Goal: Contribute content: Contribute content

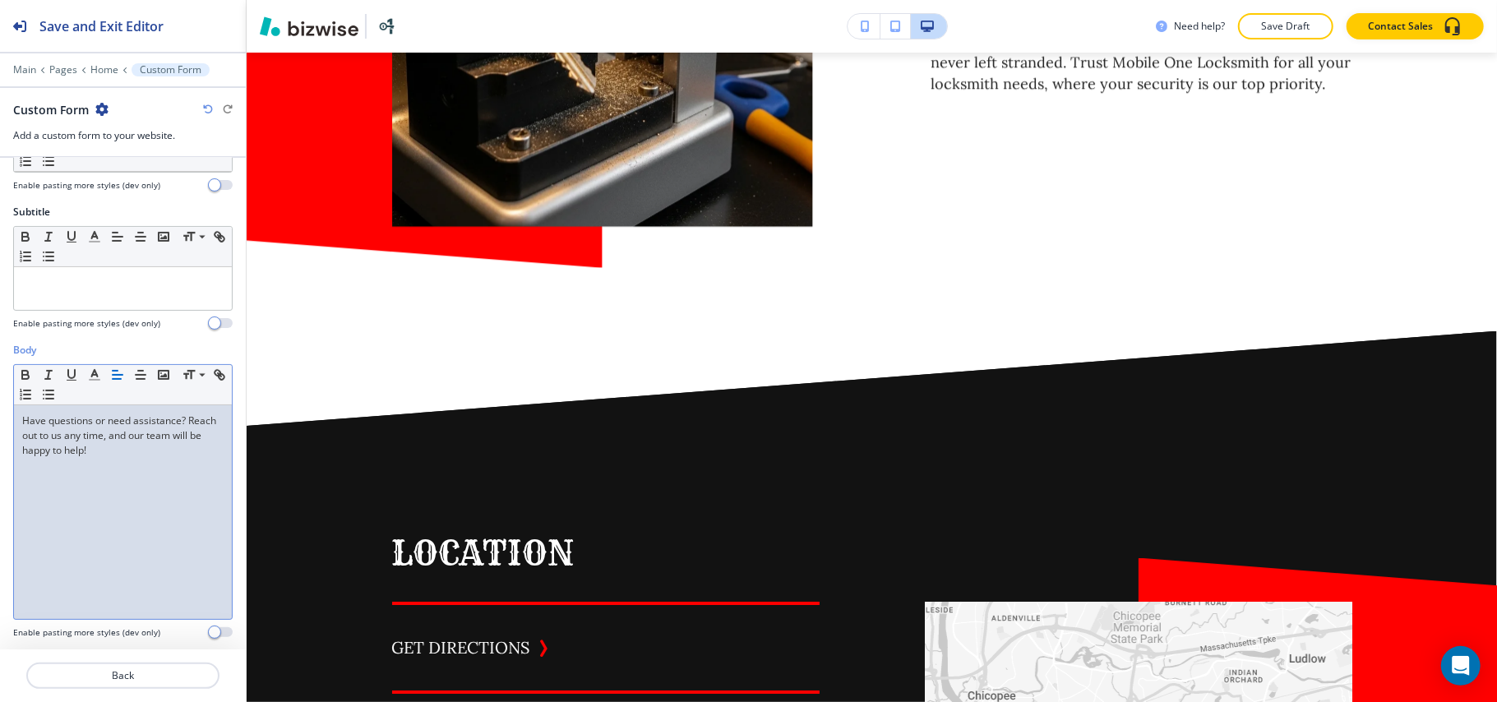
scroll to position [8281, 0]
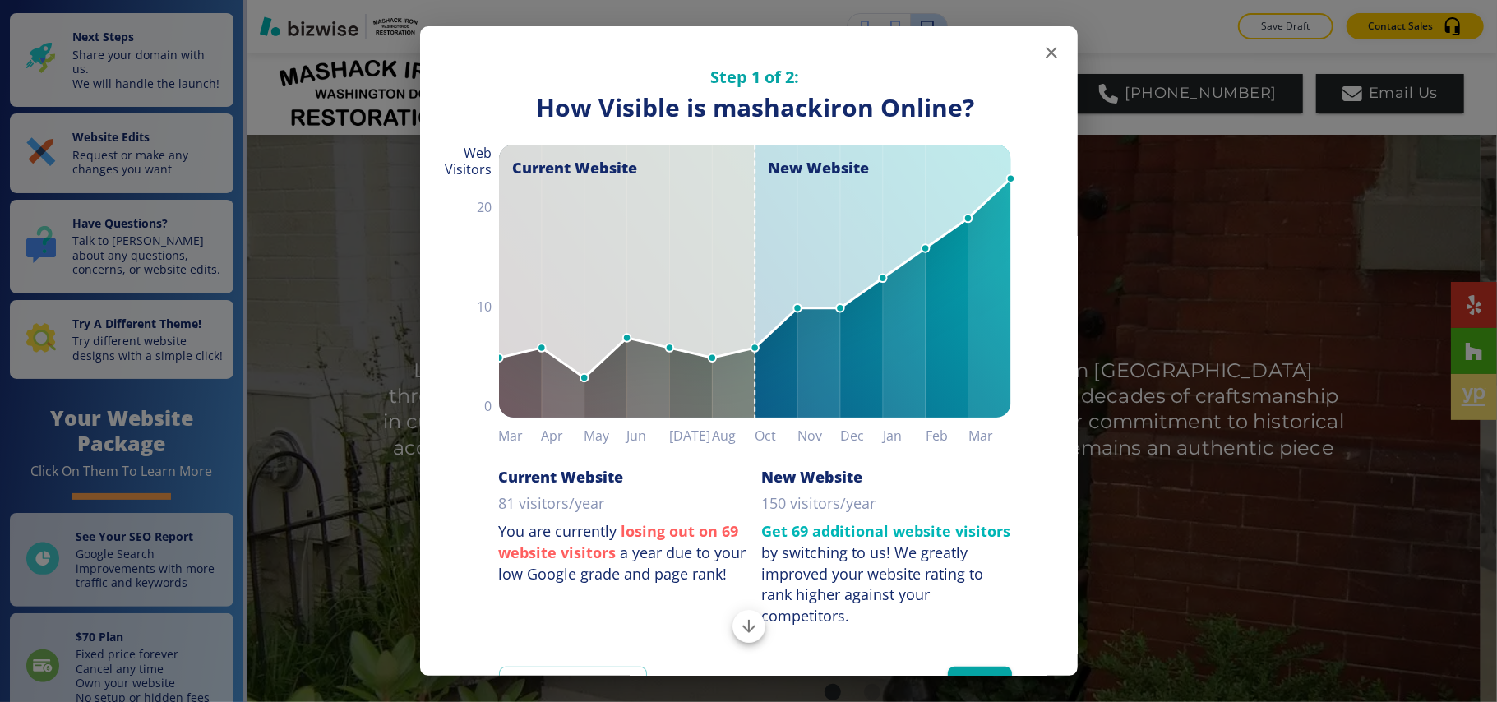
click at [1042, 54] on icon "button" at bounding box center [1051, 53] width 20 height 20
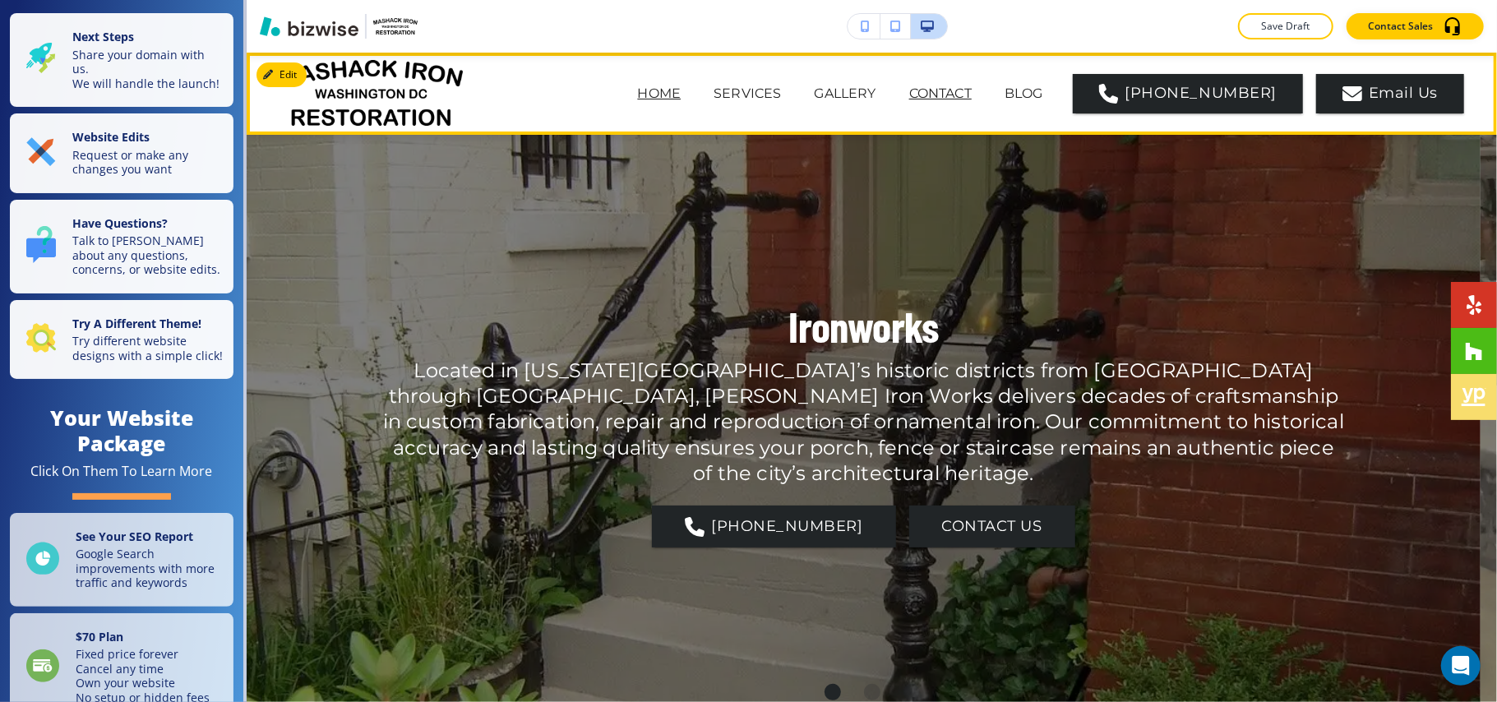
click at [967, 95] on p "CONTACT" at bounding box center [940, 94] width 62 height 20
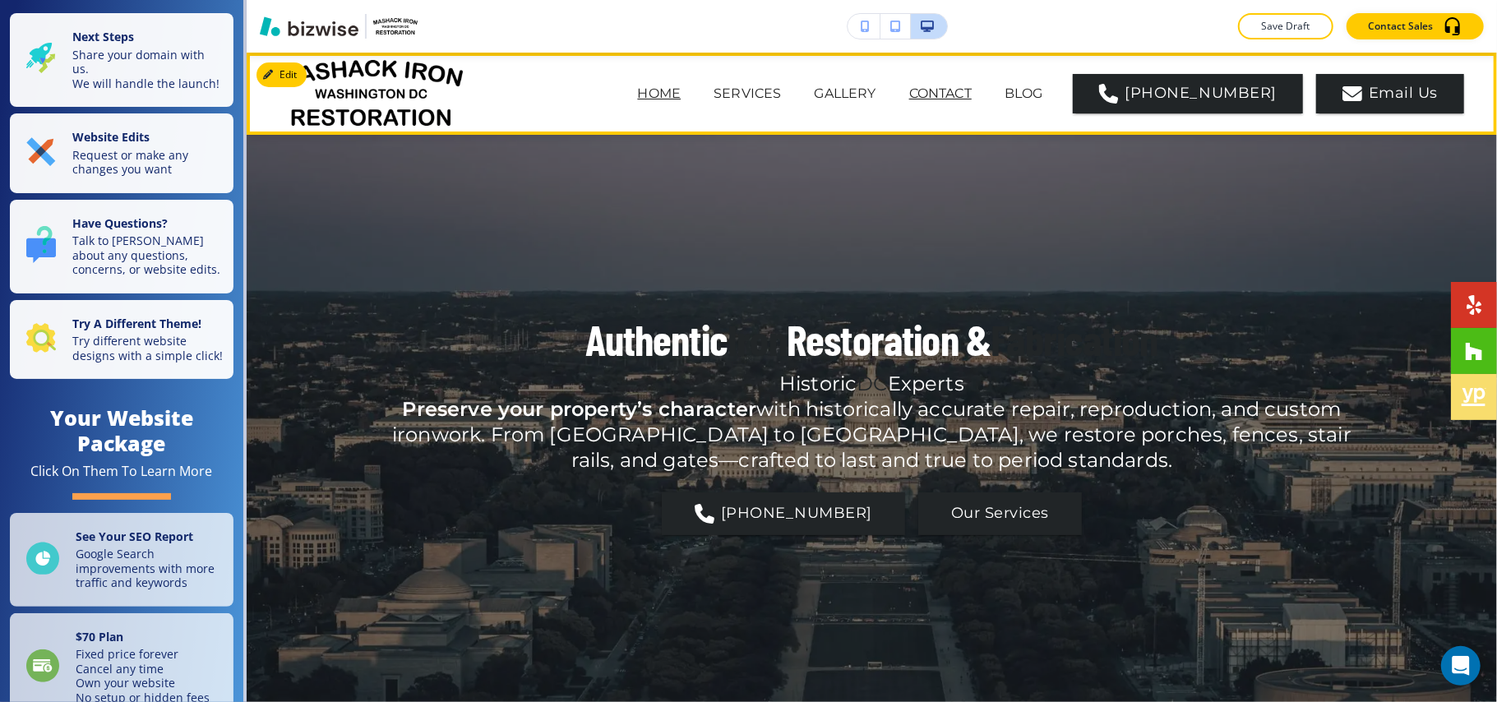
click at [665, 99] on p "HOME" at bounding box center [660, 94] width 44 height 20
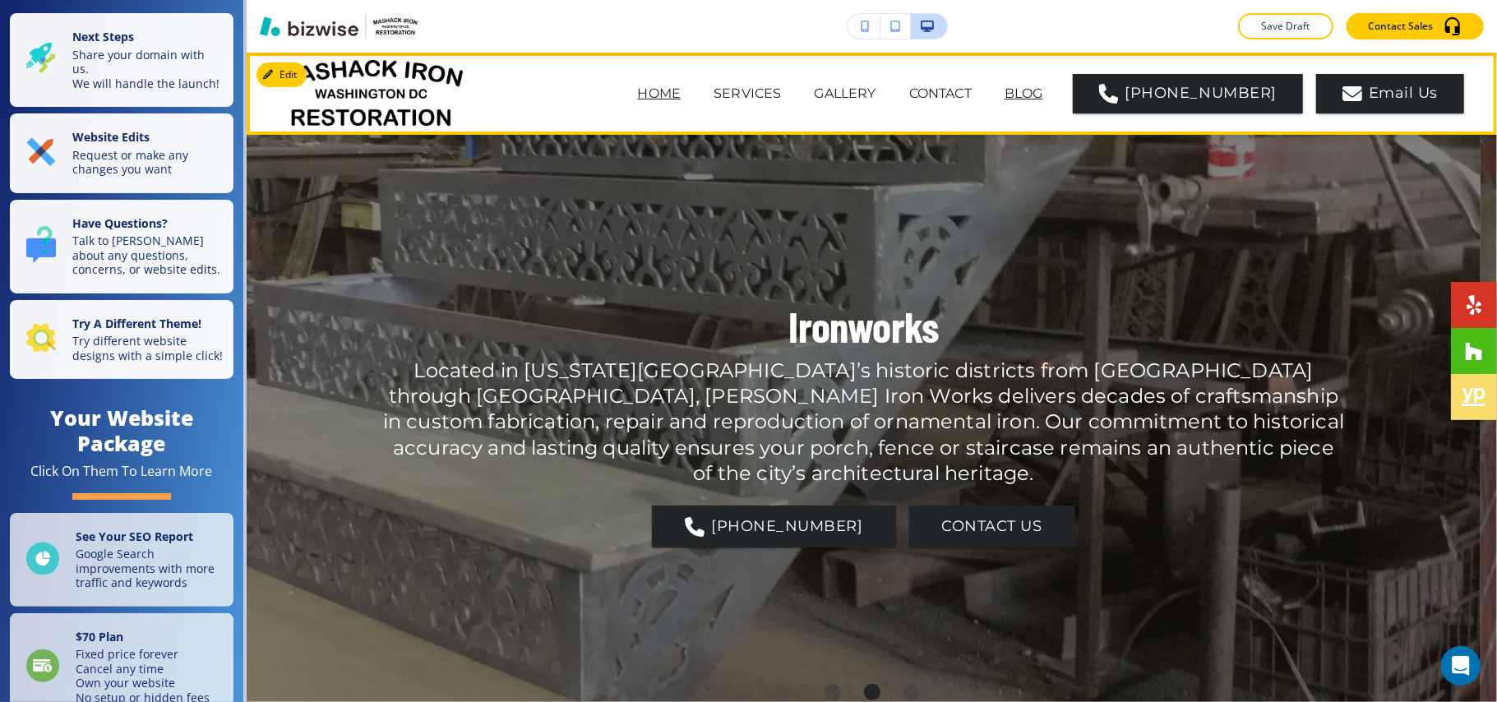
click at [1043, 89] on p "BLOG" at bounding box center [1023, 94] width 39 height 20
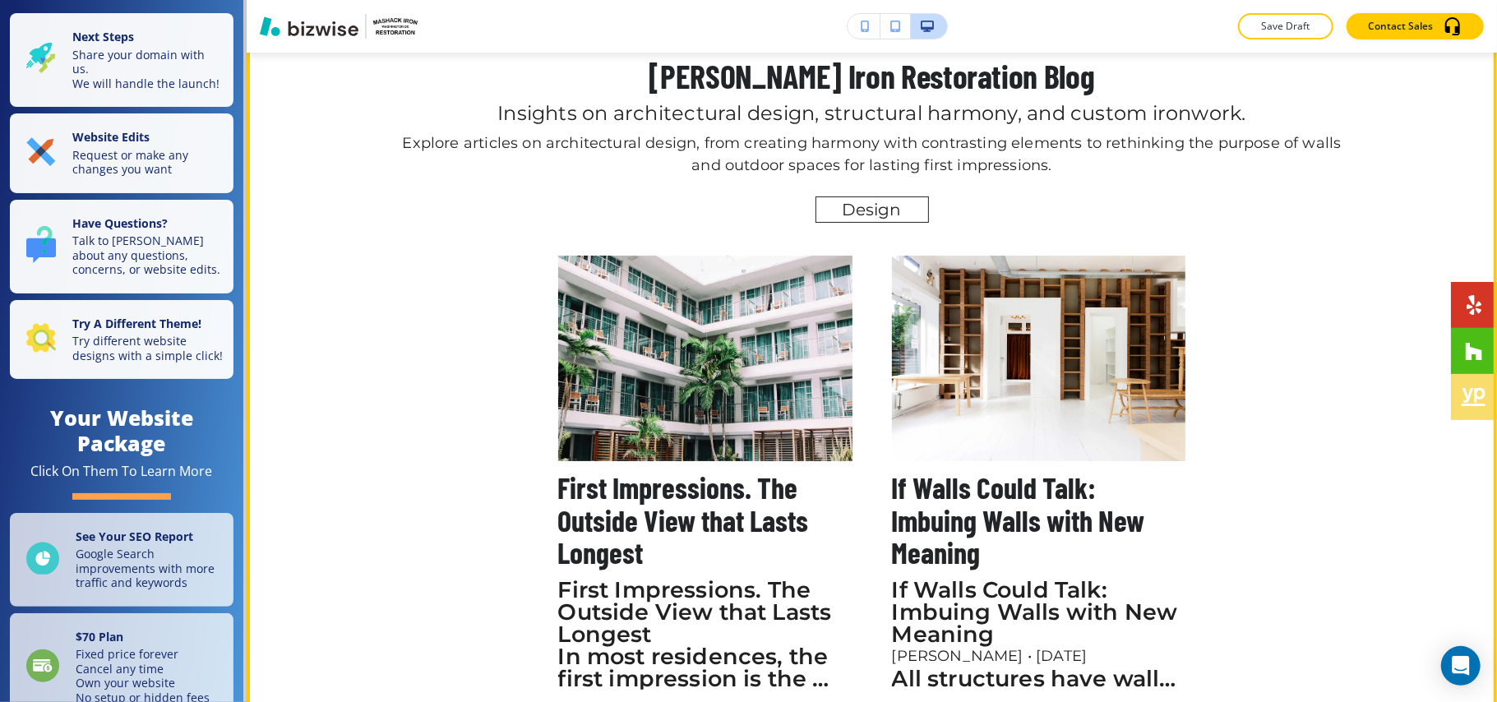
scroll to position [82, 0]
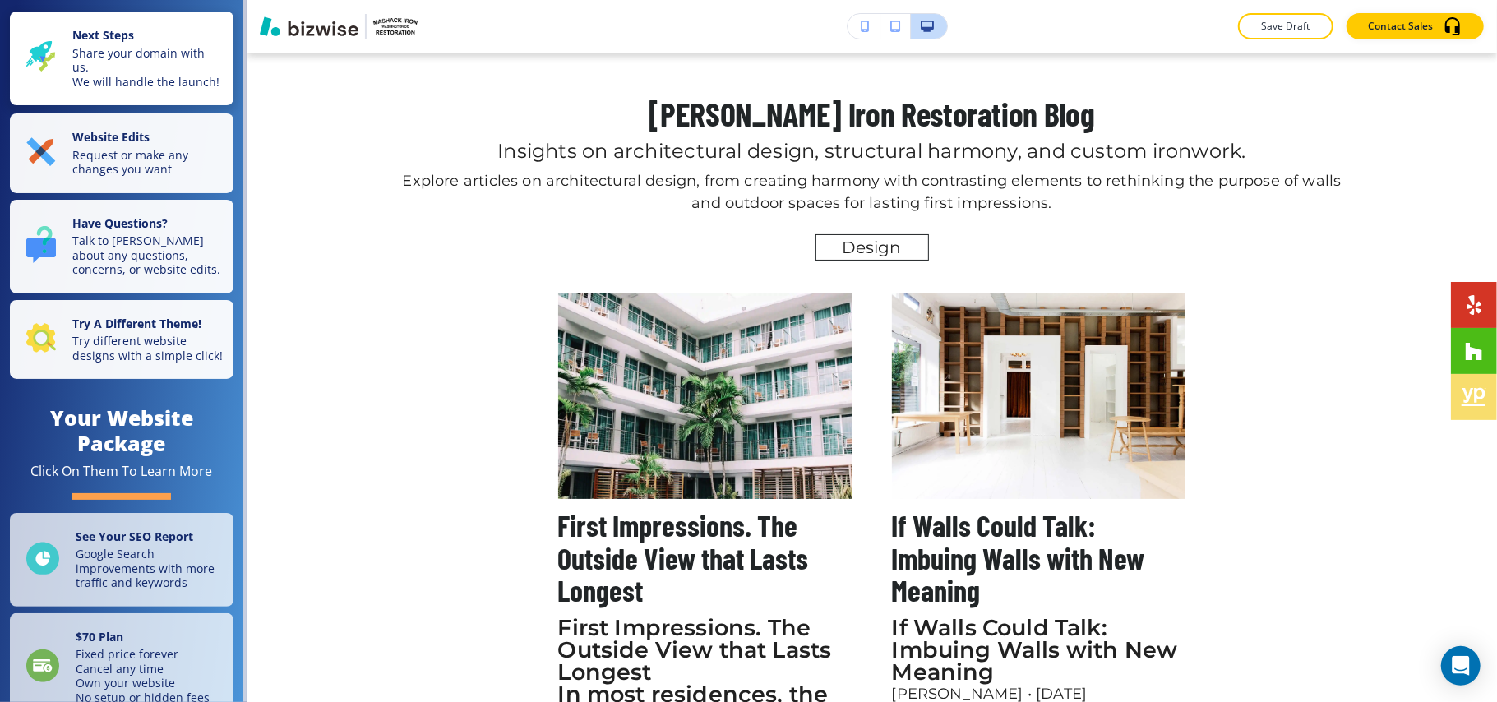
click at [103, 84] on p "Share your domain with us. We will handle the launch!" at bounding box center [147, 68] width 151 height 44
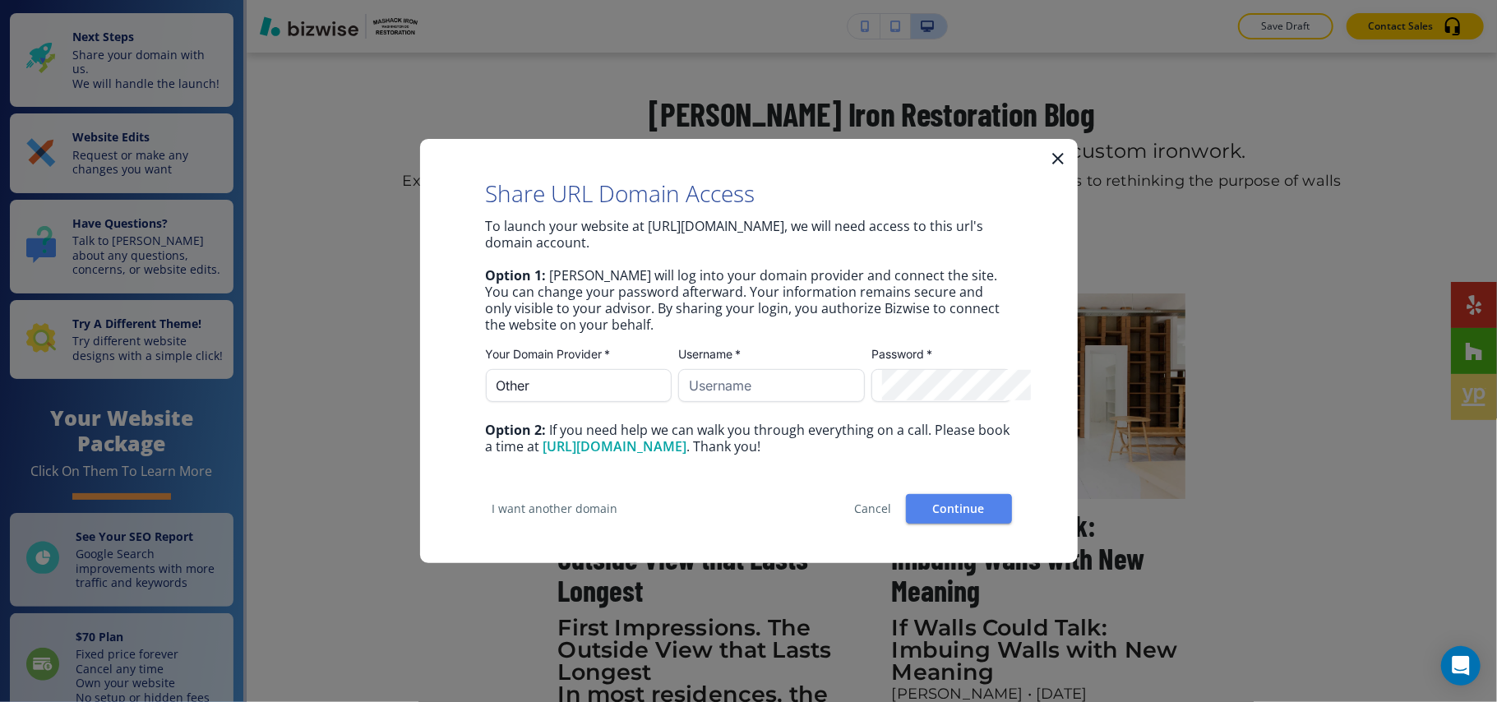
click at [1055, 163] on icon "button" at bounding box center [1058, 159] width 20 height 20
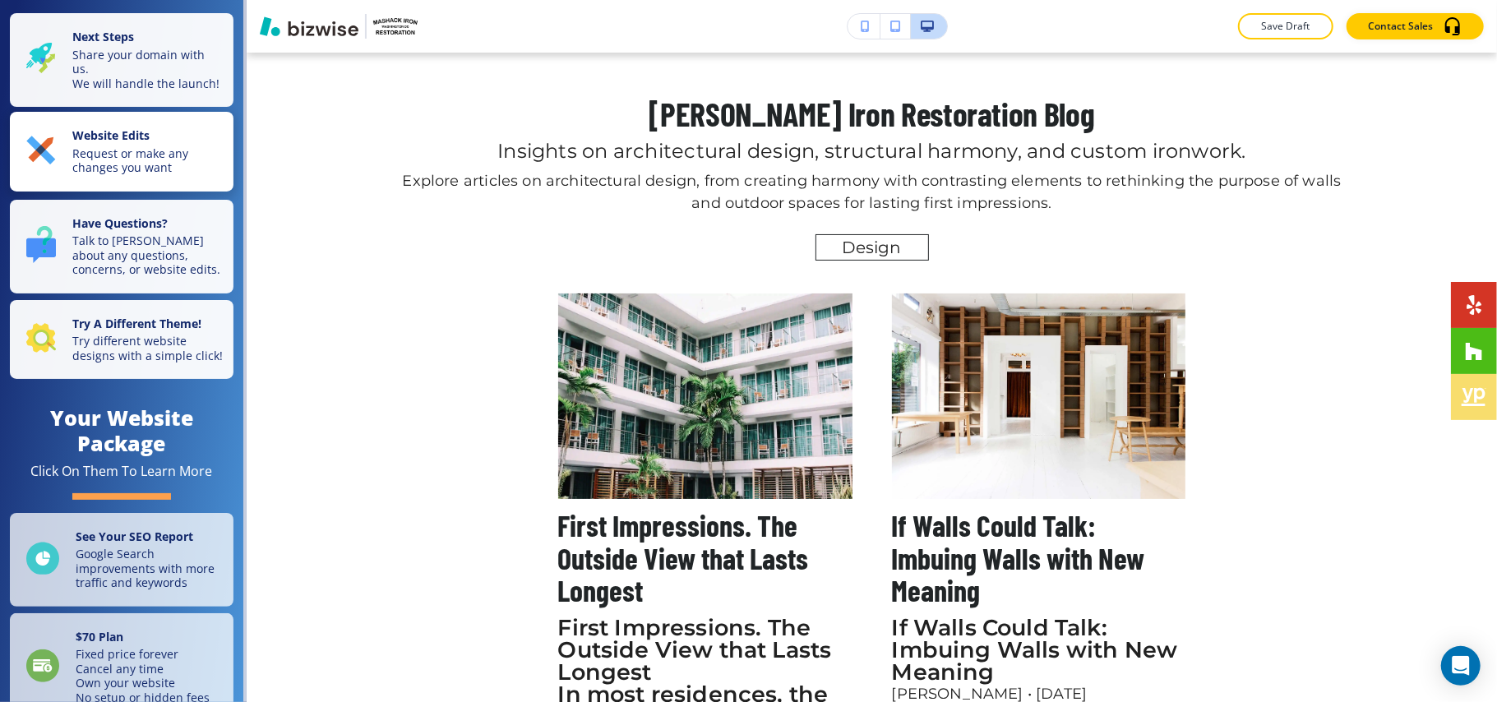
click at [136, 175] on p "Request or make any changes you want" at bounding box center [147, 160] width 151 height 29
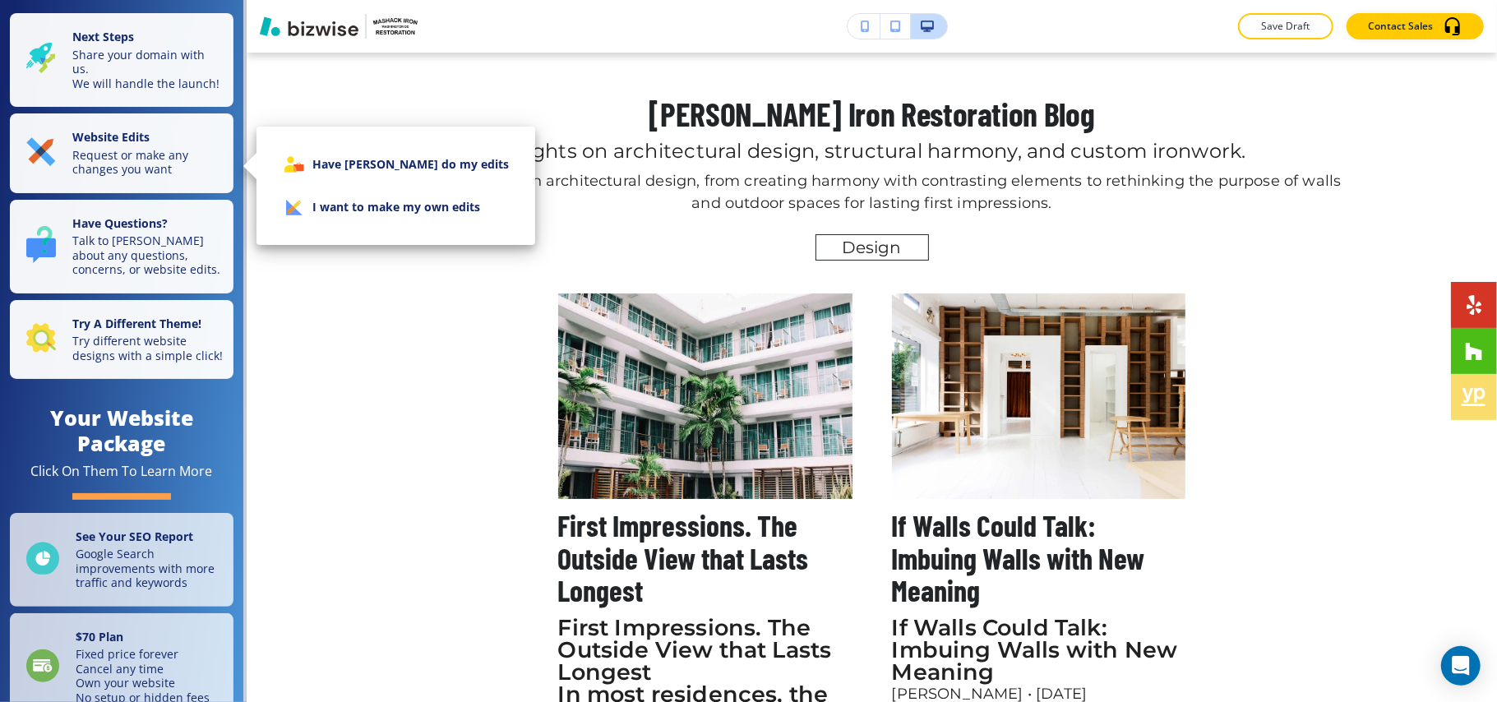
click at [365, 222] on li "I want to make my own edits" at bounding box center [396, 207] width 252 height 43
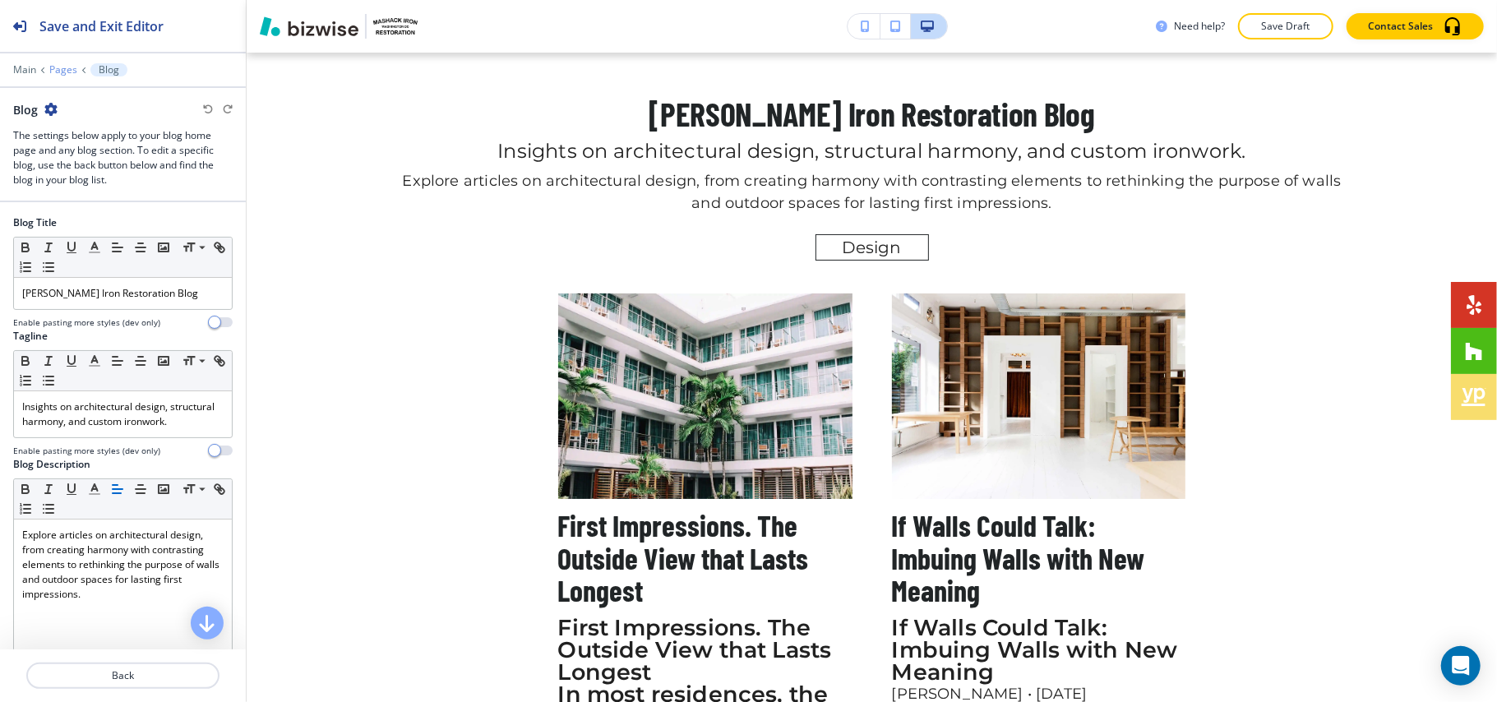
click at [63, 67] on p "Pages" at bounding box center [63, 70] width 28 height 12
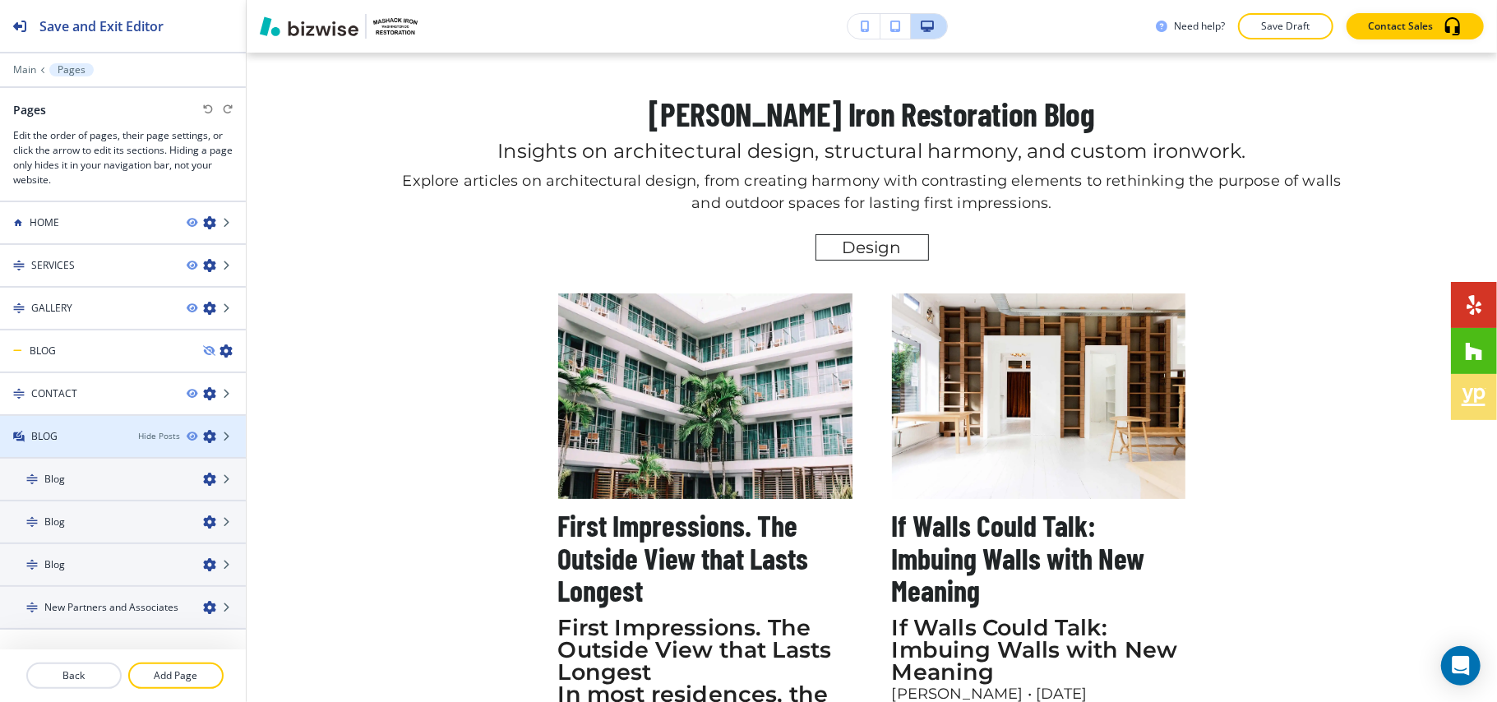
scroll to position [20, 0]
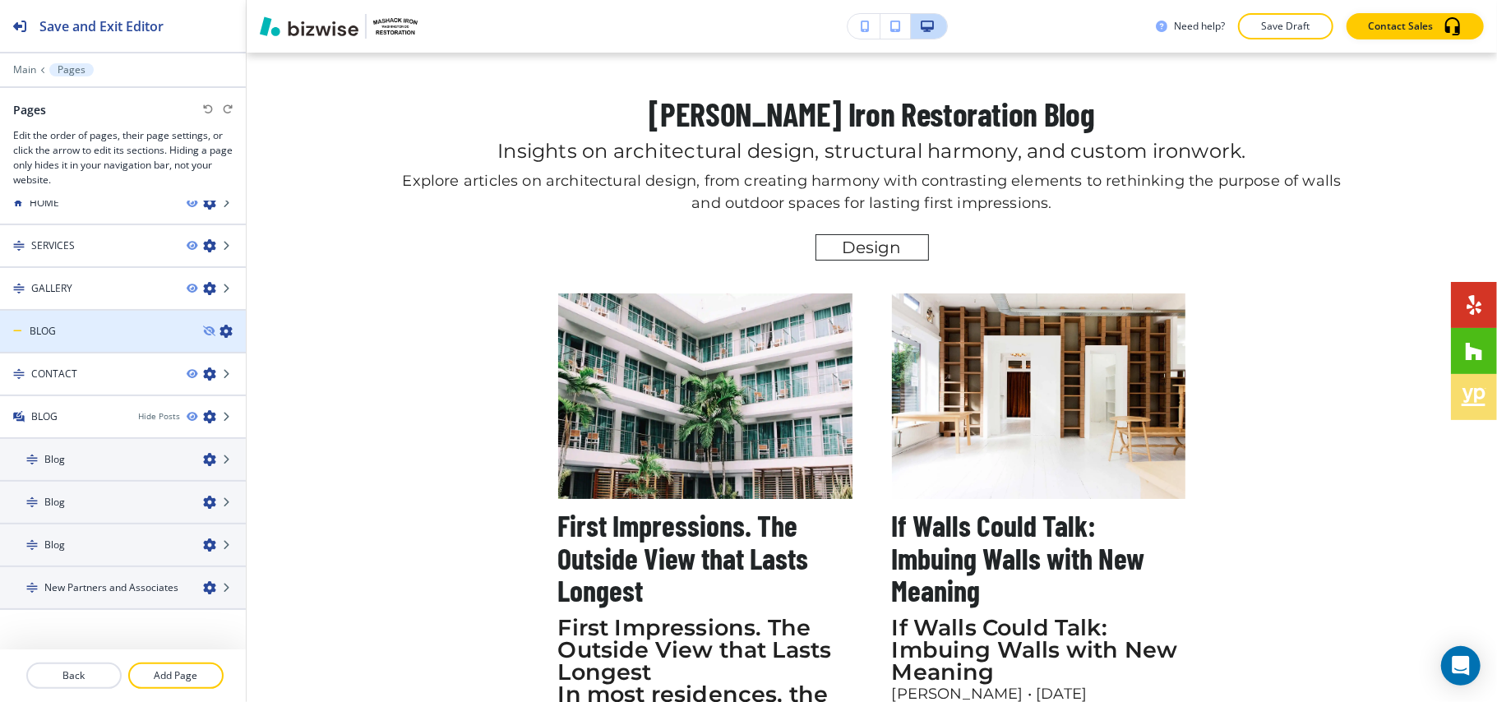
click at [100, 324] on div "BLOG" at bounding box center [95, 331] width 190 height 15
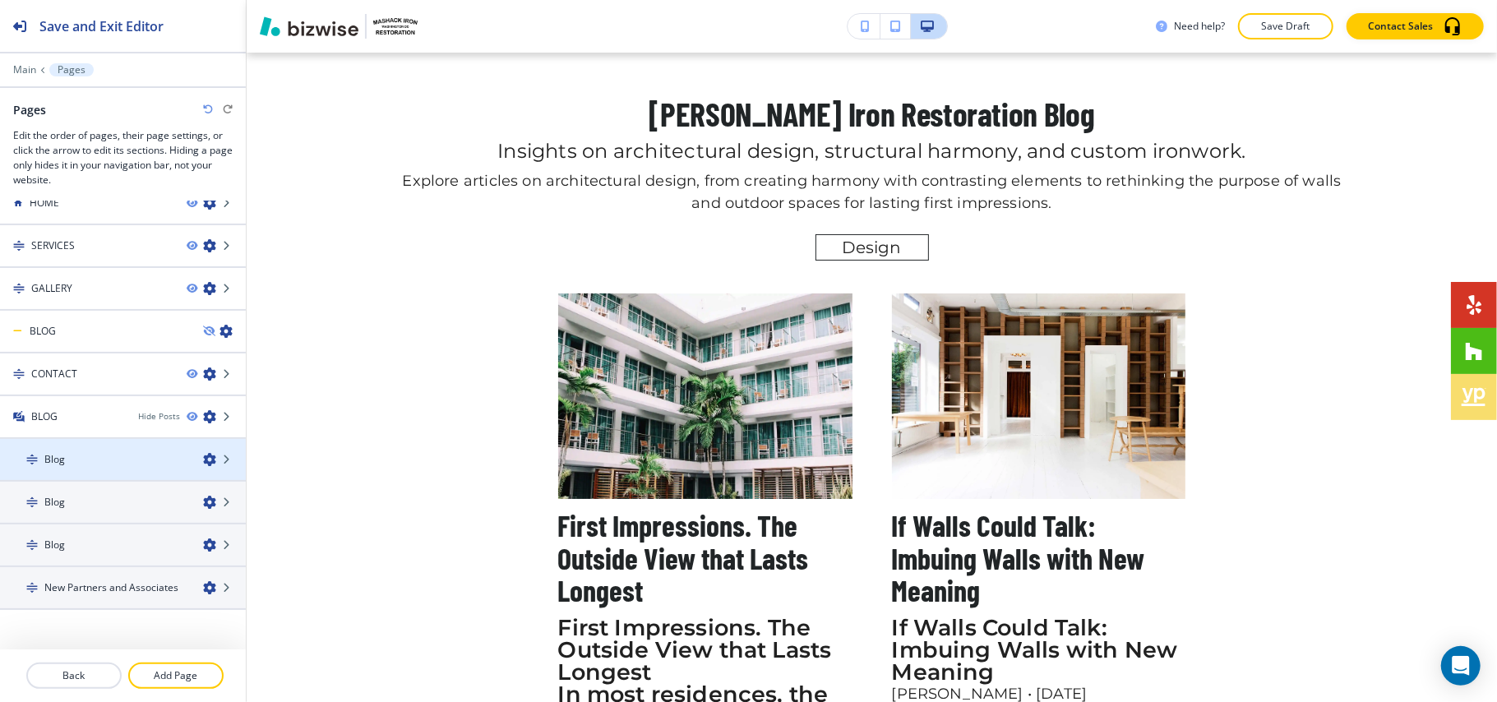
click at [94, 455] on div "Blog" at bounding box center [95, 459] width 190 height 15
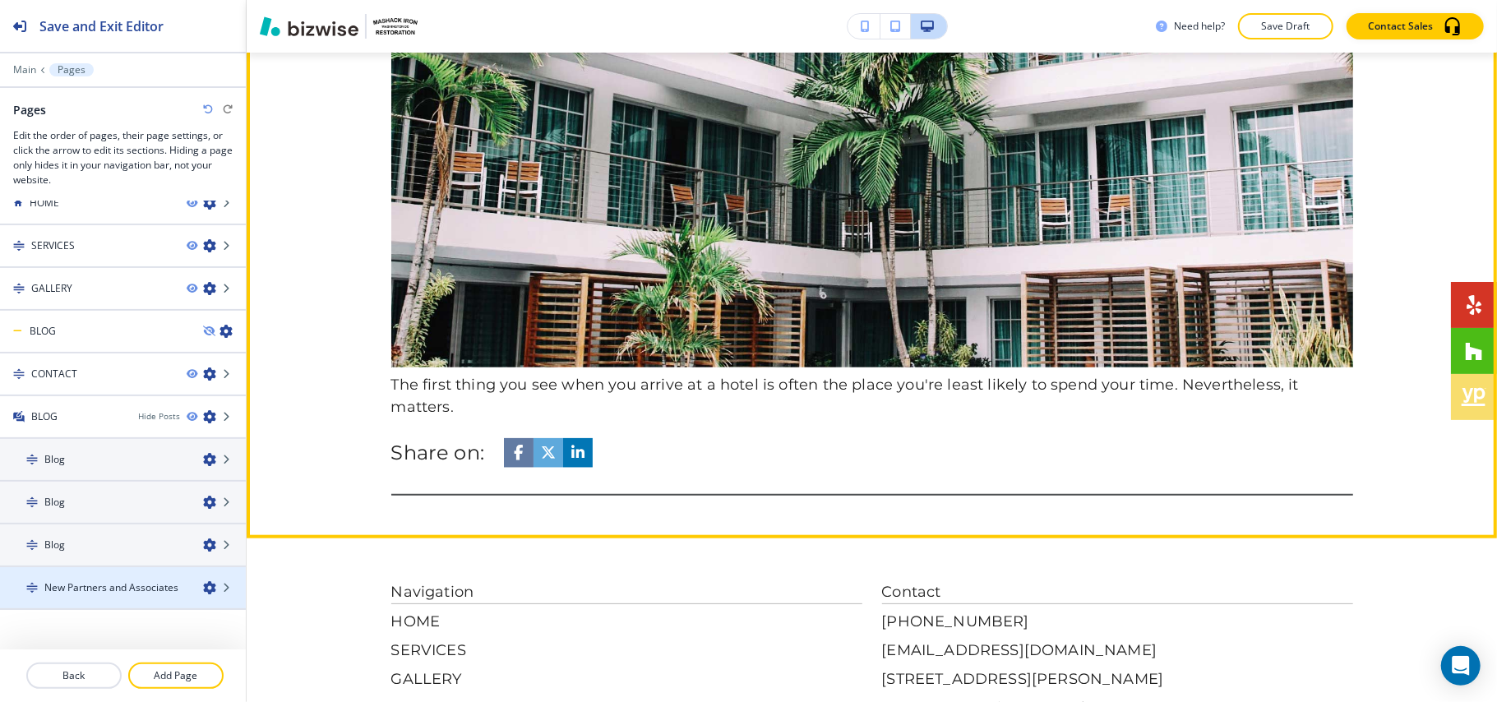
scroll to position [1096, 0]
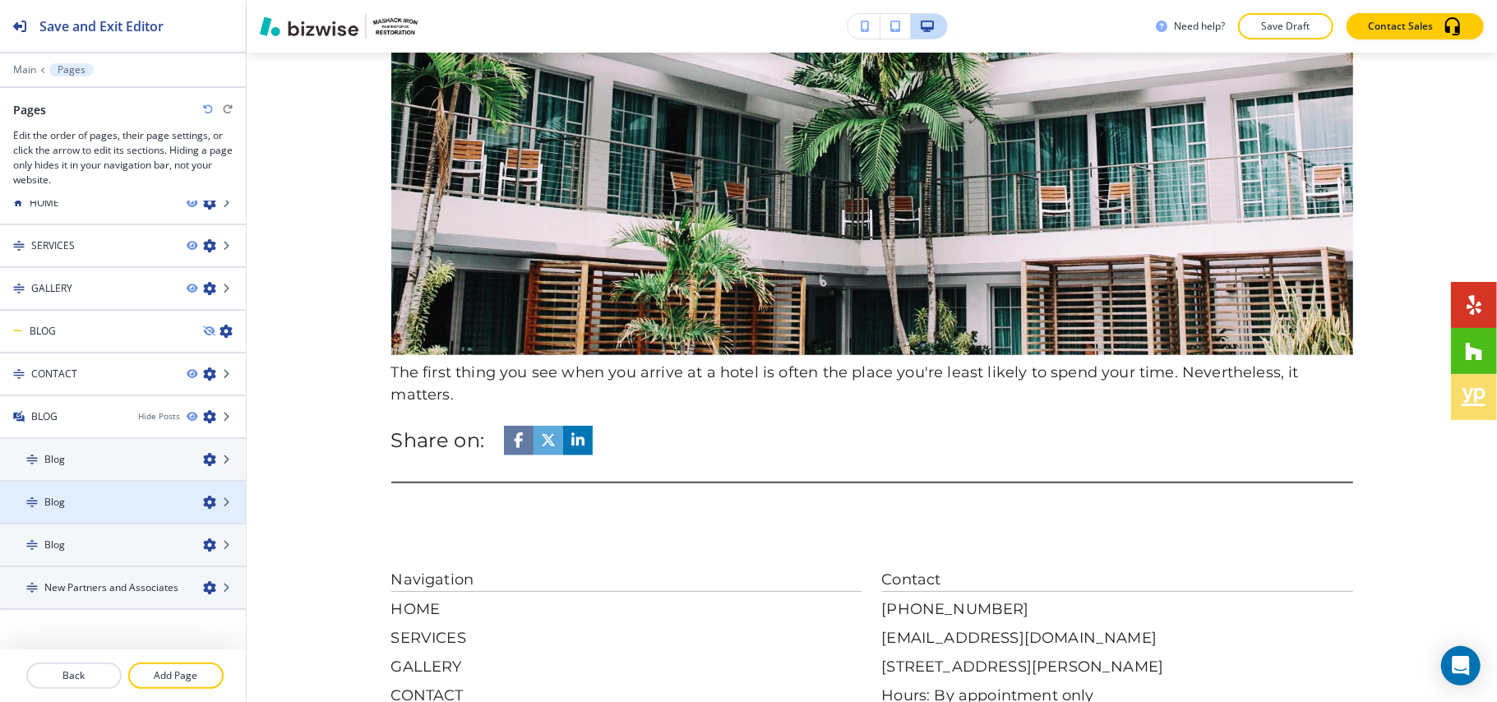
click at [90, 496] on div "Blog" at bounding box center [95, 502] width 190 height 15
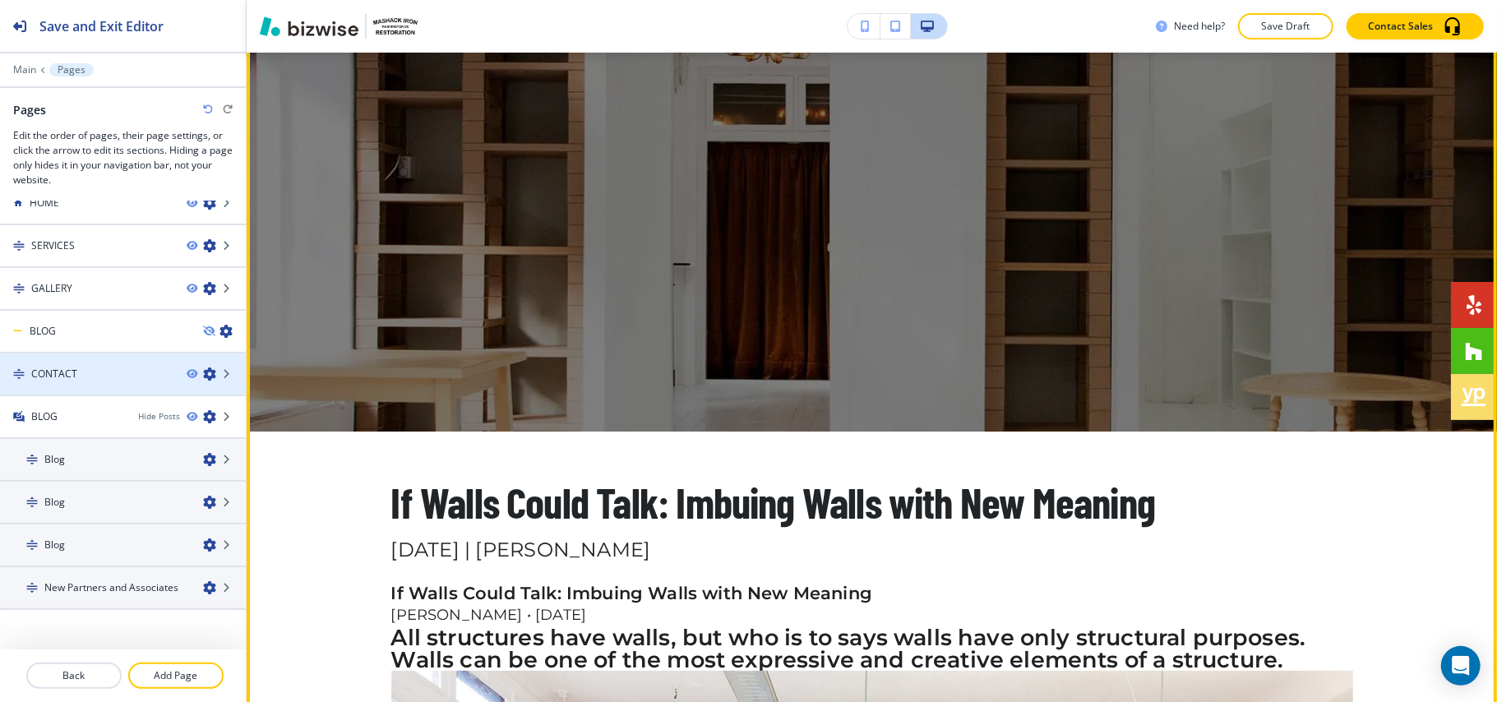
scroll to position [0, 0]
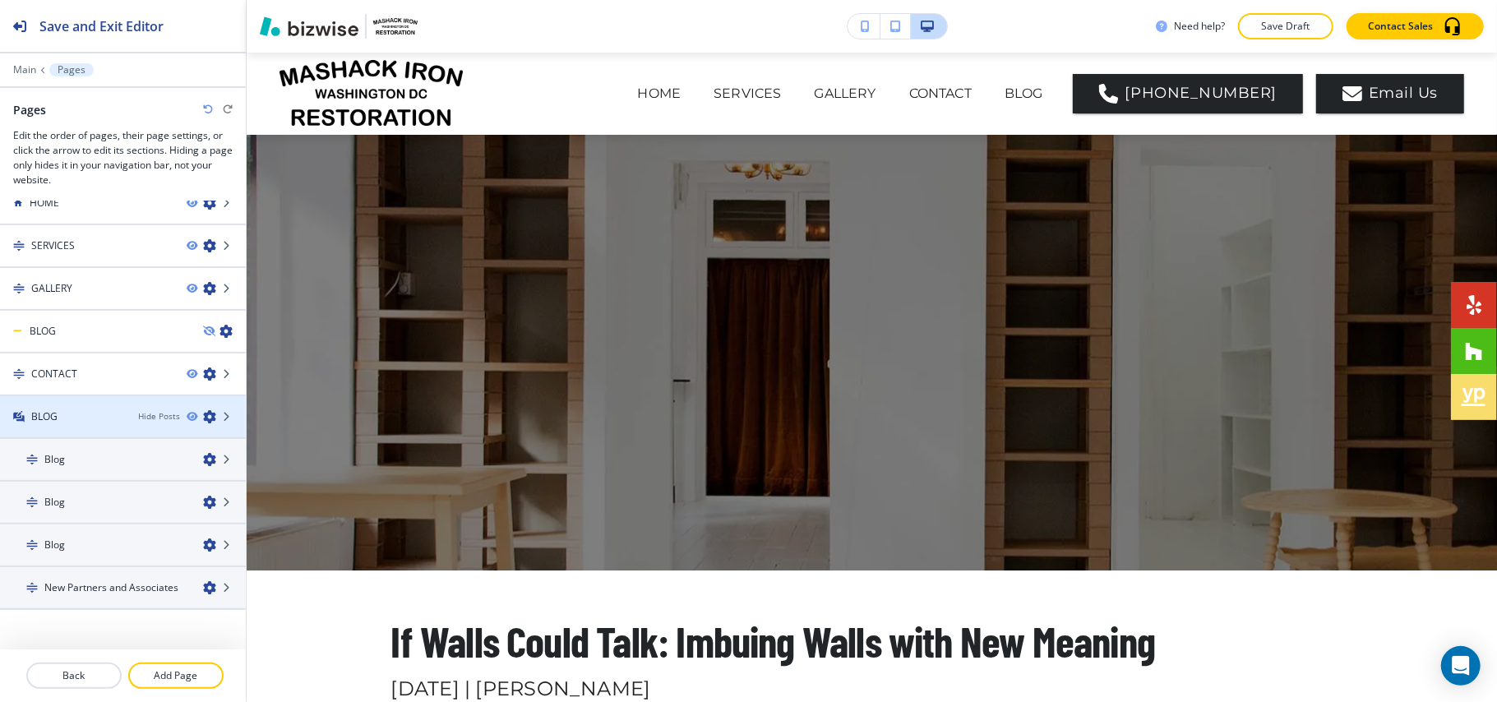
click at [69, 413] on div "BLOG" at bounding box center [62, 416] width 125 height 15
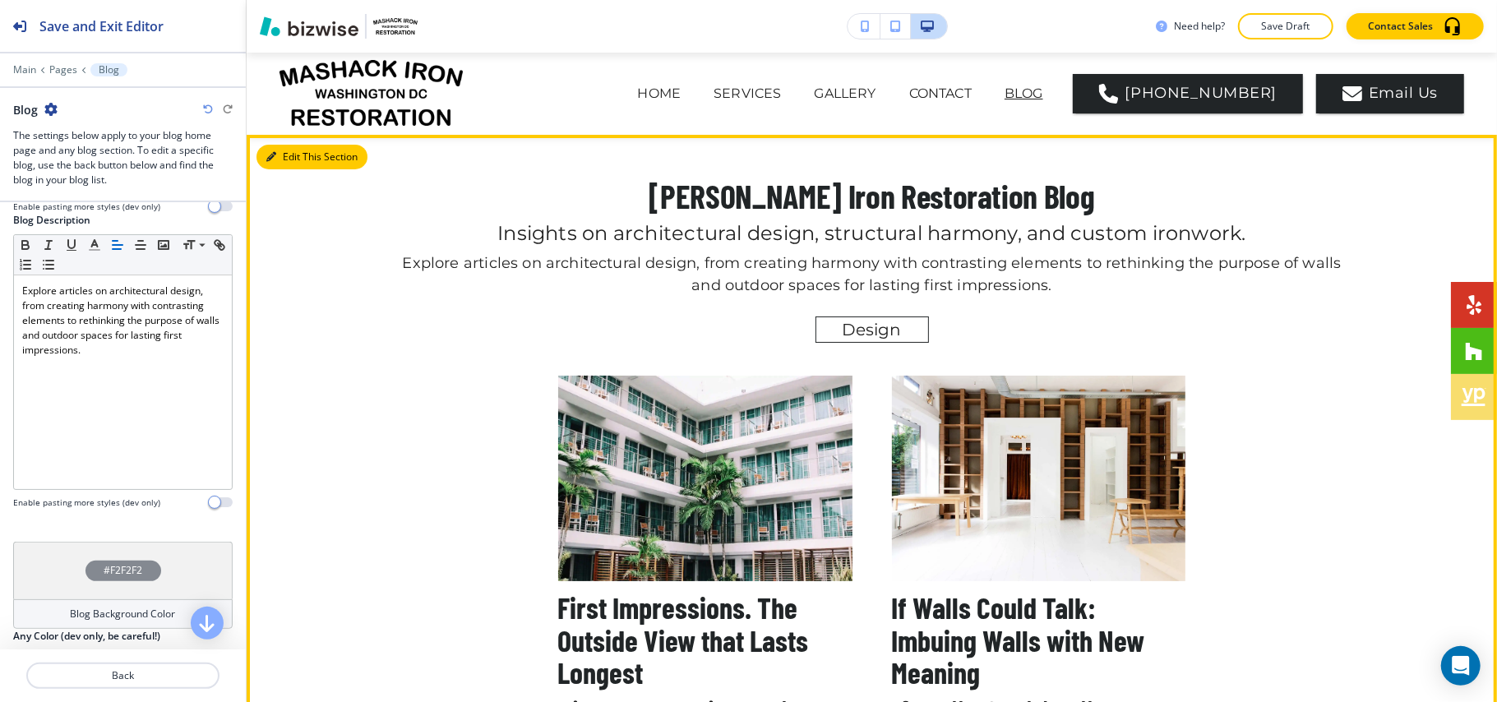
click at [309, 159] on button "Edit This Section" at bounding box center [311, 157] width 111 height 25
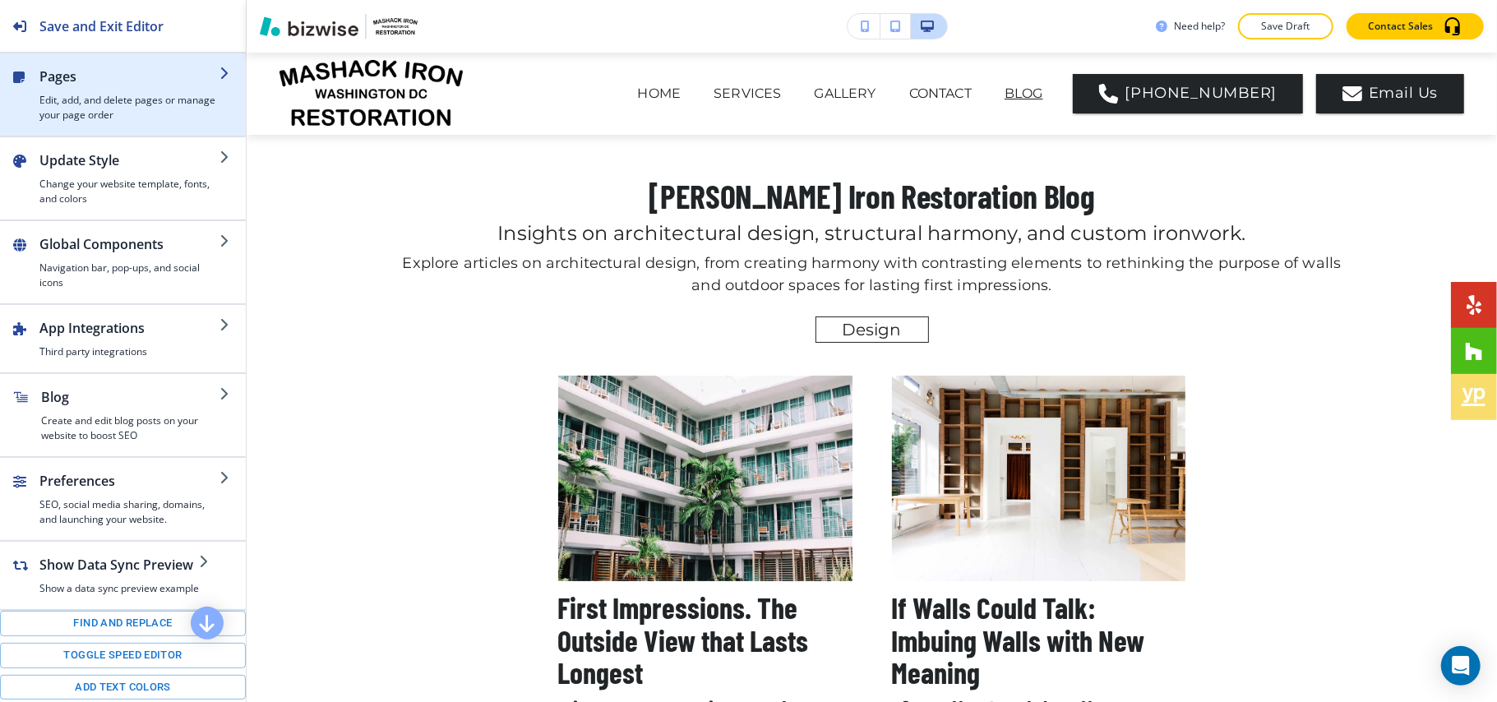
click at [136, 109] on h4 "Edit, add, and delete pages or manage your page order" at bounding box center [129, 108] width 180 height 30
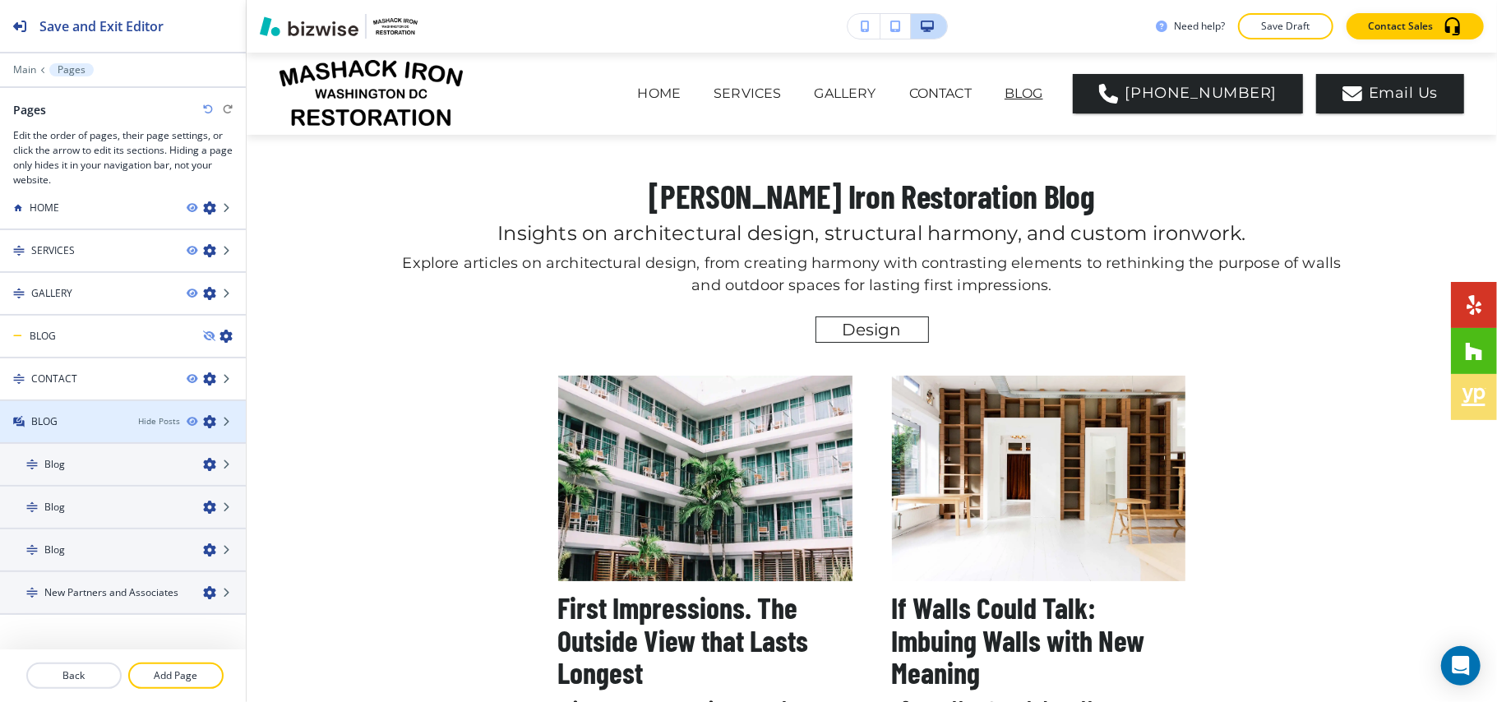
scroll to position [20, 0]
click at [85, 409] on div "BLOG" at bounding box center [62, 416] width 125 height 15
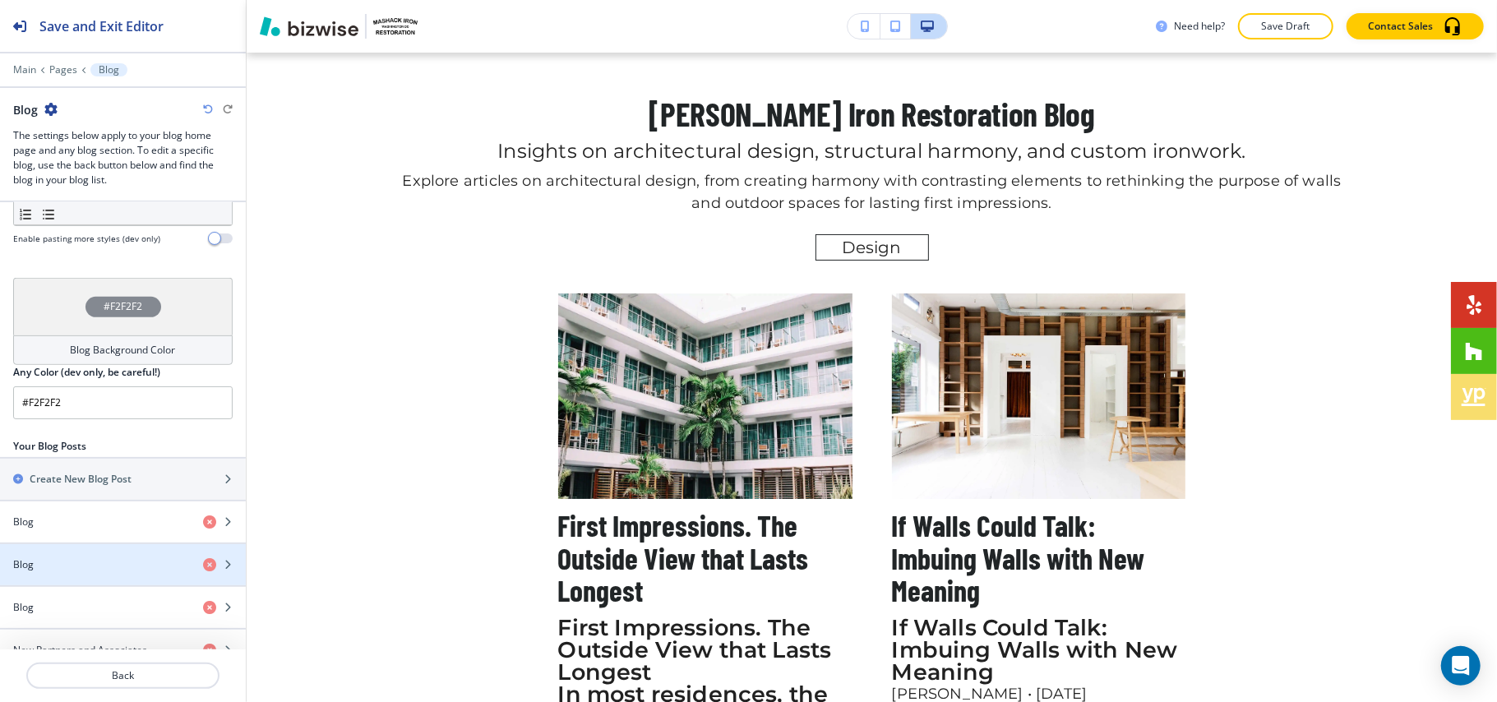
scroll to position [573, 0]
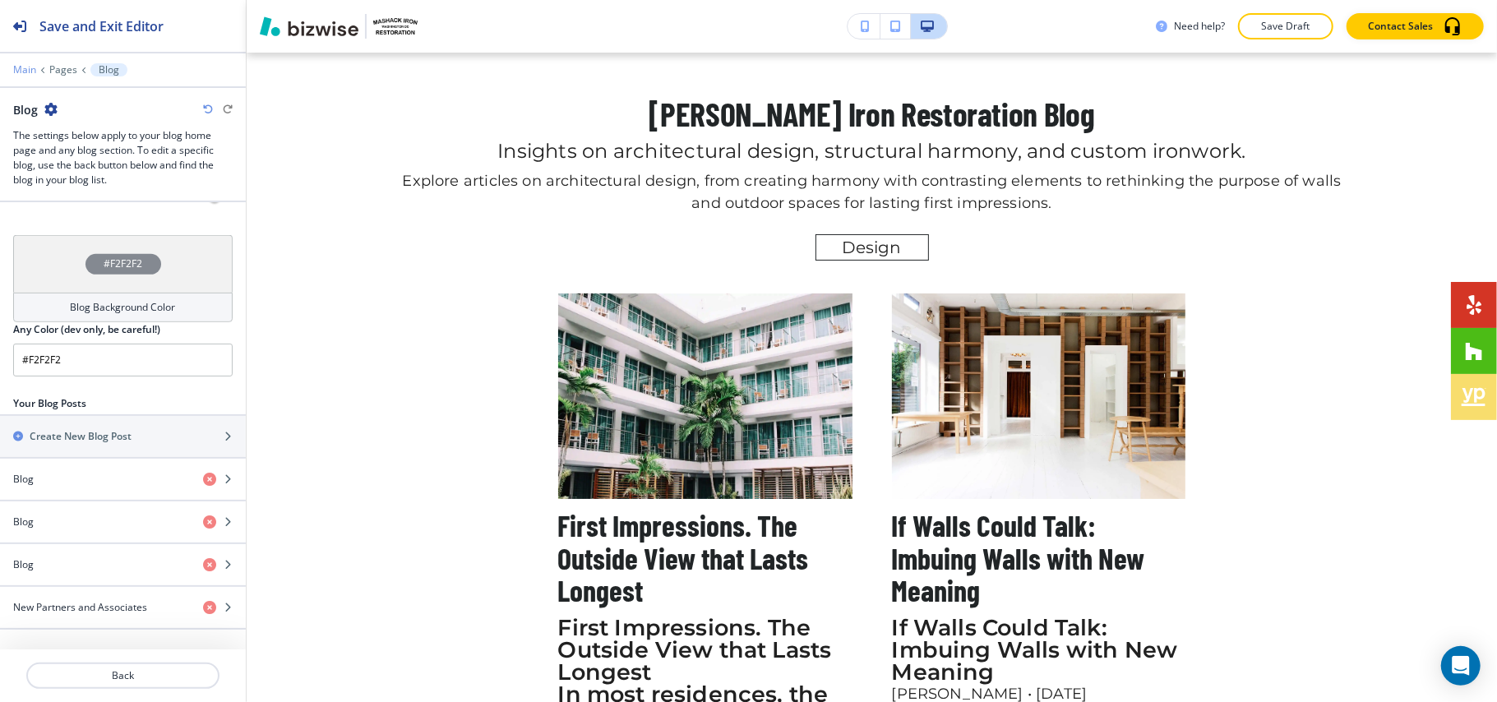
click at [26, 69] on p "Main" at bounding box center [24, 70] width 23 height 12
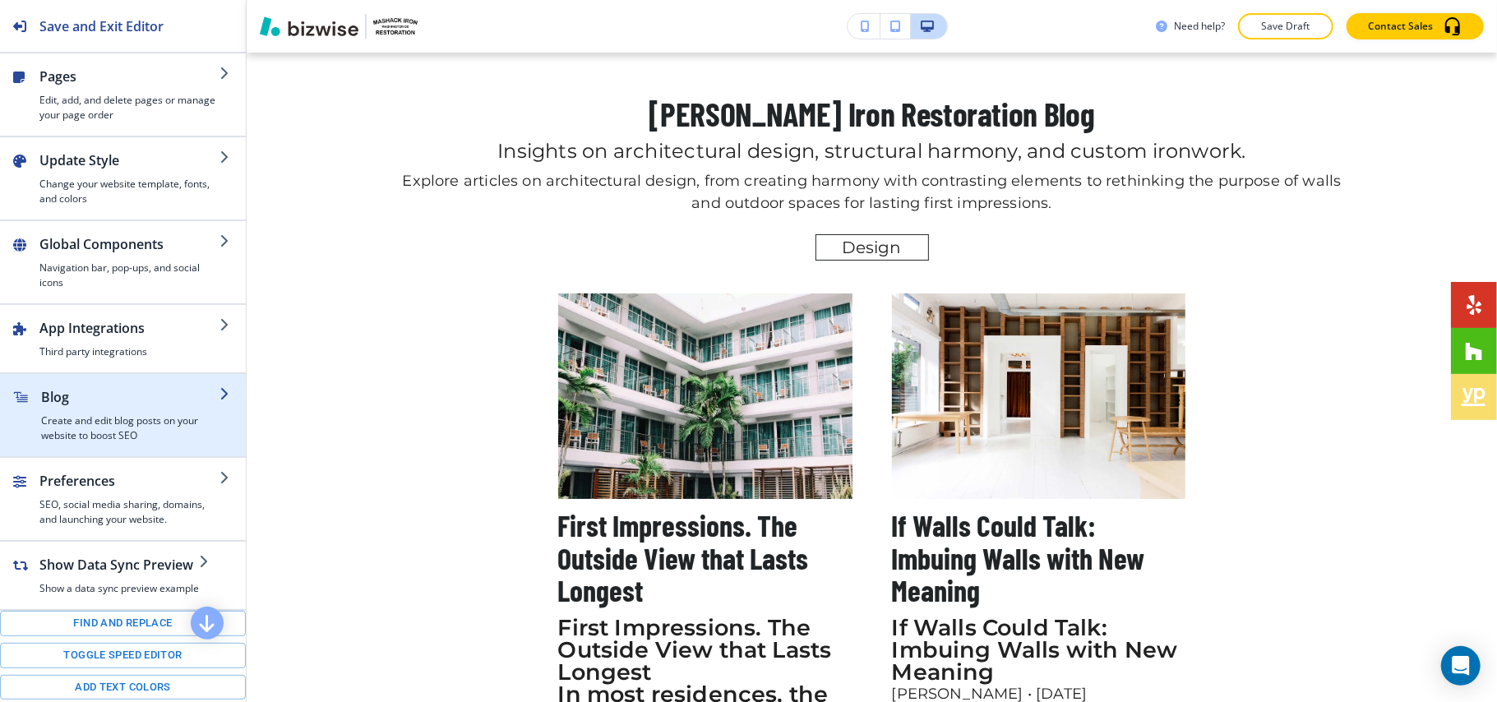
click at [130, 426] on h4 "Create and edit blog posts on your website to boost SEO" at bounding box center [130, 428] width 178 height 30
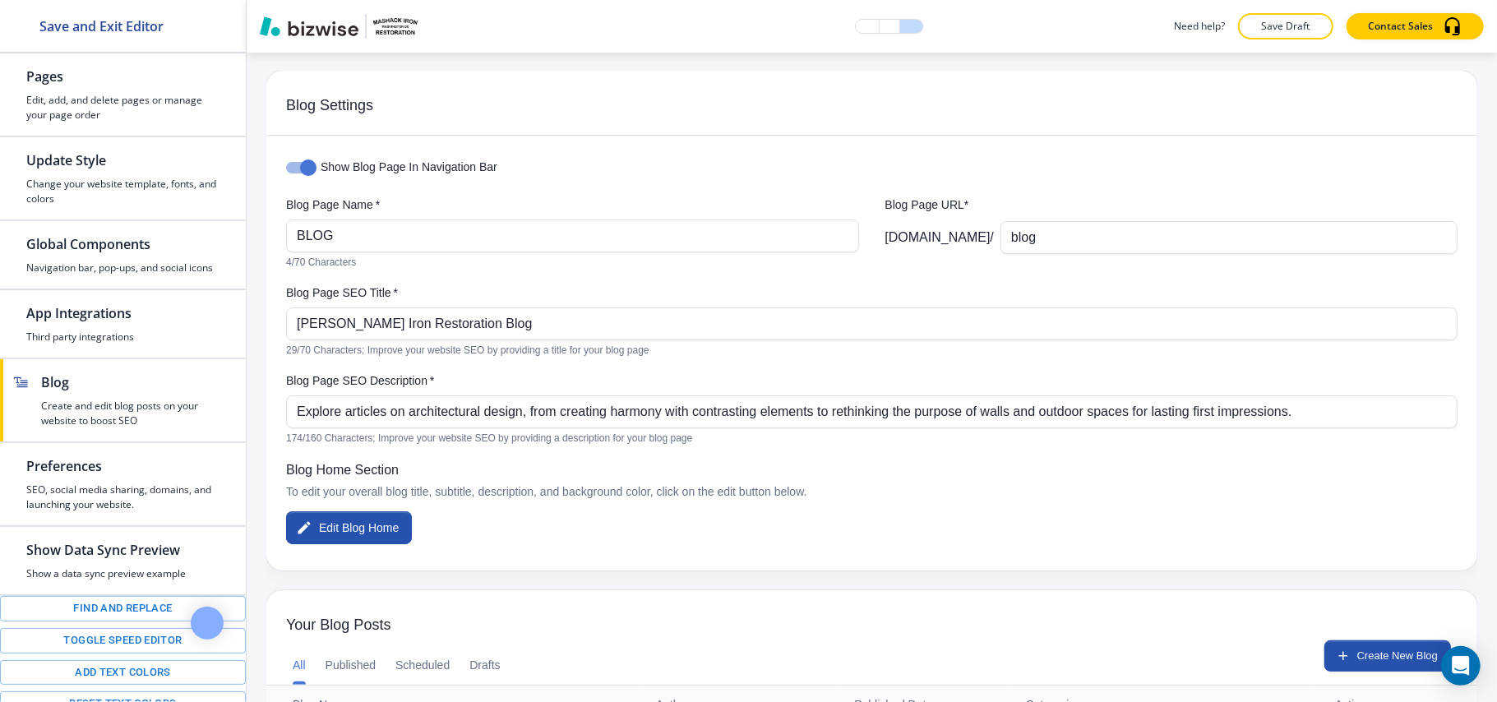
scroll to position [0, 0]
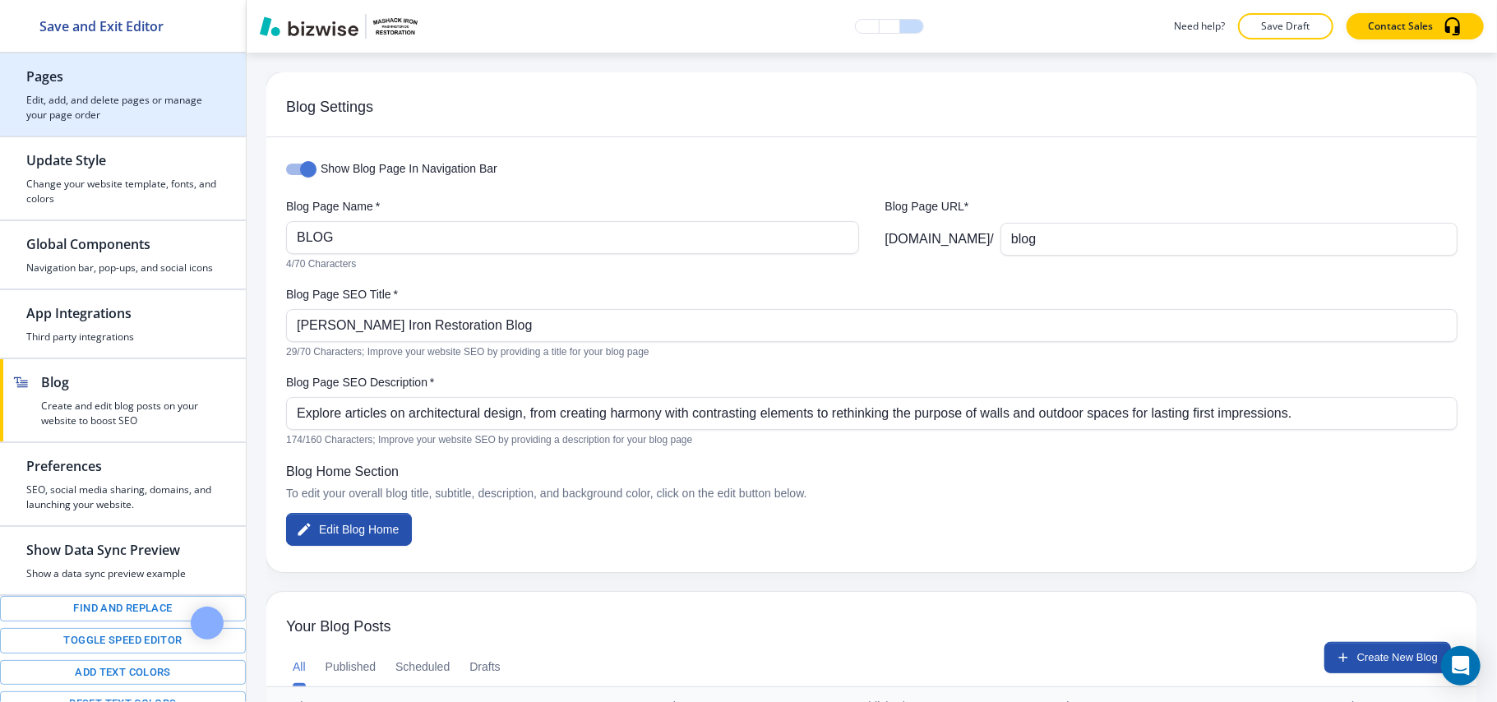
click at [102, 105] on h4 "Edit, add, and delete pages or manage your page order" at bounding box center [122, 108] width 193 height 30
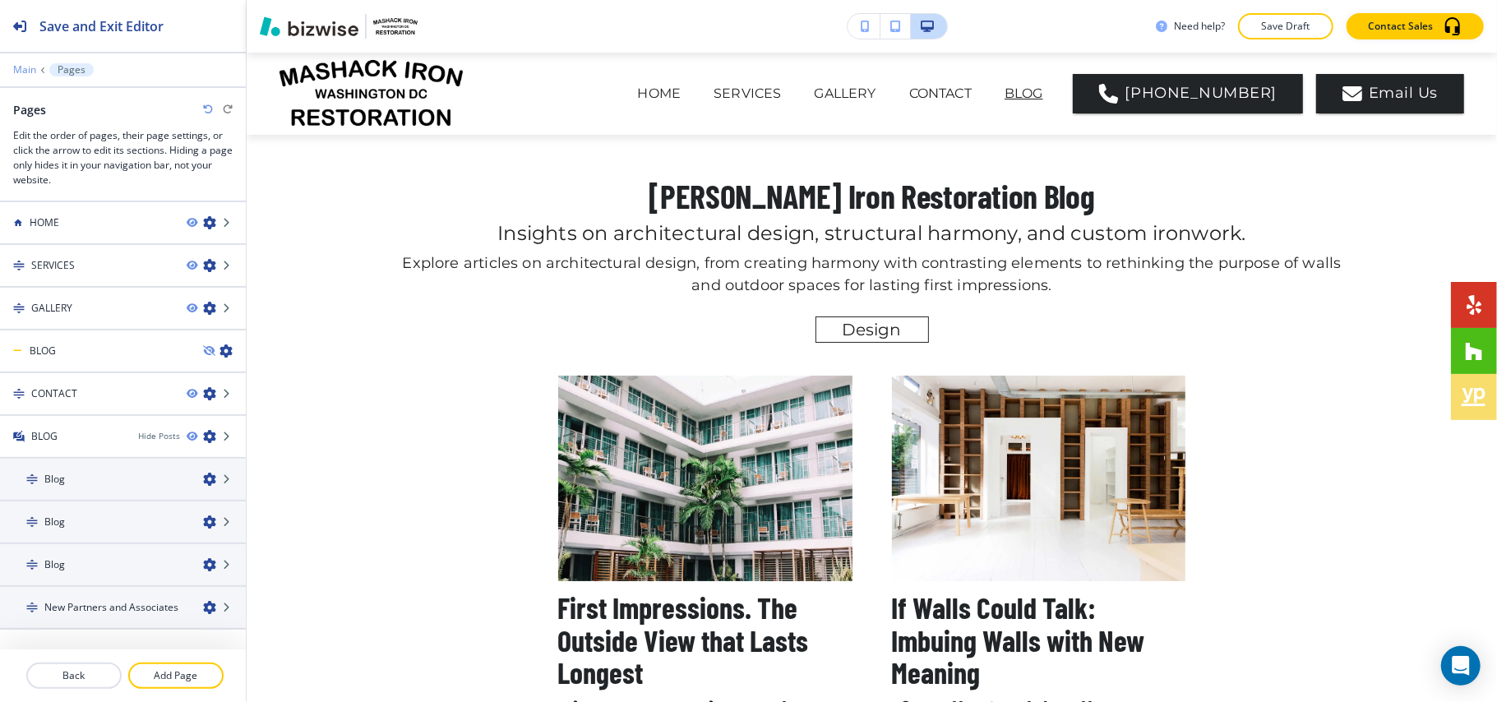
click at [27, 74] on p "Main" at bounding box center [24, 70] width 23 height 12
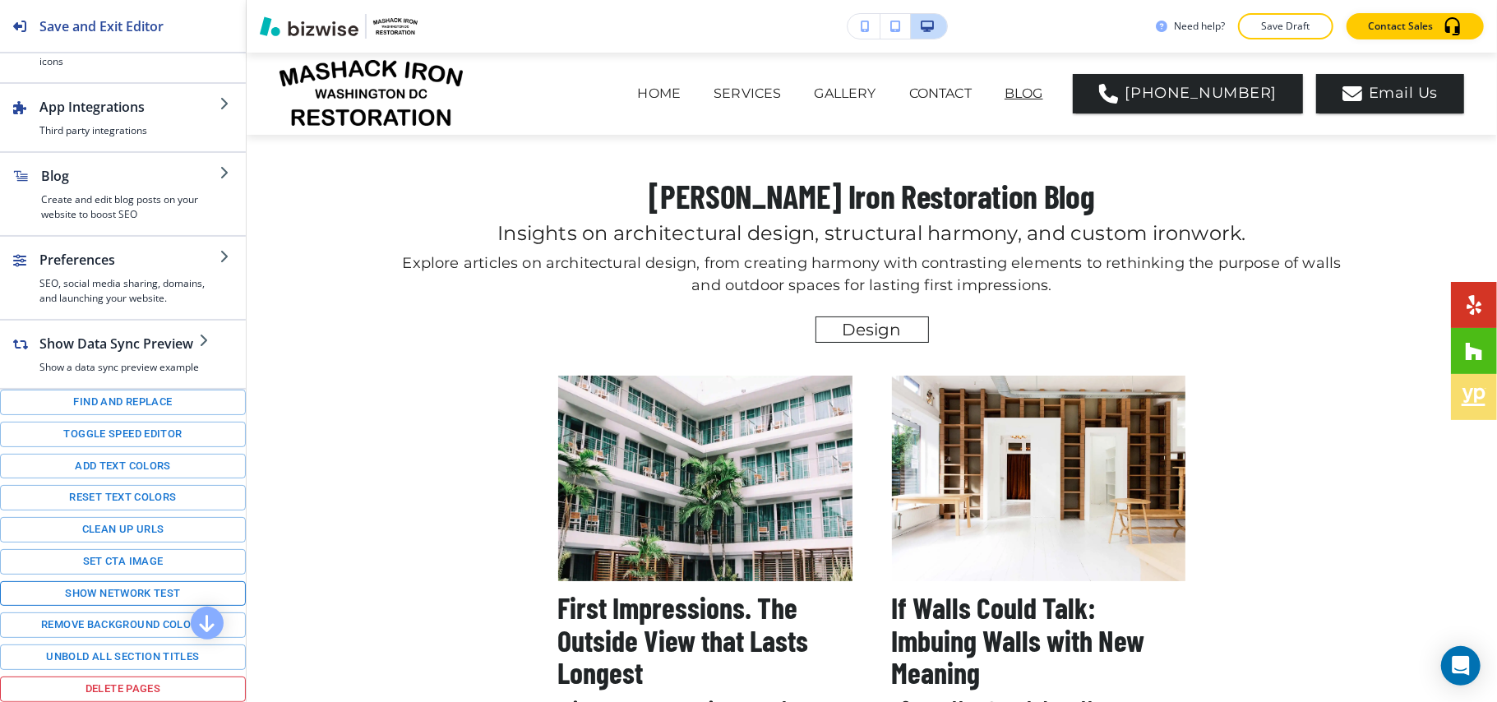
scroll to position [244, 0]
click at [107, 422] on button "Toggle speed editor" at bounding box center [123, 434] width 246 height 25
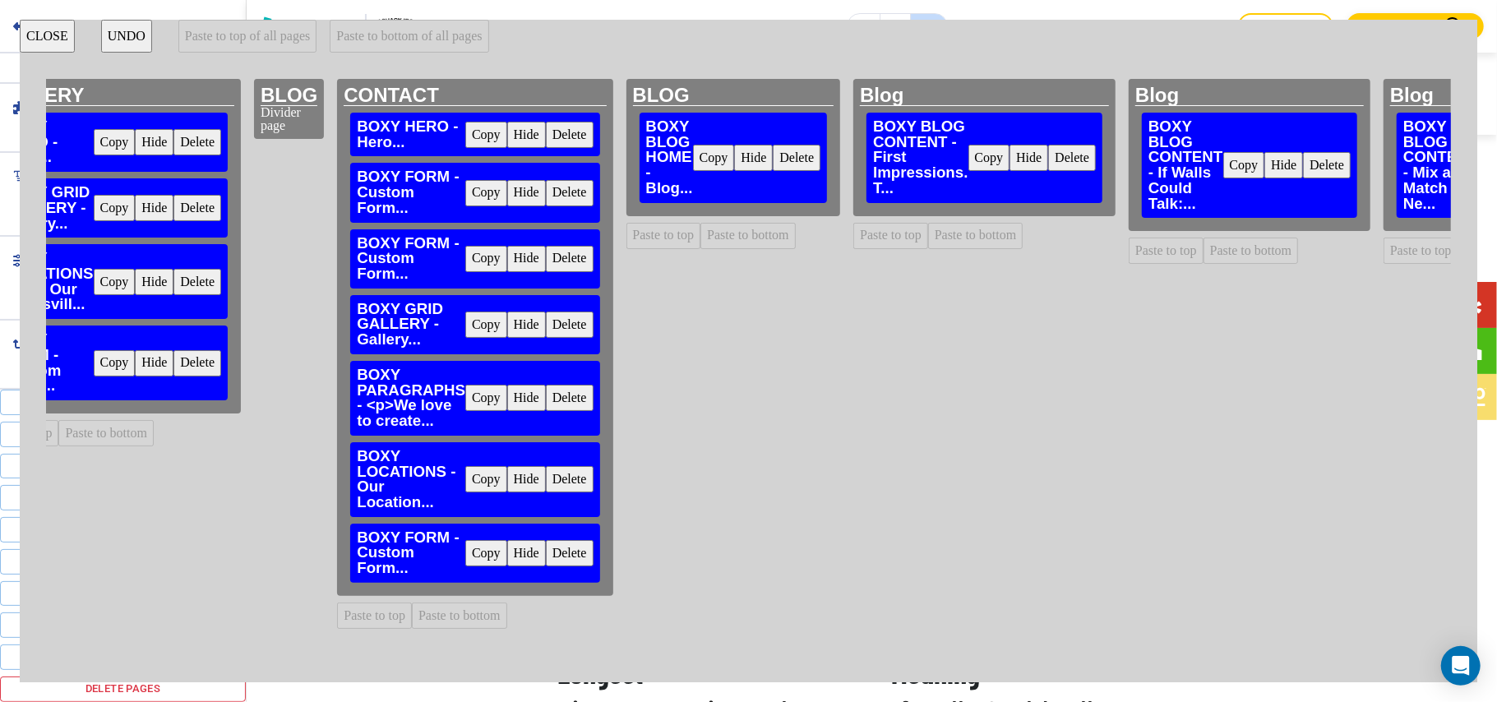
scroll to position [0, 763]
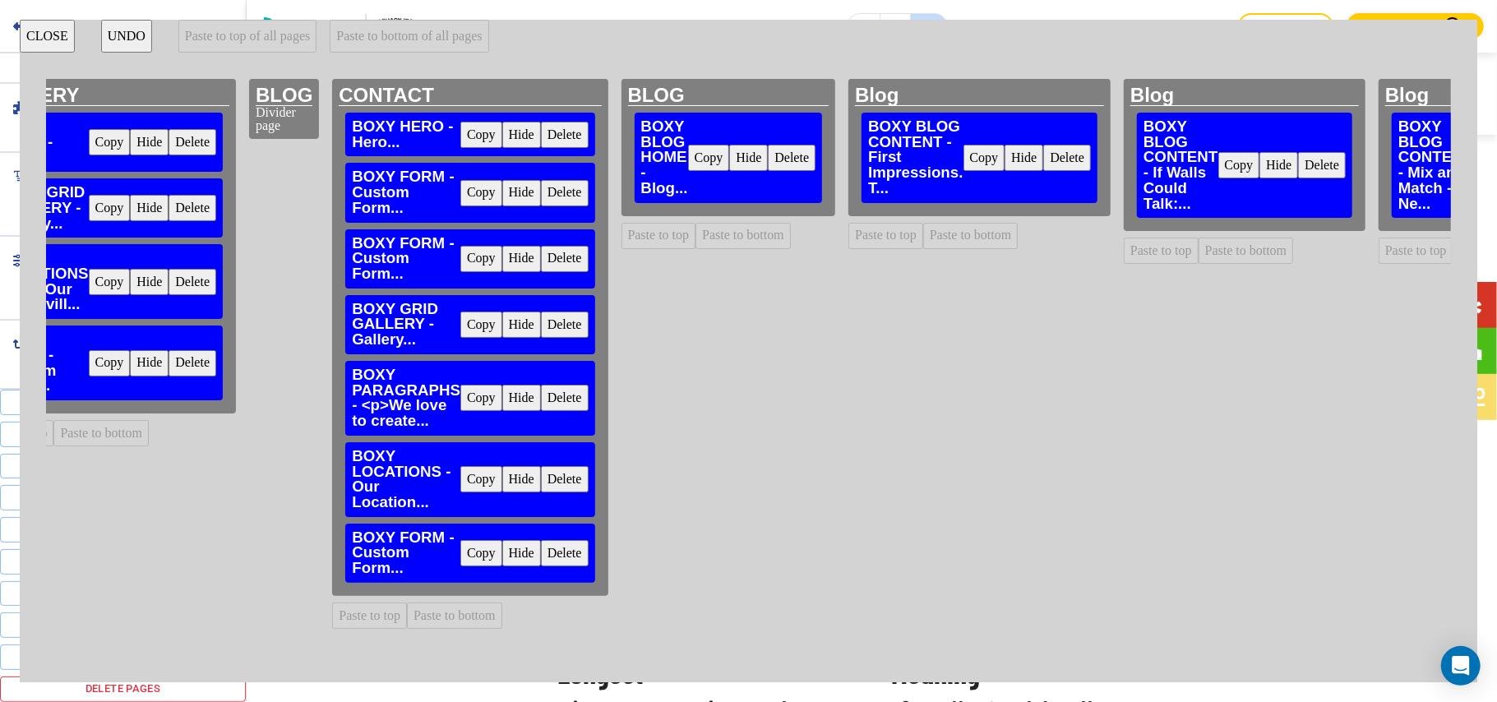
click at [460, 485] on button "Copy" at bounding box center [481, 479] width 42 height 26
click at [695, 234] on button "Paste to bottom" at bounding box center [742, 236] width 95 height 26
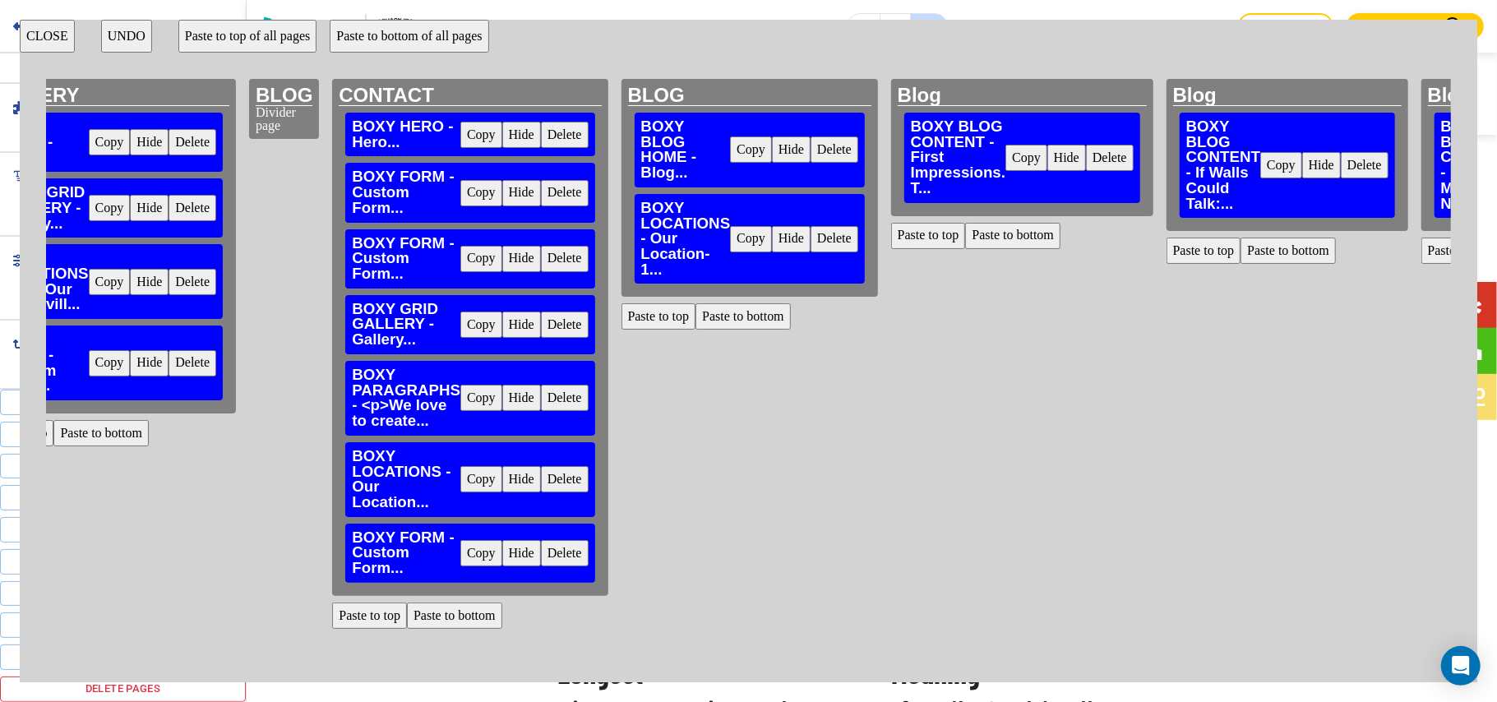
click at [965, 233] on button "Paste to bottom" at bounding box center [1012, 236] width 95 height 26
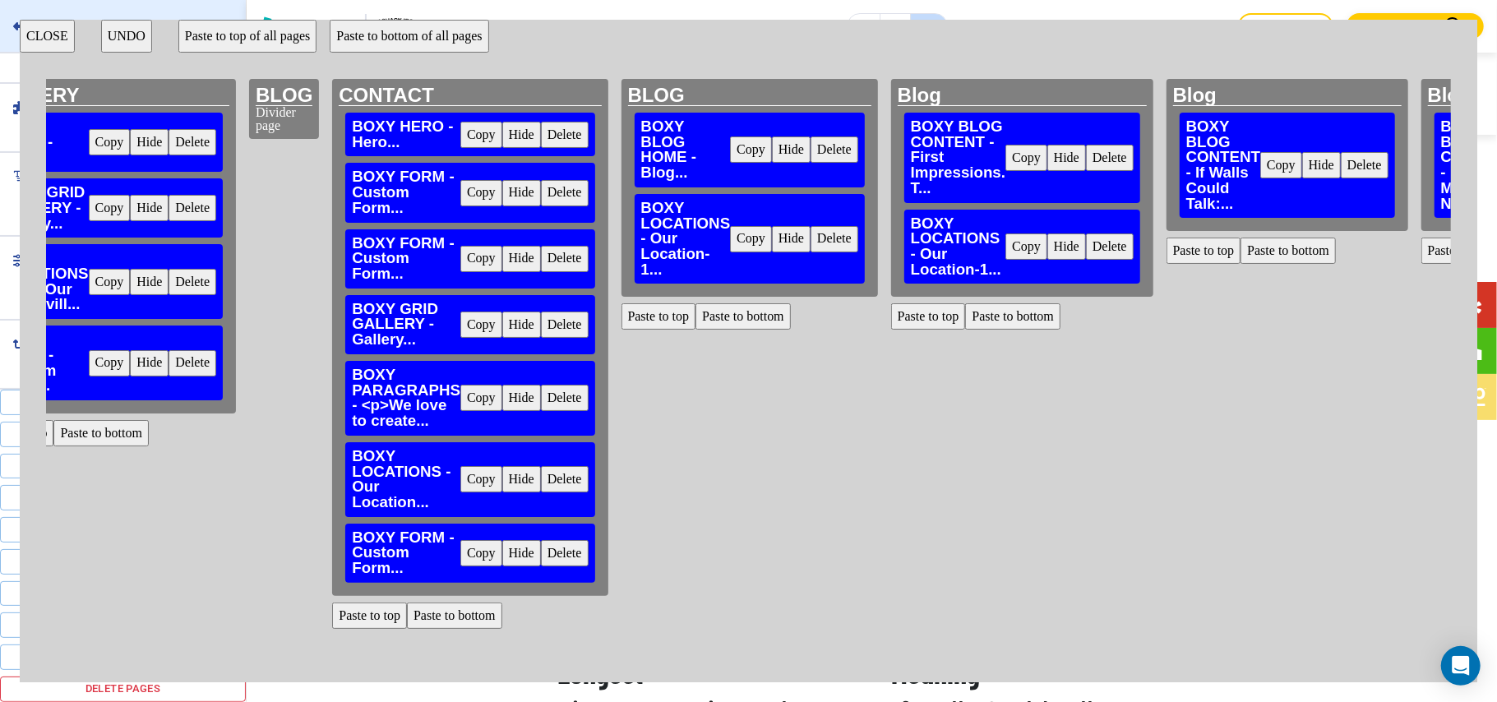
click at [44, 36] on button "CLOSE" at bounding box center [47, 36] width 55 height 33
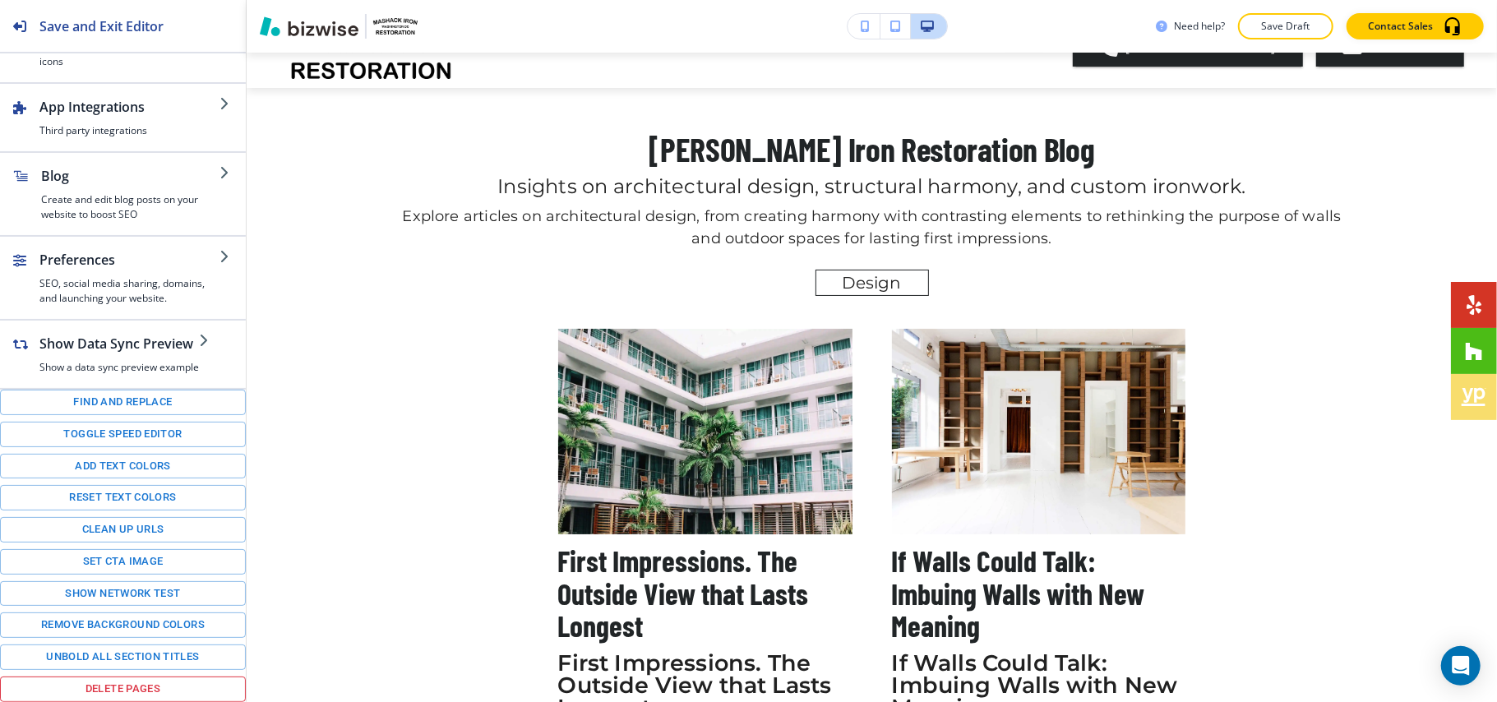
scroll to position [0, 0]
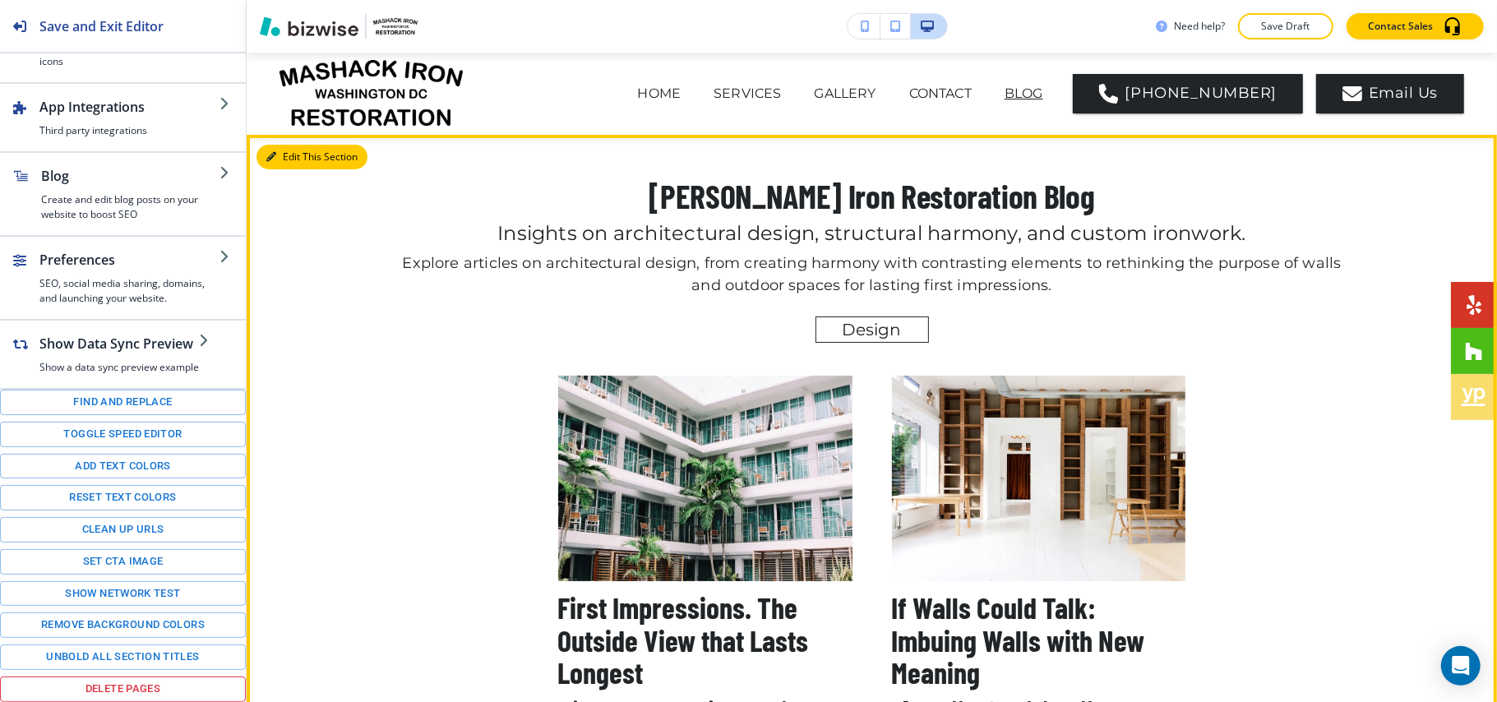
click at [294, 156] on button "Edit This Section" at bounding box center [311, 157] width 111 height 25
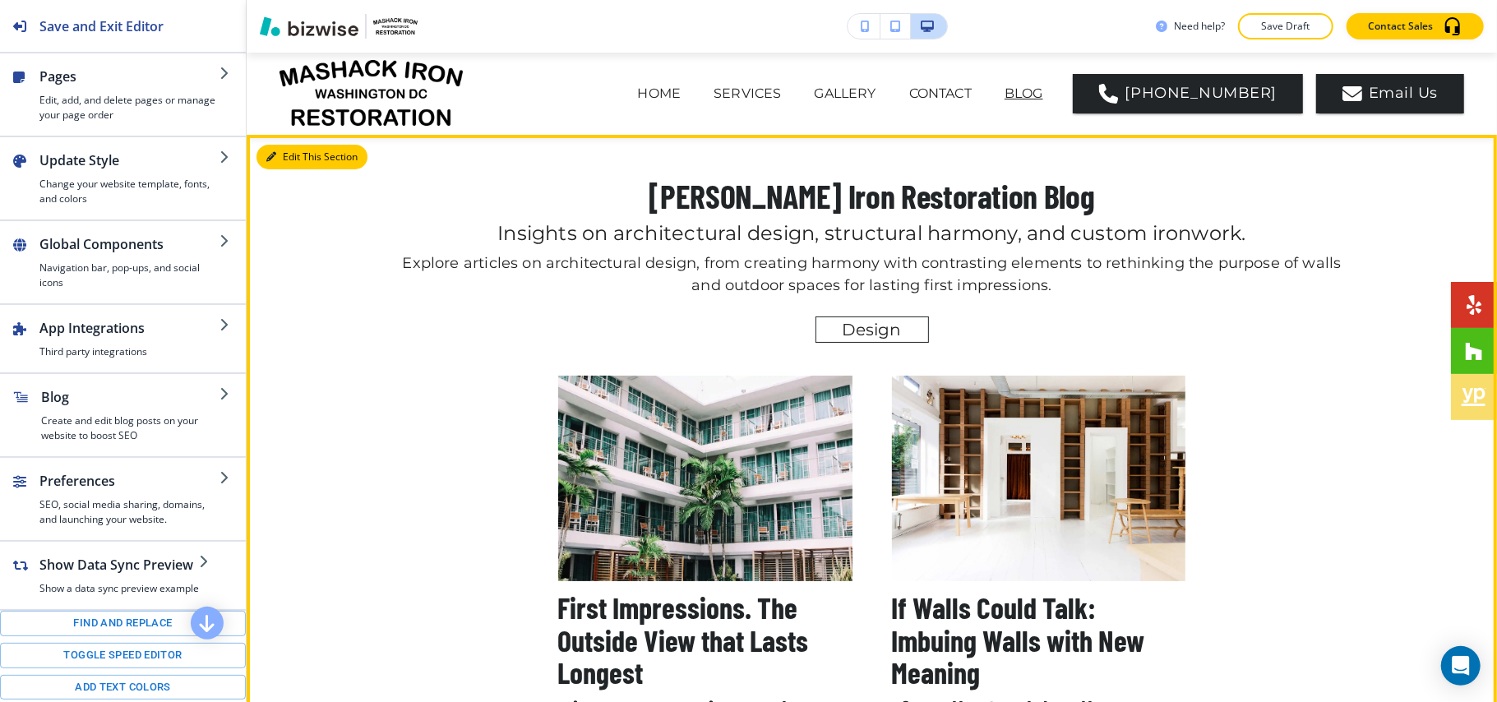
click at [293, 158] on button "Edit This Section" at bounding box center [311, 157] width 111 height 25
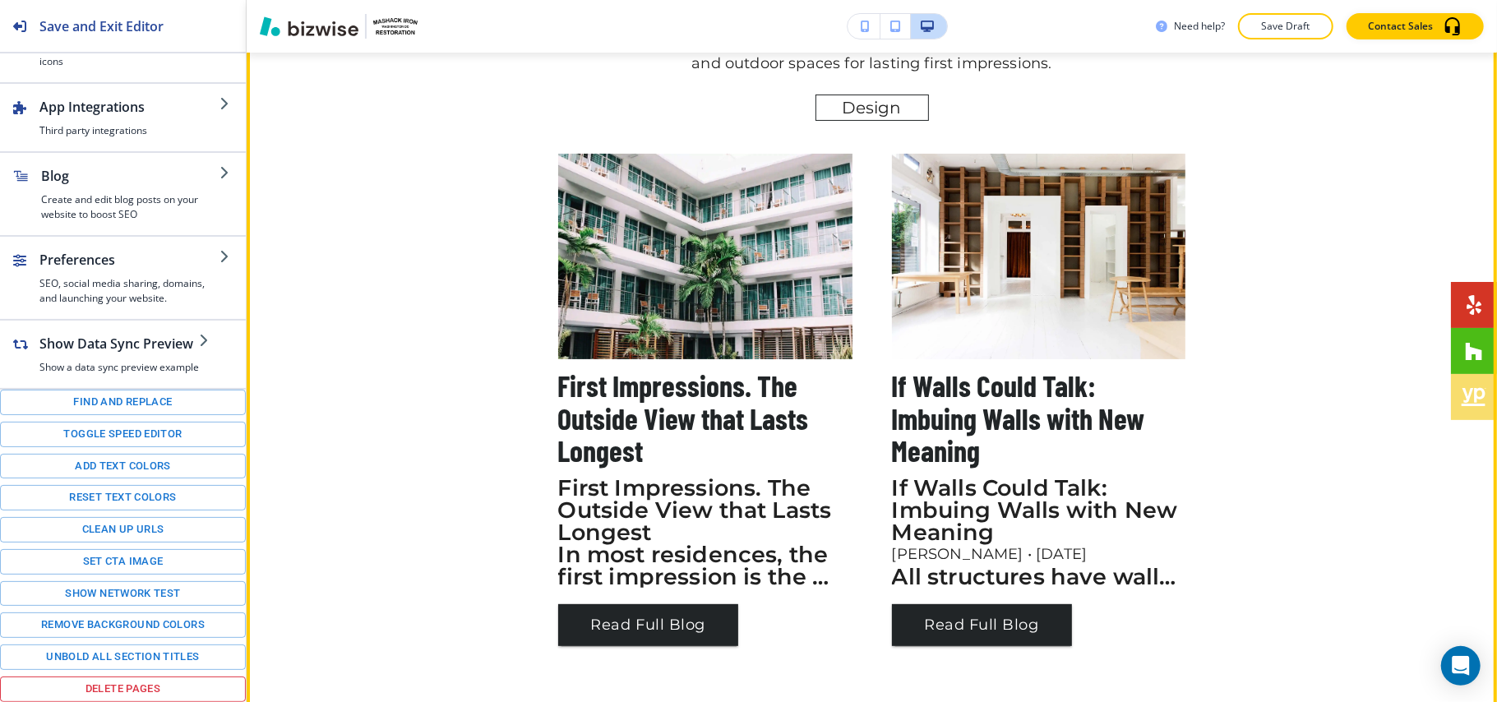
scroll to position [329, 0]
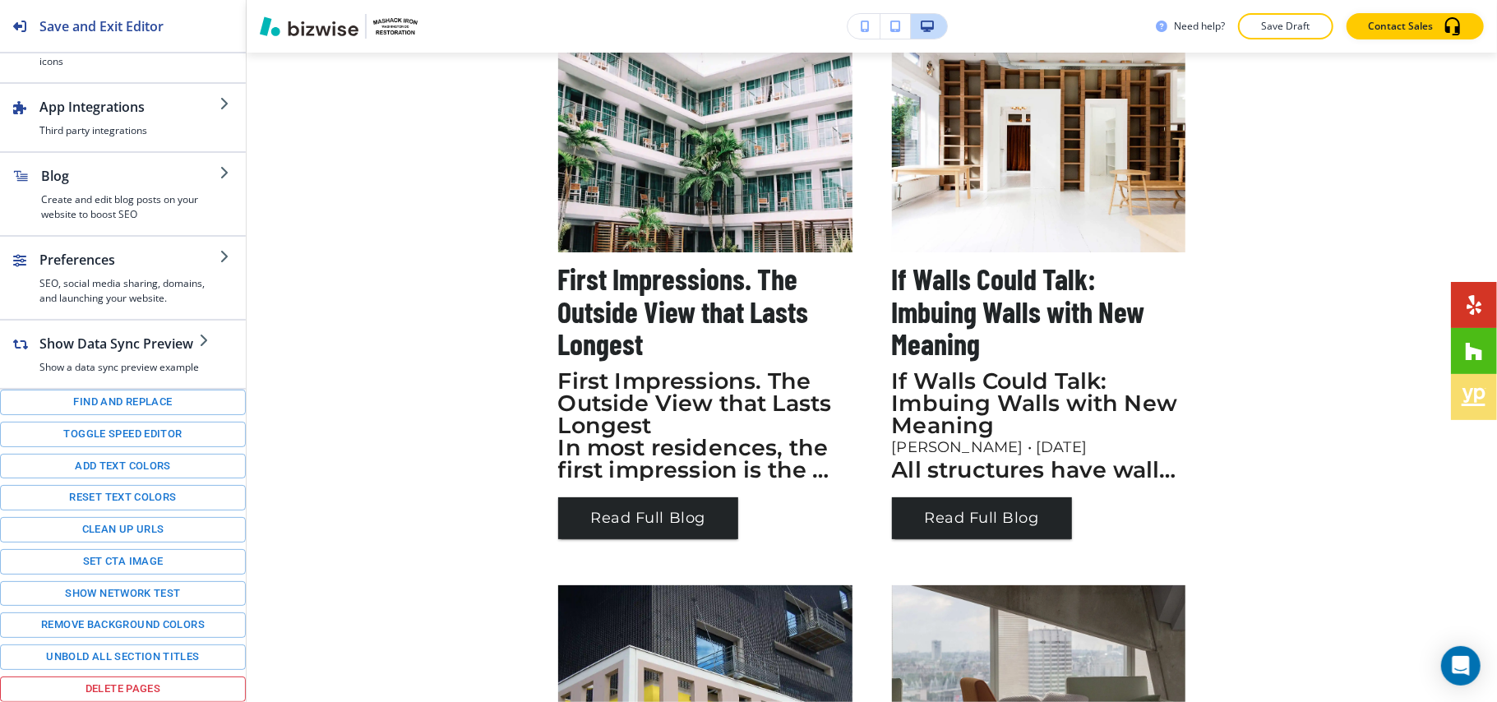
drag, startPoint x: 524, startPoint y: 61, endPoint x: 928, endPoint y: 439, distance: 553.6
click at [928, 439] on div "Cancel Copy Capture" at bounding box center [748, 364] width 1497 height 702
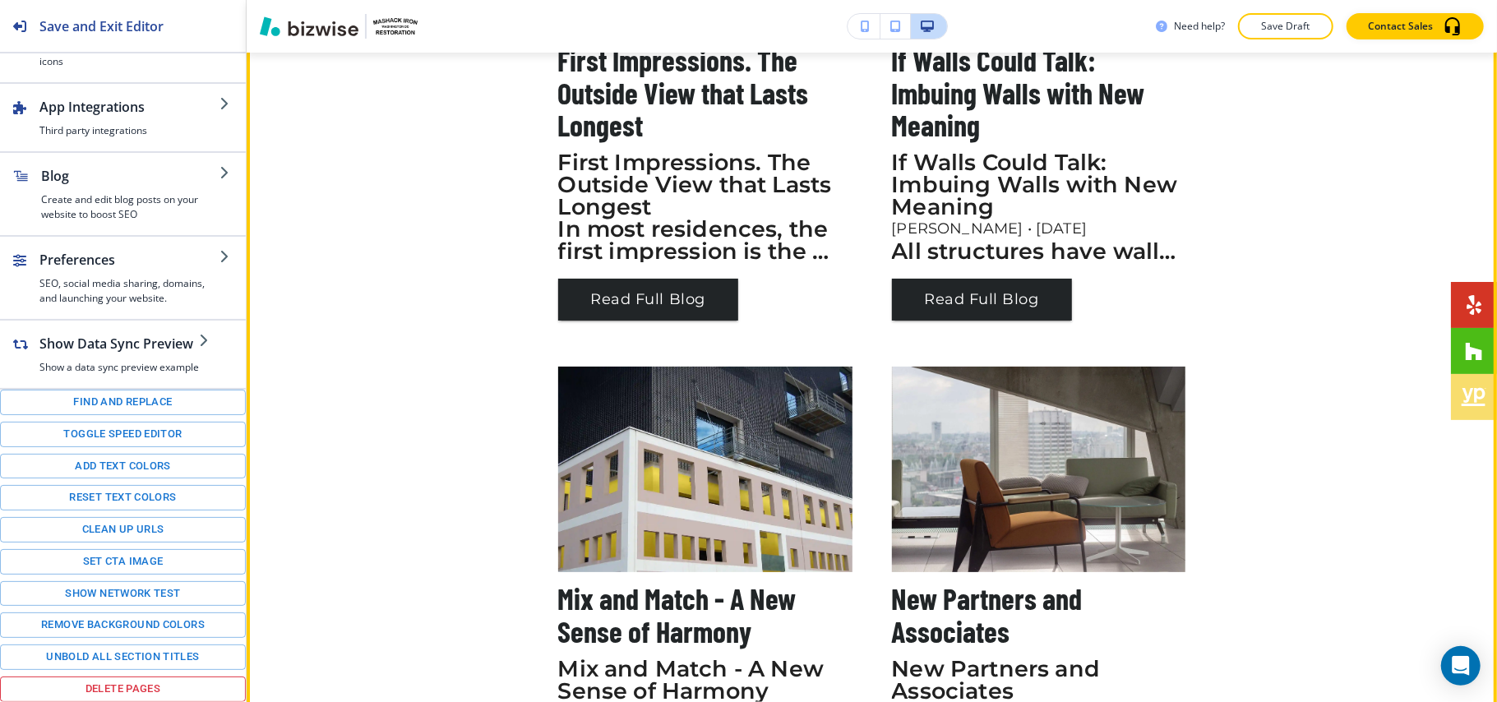
scroll to position [438, 0]
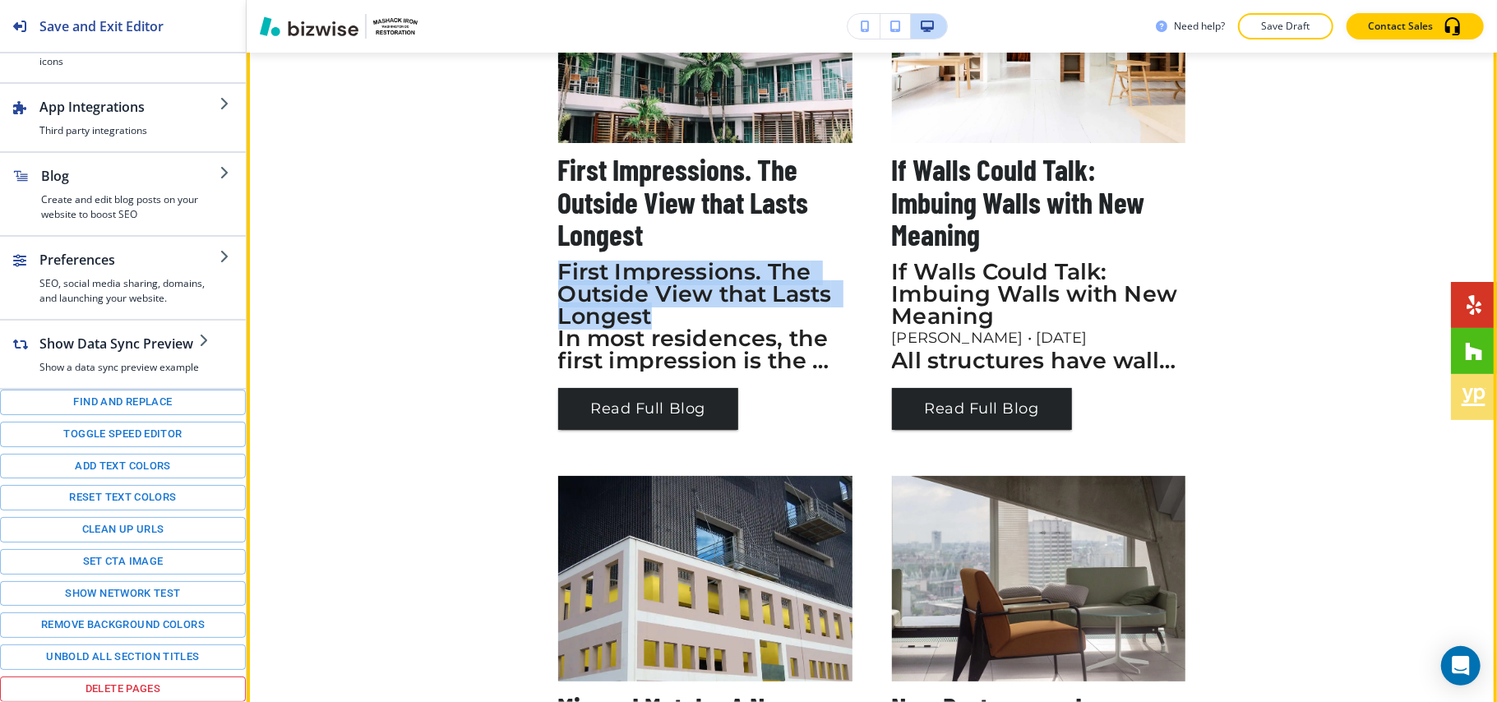
drag, startPoint x: 547, startPoint y: 267, endPoint x: 832, endPoint y: 320, distance: 289.2
click at [832, 320] on div "First Impressions. The Outside View that Lasts Longest First Impressions. The O…" at bounding box center [872, 207] width 962 height 538
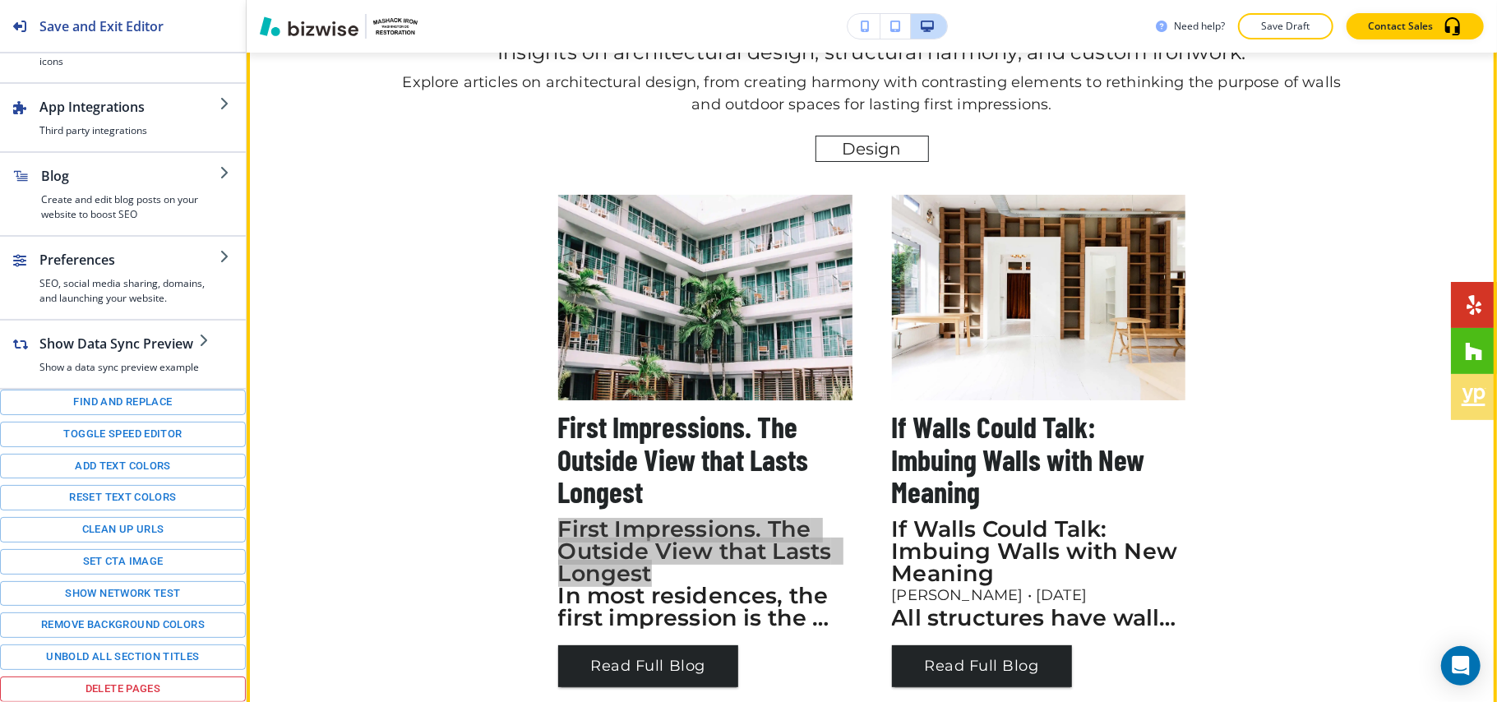
scroll to position [109, 0]
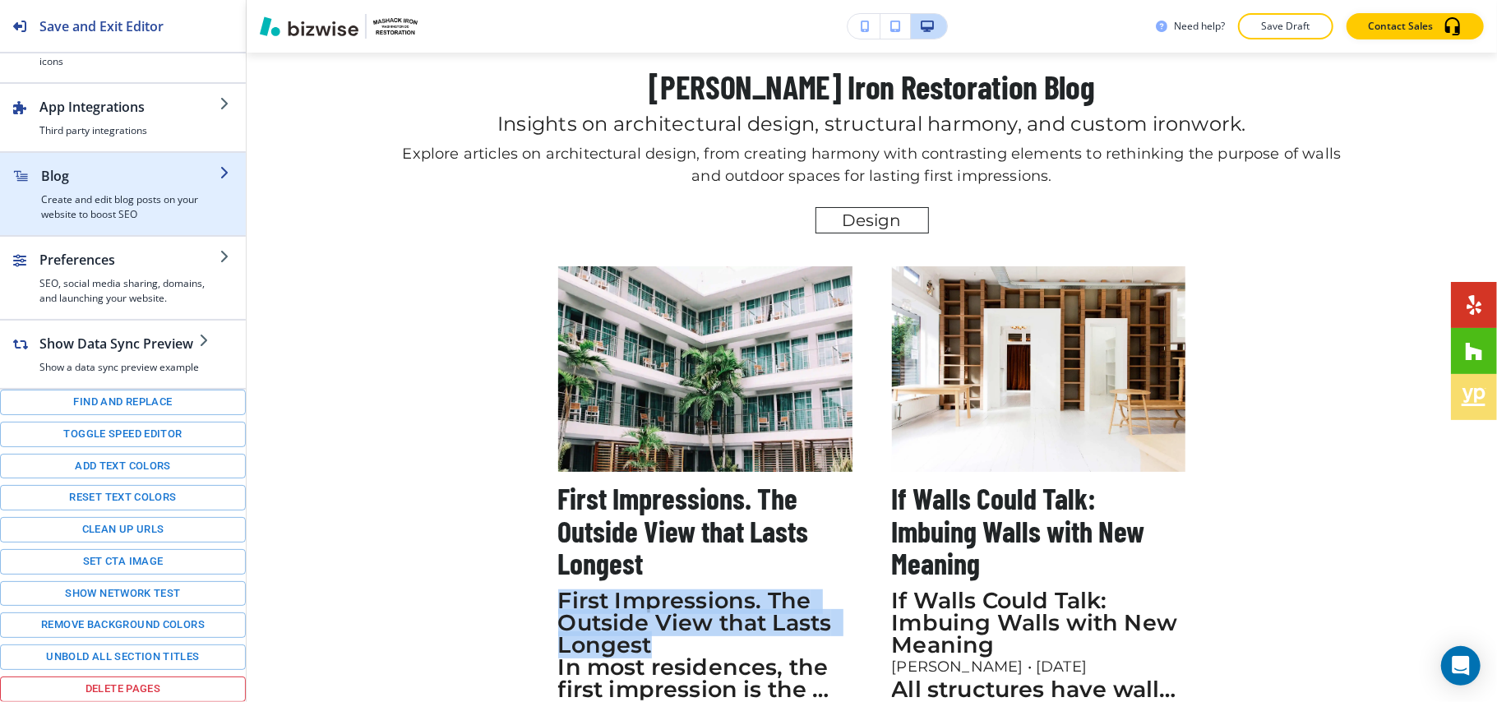
click at [112, 186] on div "button" at bounding box center [130, 189] width 178 height 7
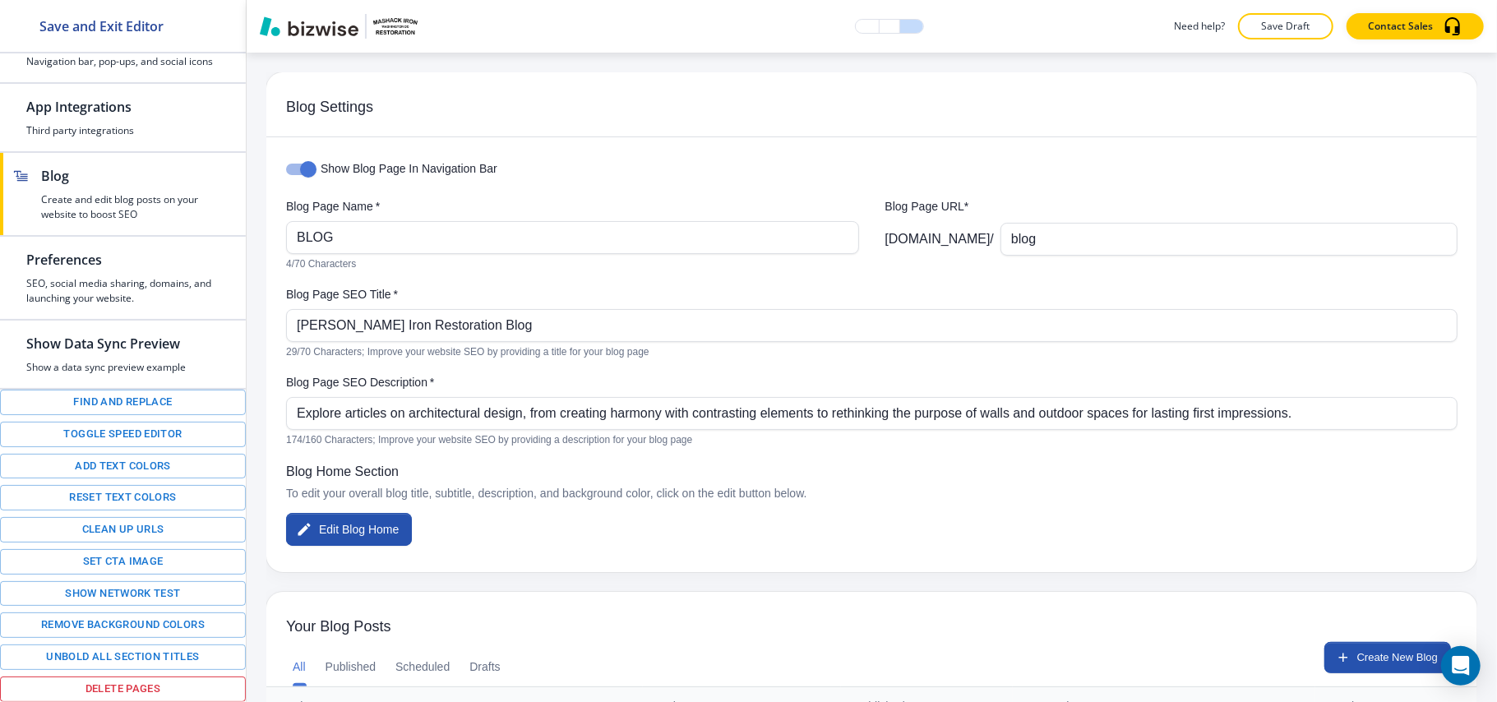
scroll to position [284, 0]
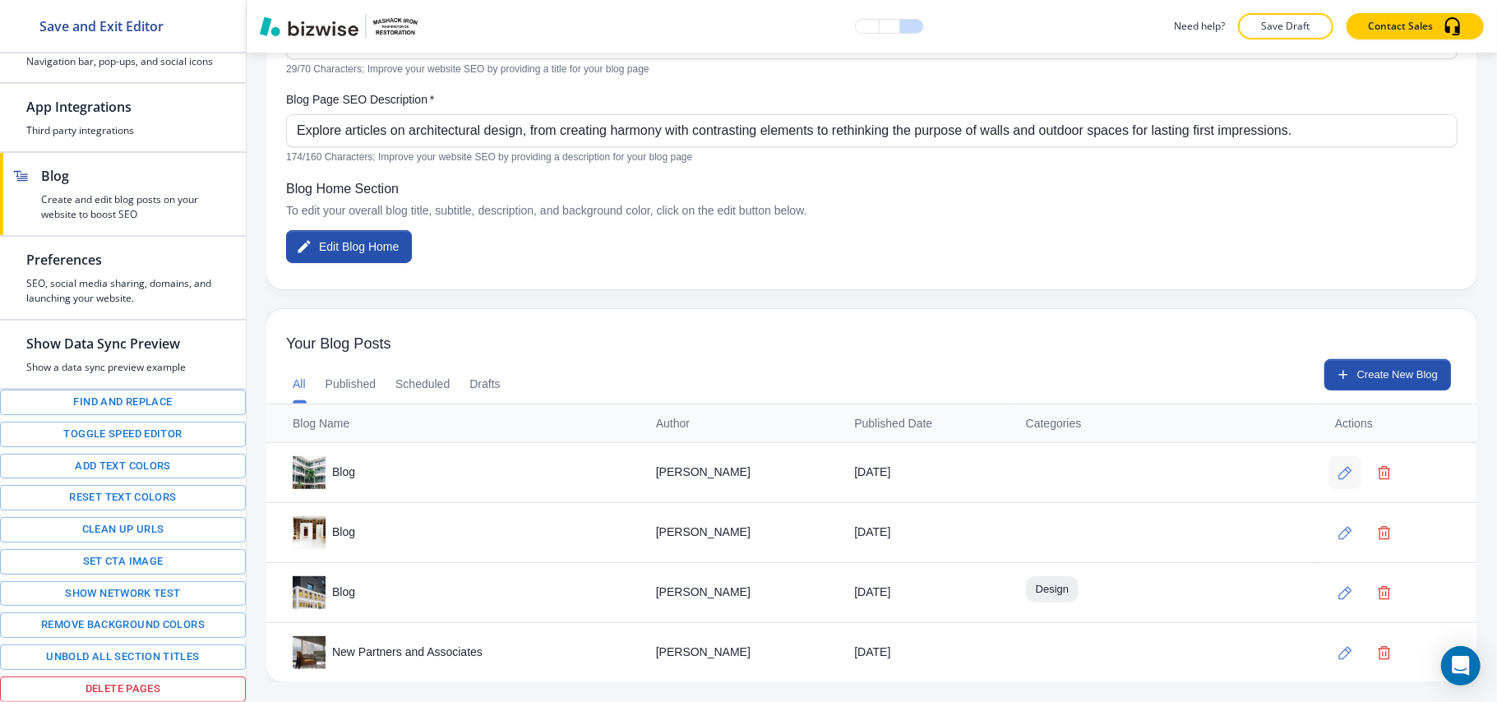
click at [1338, 473] on icon "button" at bounding box center [1345, 473] width 14 height 14
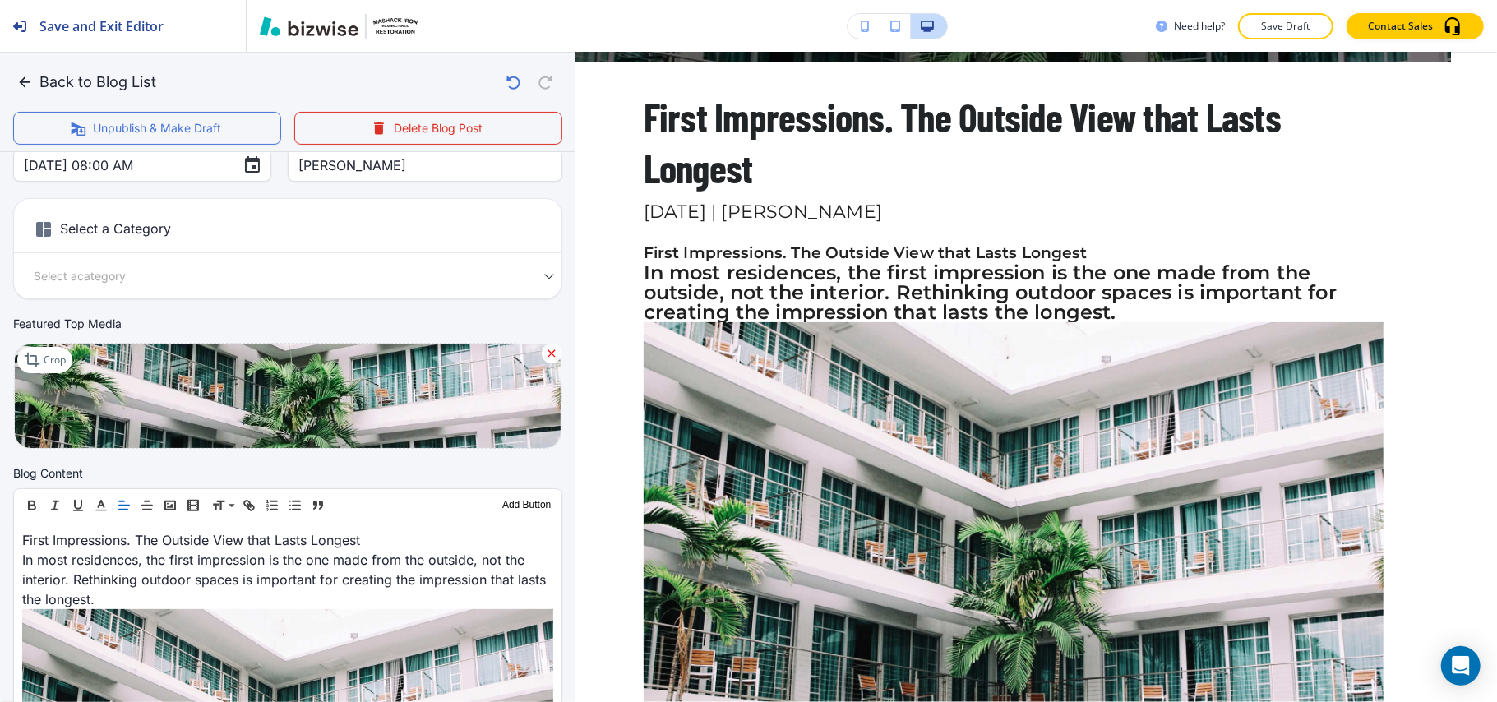
scroll to position [329, 0]
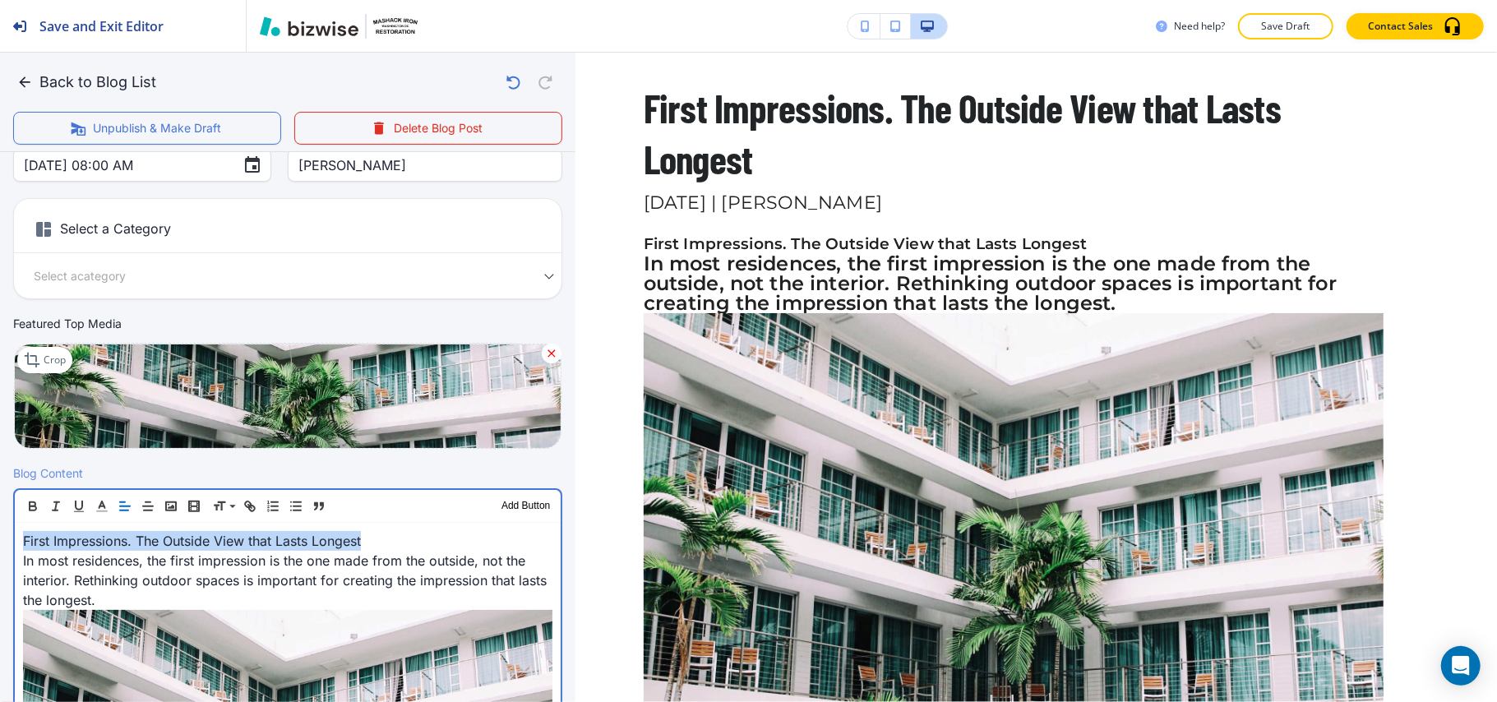
drag, startPoint x: 421, startPoint y: 541, endPoint x: 0, endPoint y: 539, distance: 420.9
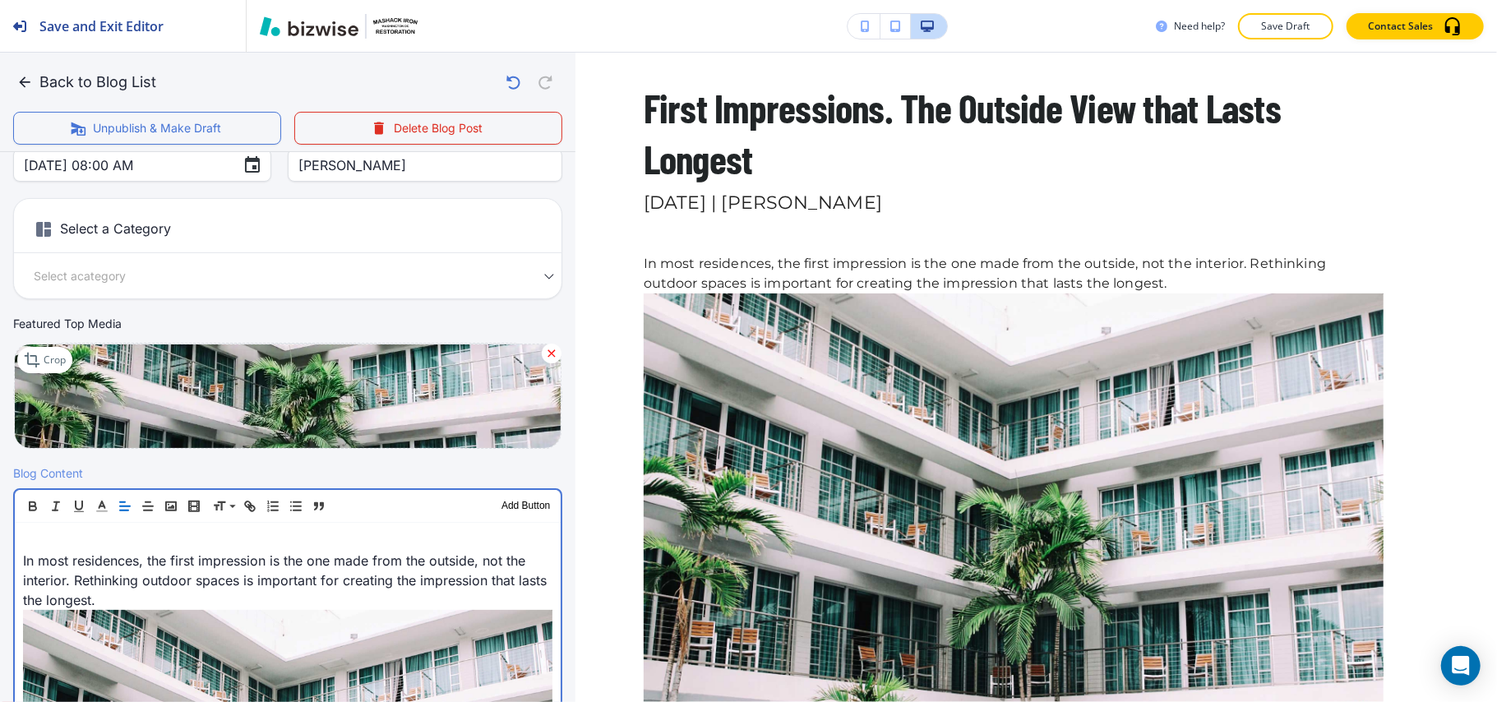
click at [23, 560] on p "In most residences, the first impression is the one made from the outside, not …" at bounding box center [287, 580] width 529 height 59
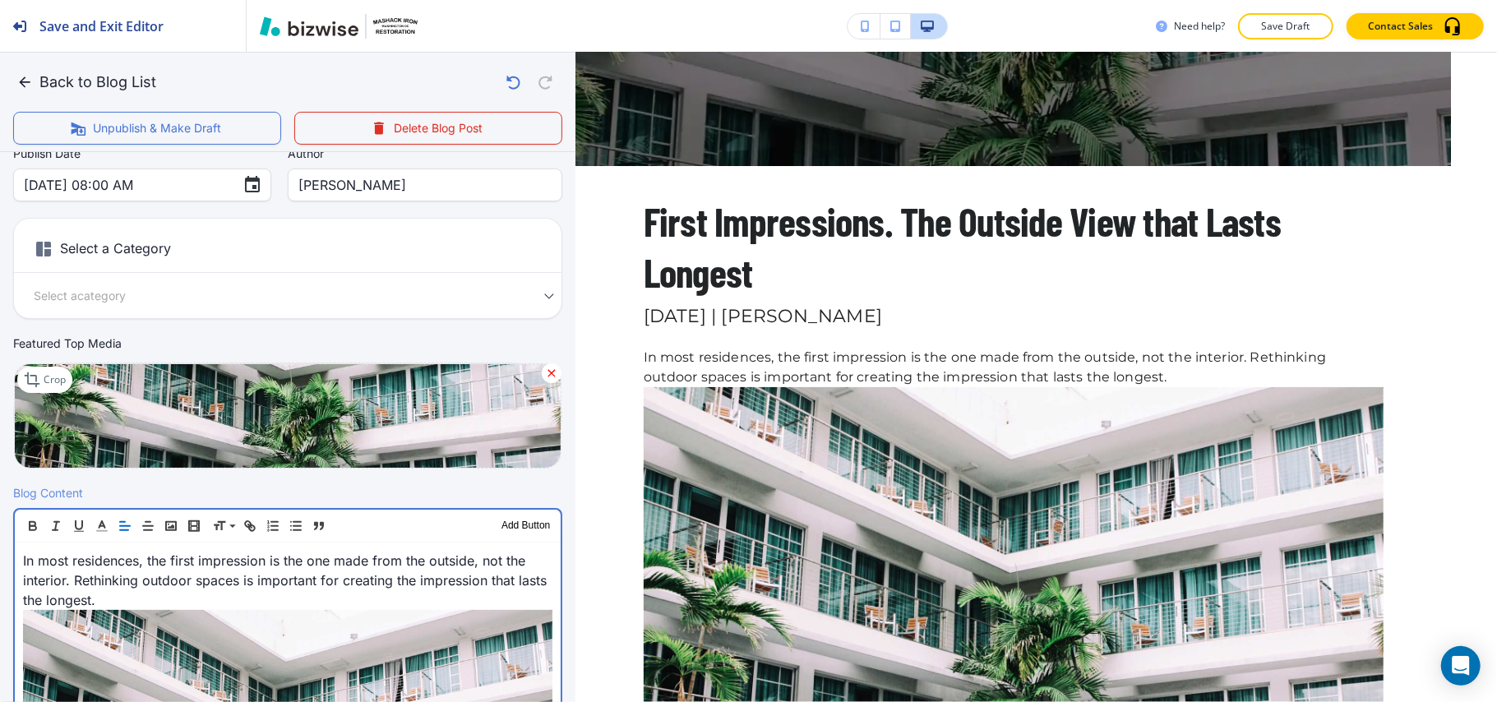
scroll to position [0, 0]
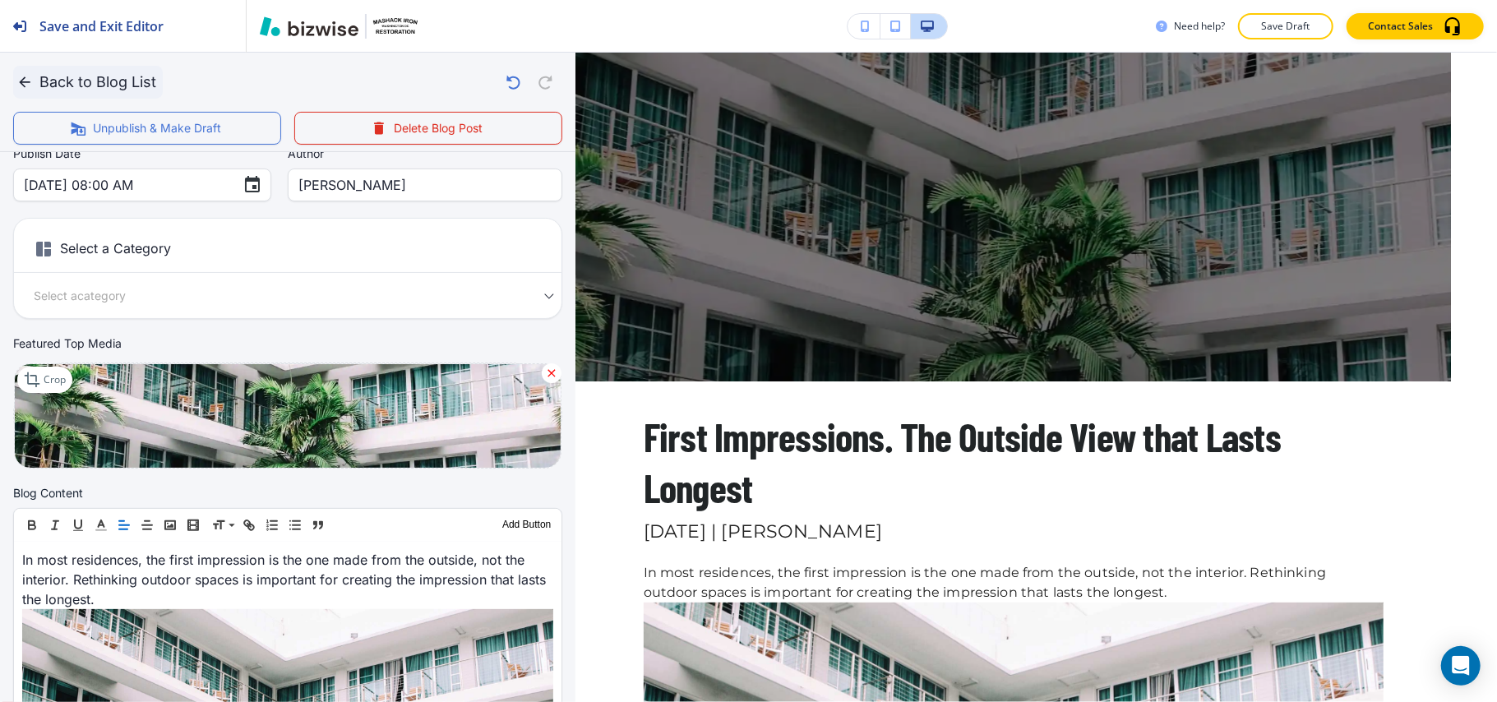
click at [24, 83] on icon "button" at bounding box center [24, 82] width 16 height 16
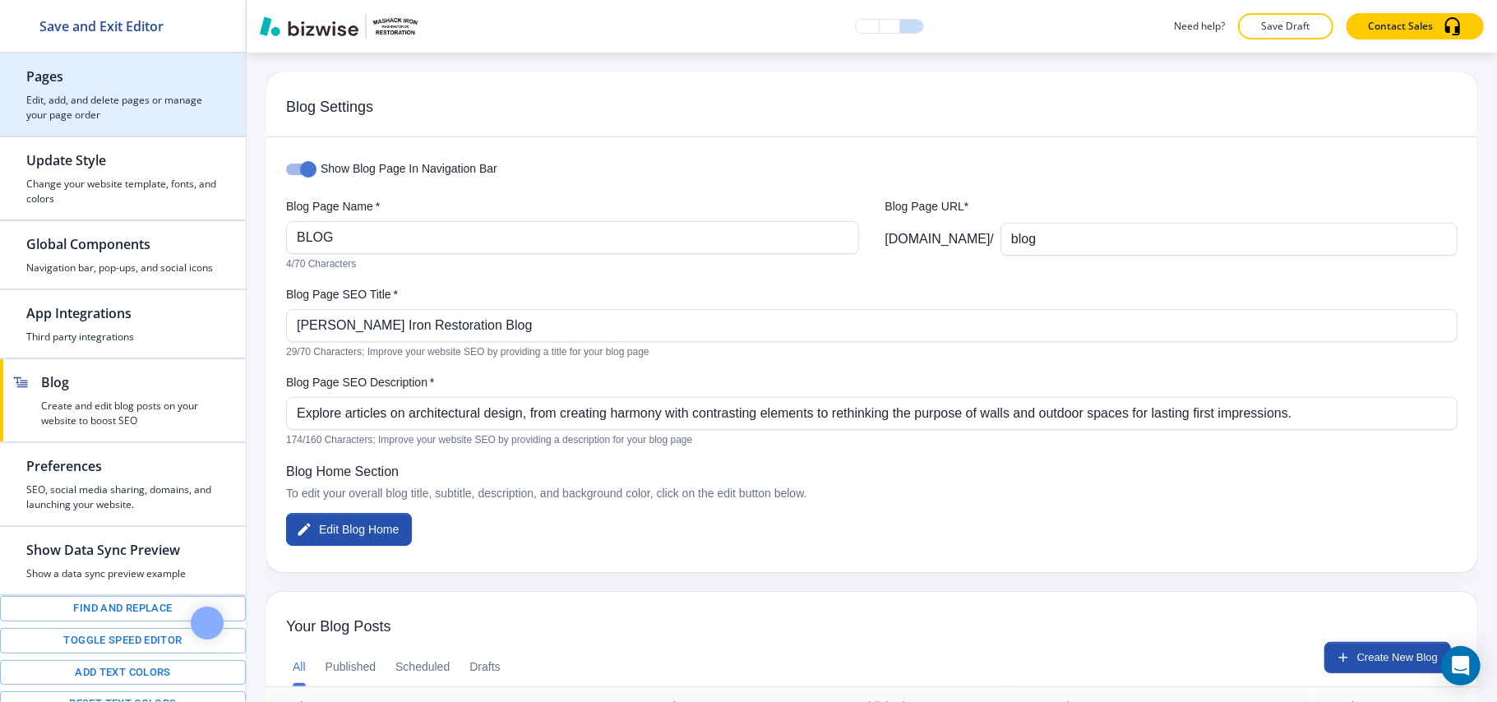
click at [99, 94] on h4 "Edit, add, and delete pages or manage your page order" at bounding box center [122, 108] width 193 height 30
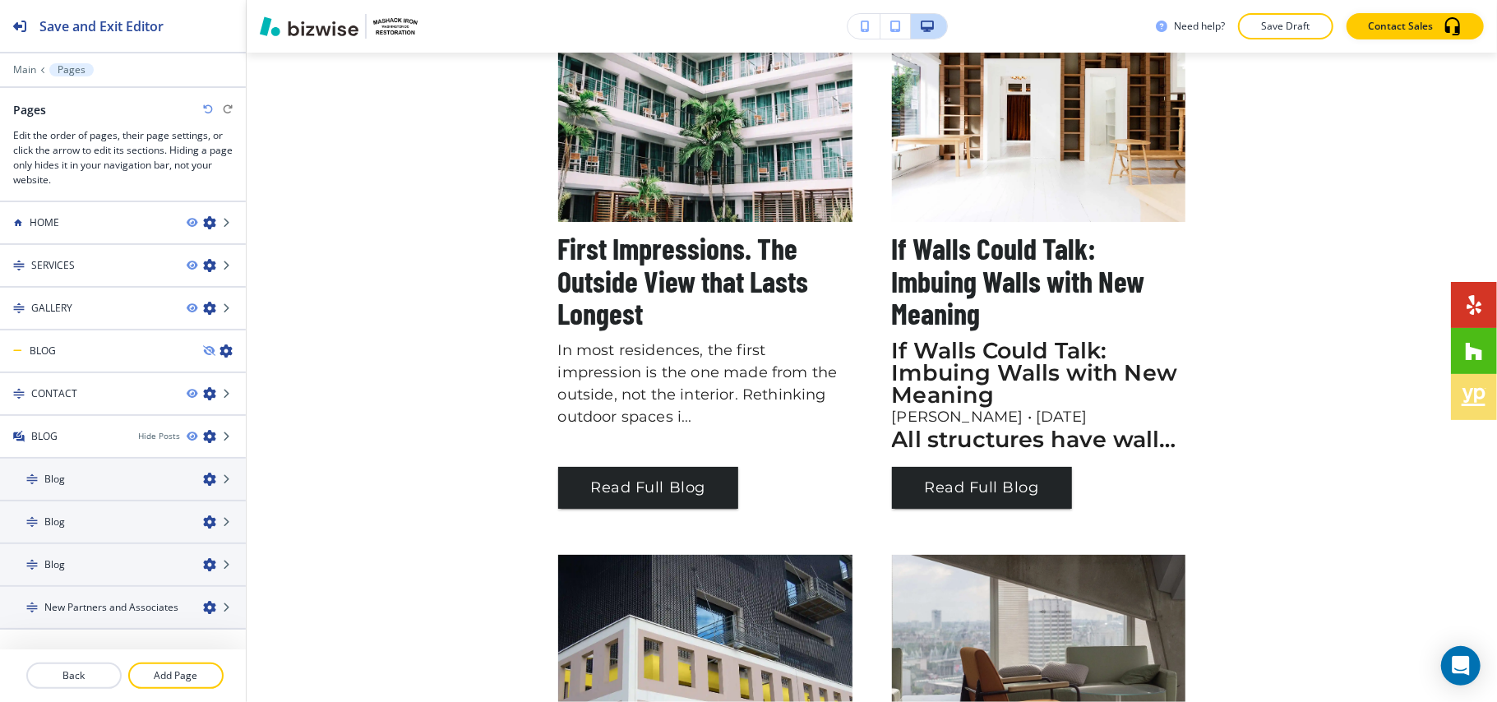
scroll to position [329, 0]
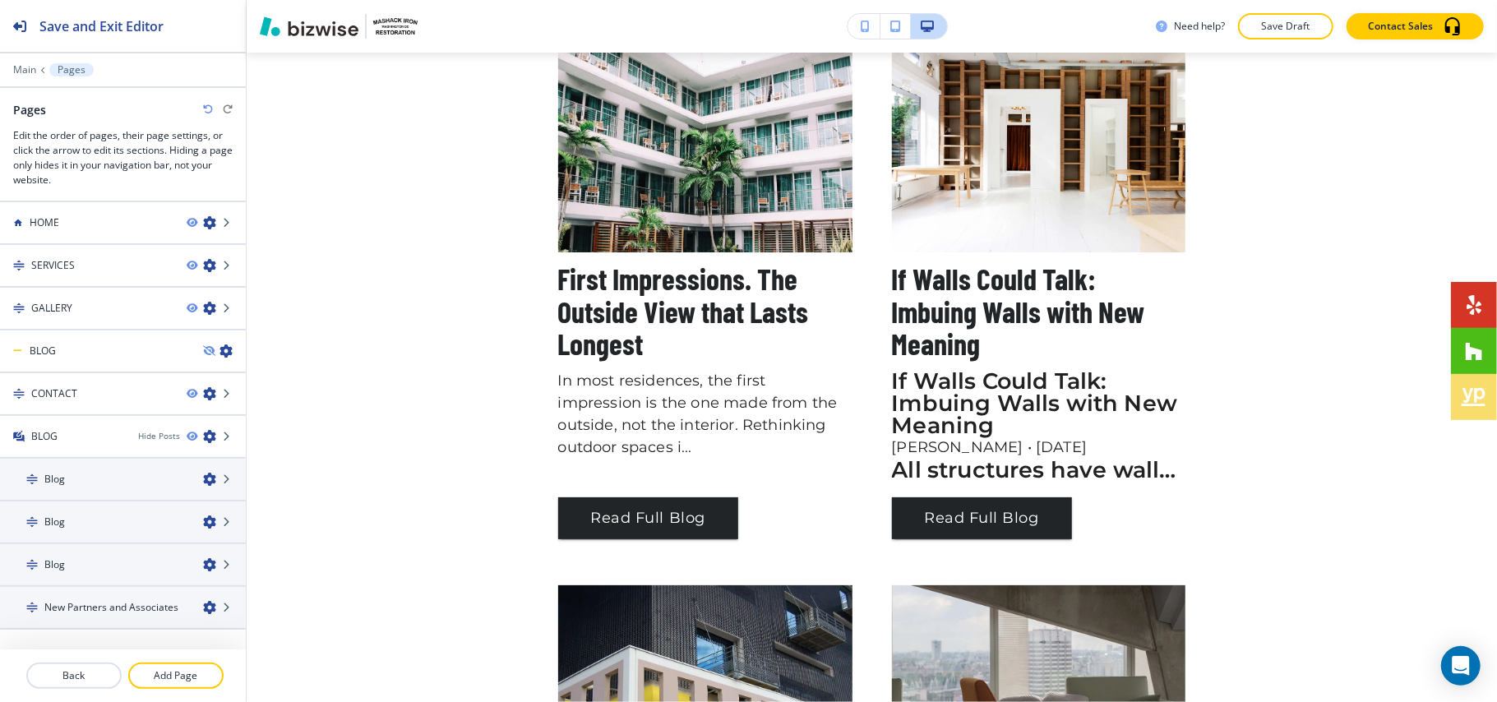
click at [1279, 21] on p "Save Draft" at bounding box center [1285, 26] width 53 height 15
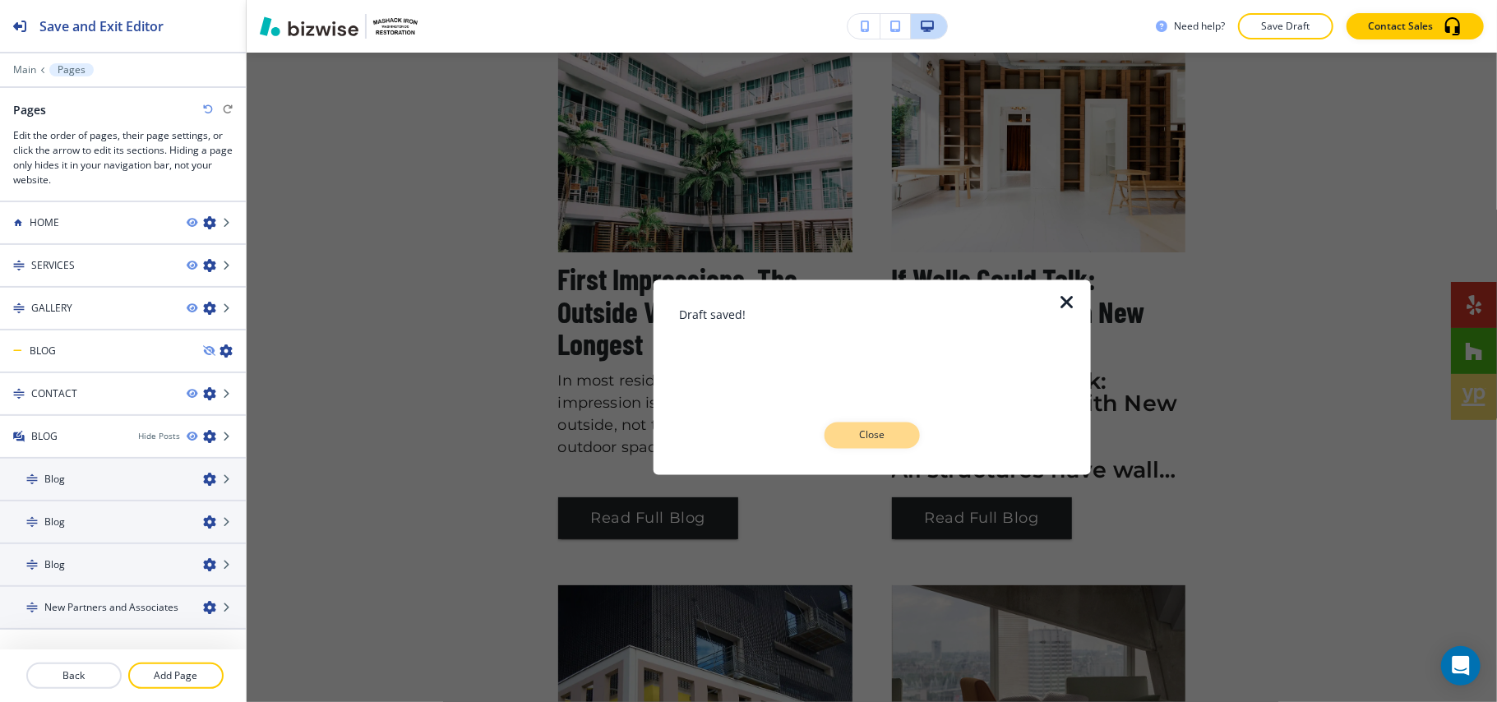
click at [873, 436] on p "Close" at bounding box center [872, 435] width 53 height 15
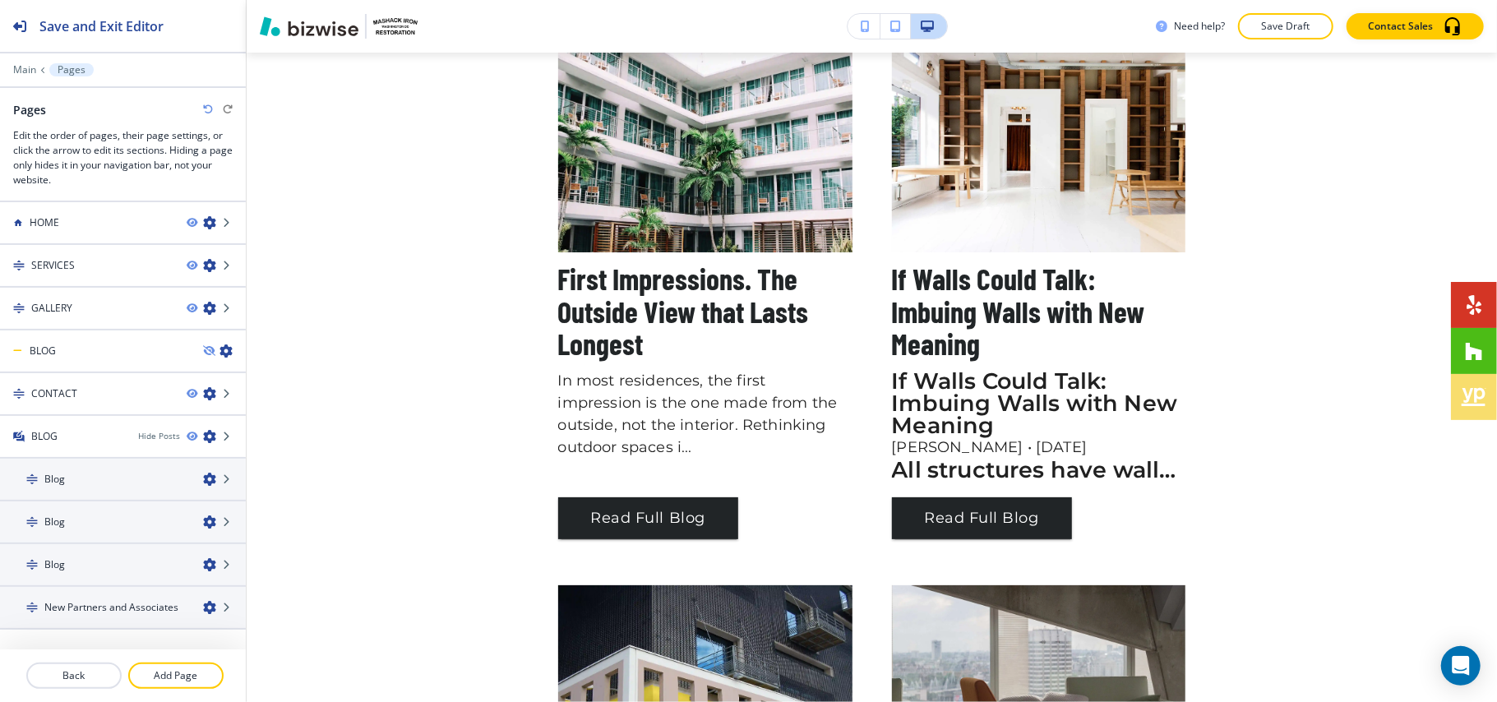
click at [984, 278] on h3 "If Walls Could Talk: Imbuing Walls with New Meaning" at bounding box center [1039, 311] width 294 height 98
click at [79, 521] on div "Blog" at bounding box center [95, 522] width 190 height 15
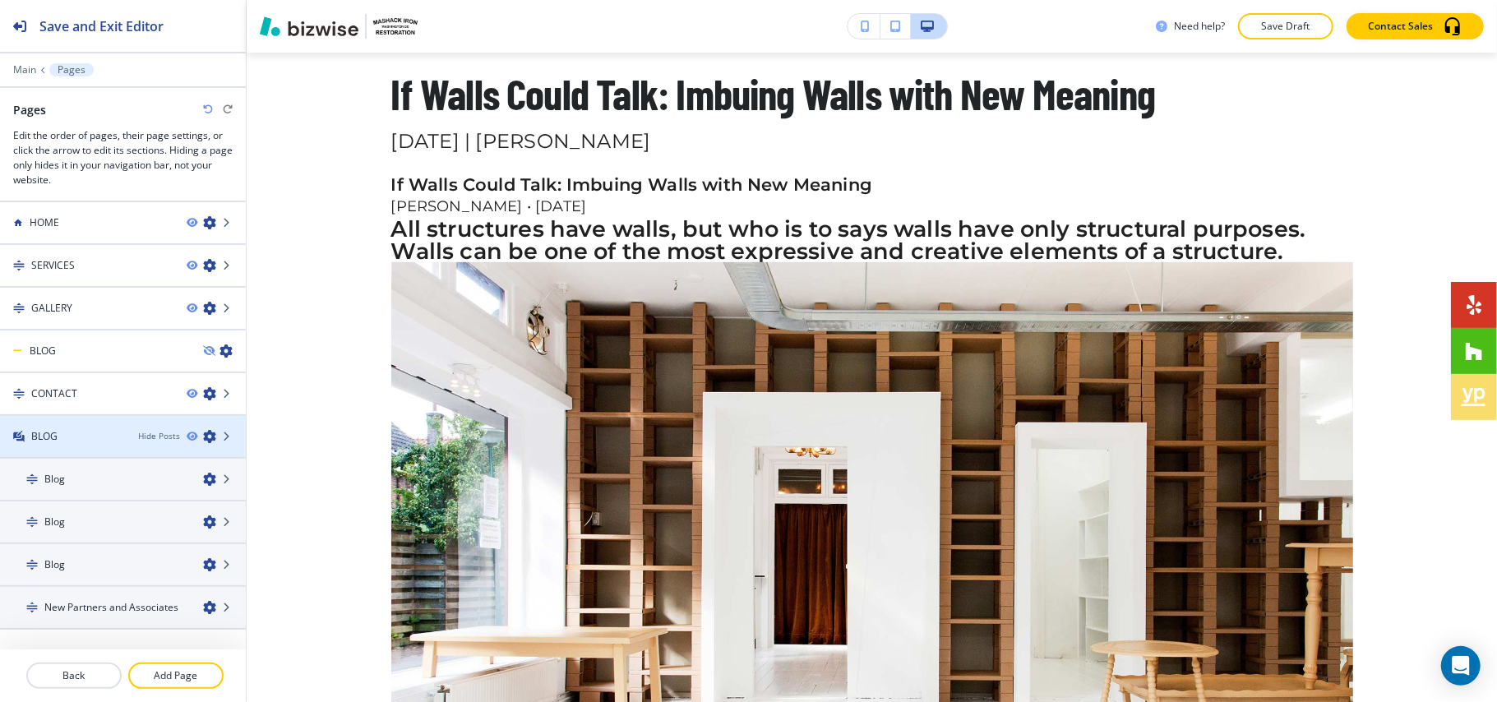
scroll to position [20, 0]
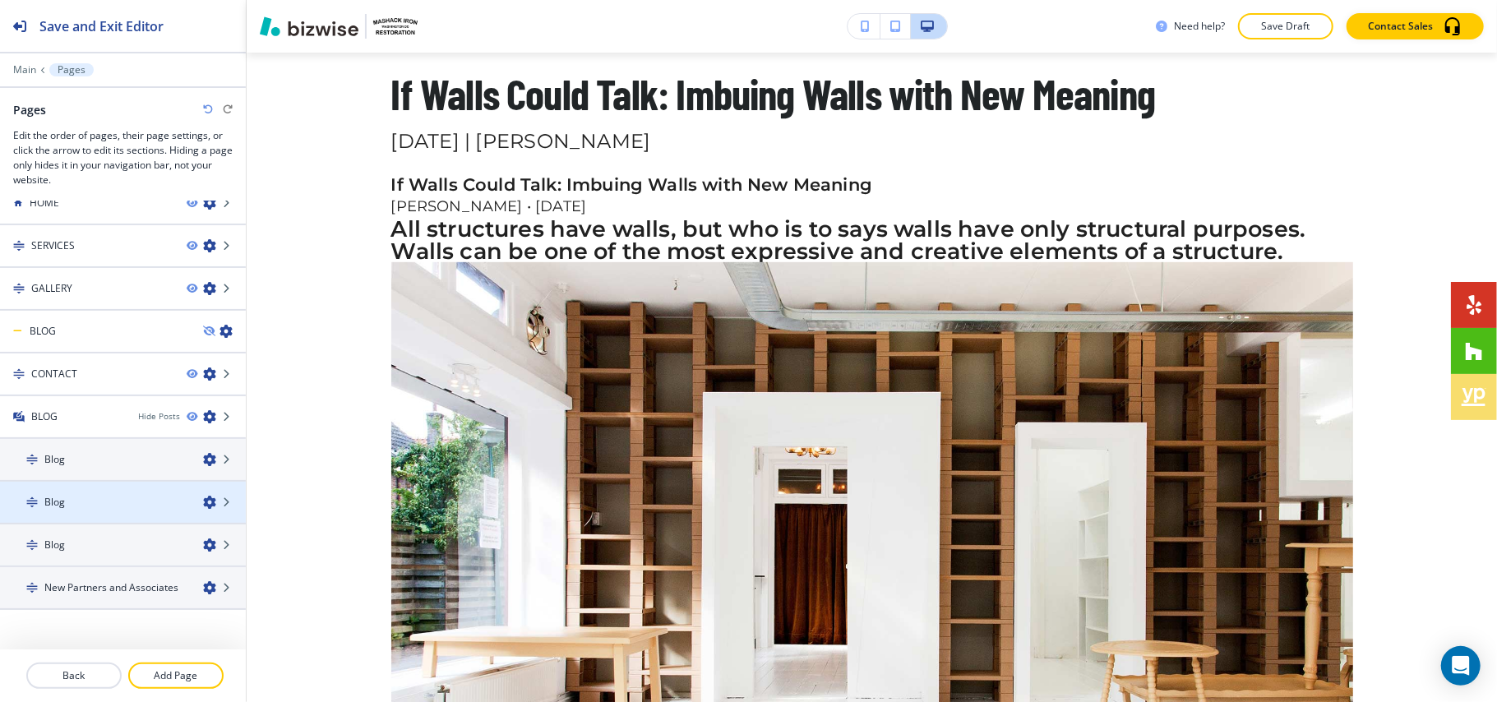
click at [82, 501] on div "Blog" at bounding box center [95, 502] width 190 height 15
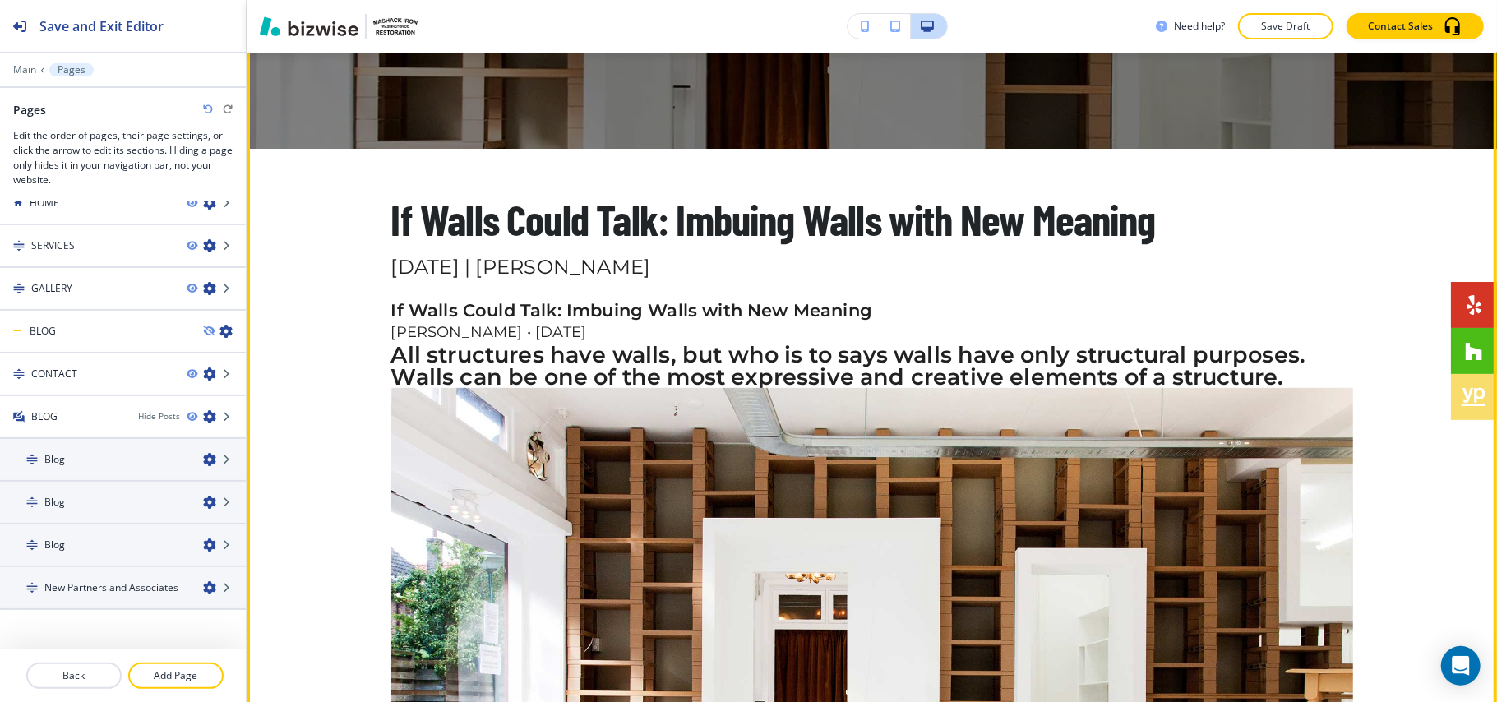
scroll to position [294, 0]
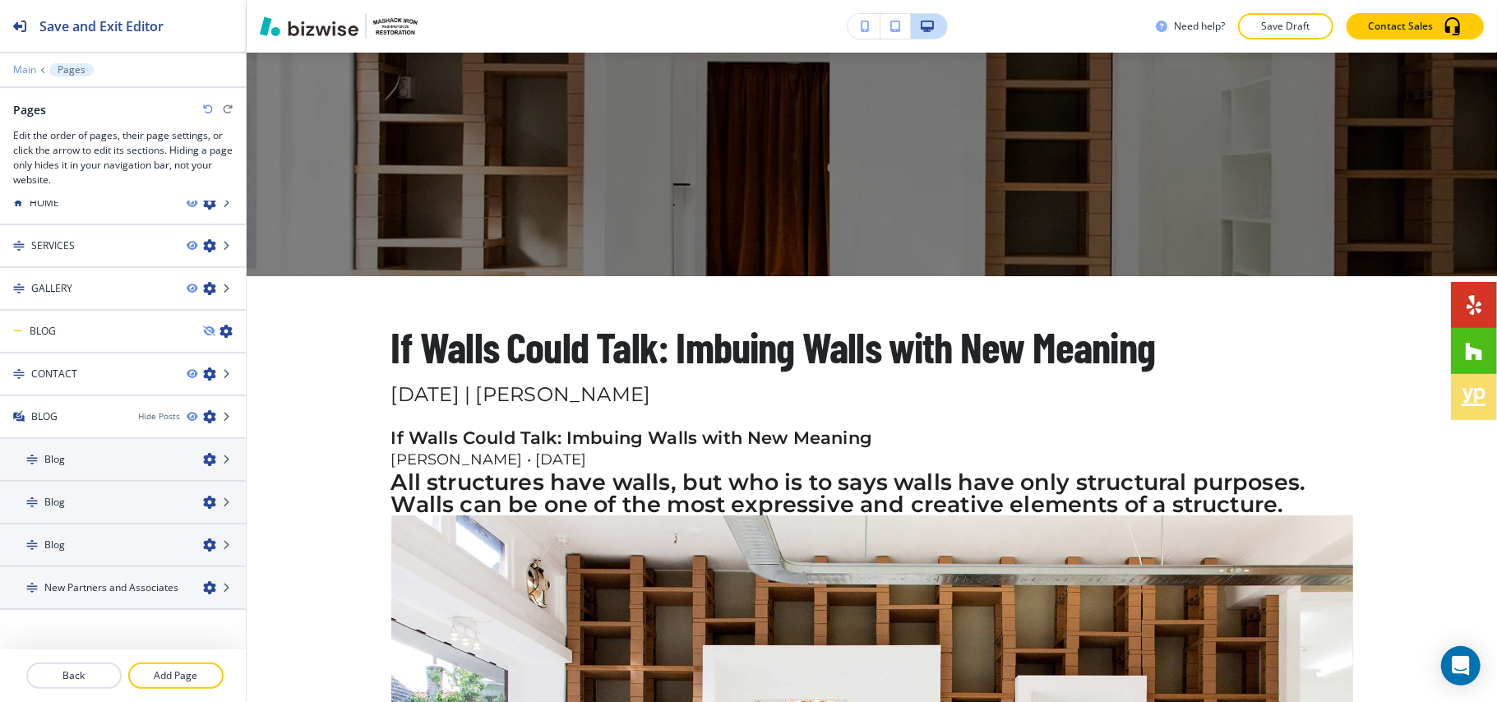
click at [21, 74] on p "Main" at bounding box center [24, 70] width 23 height 12
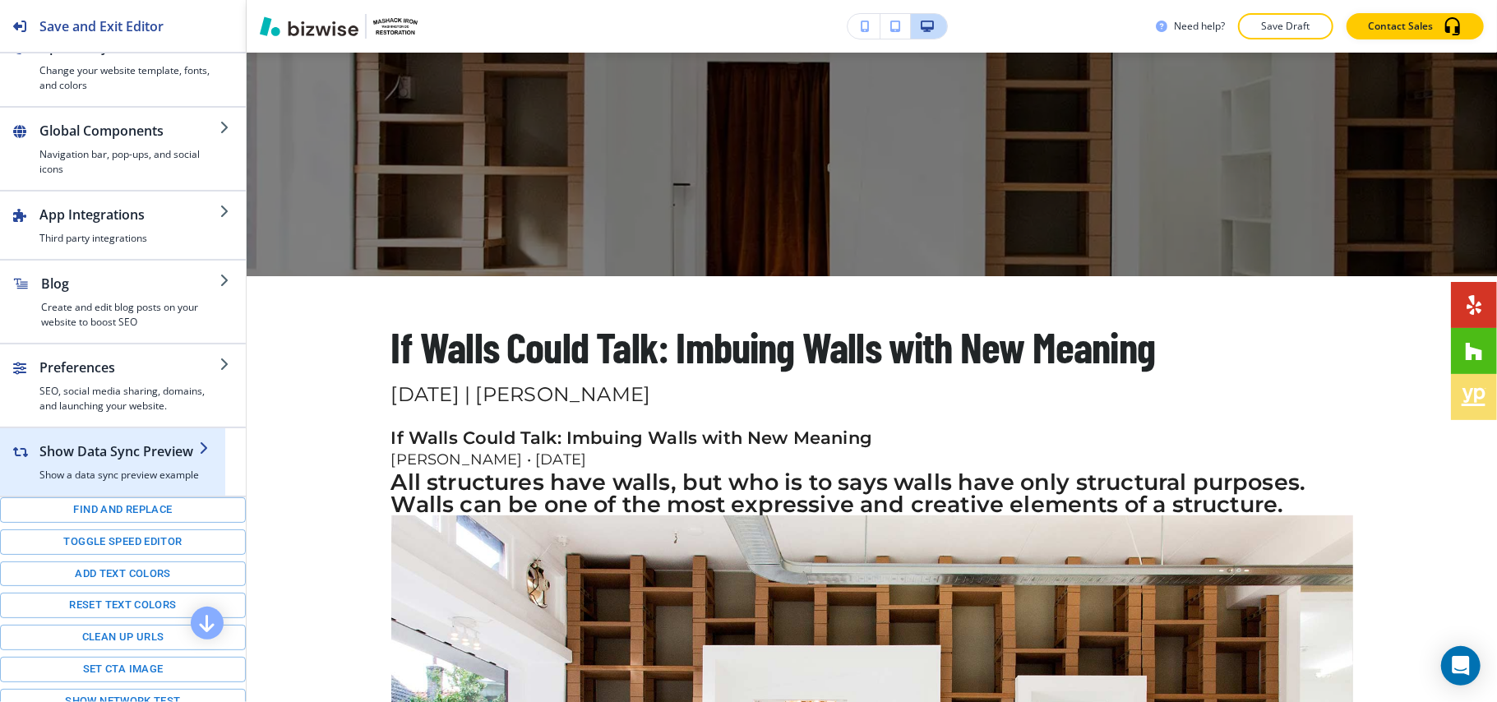
scroll to position [244, 0]
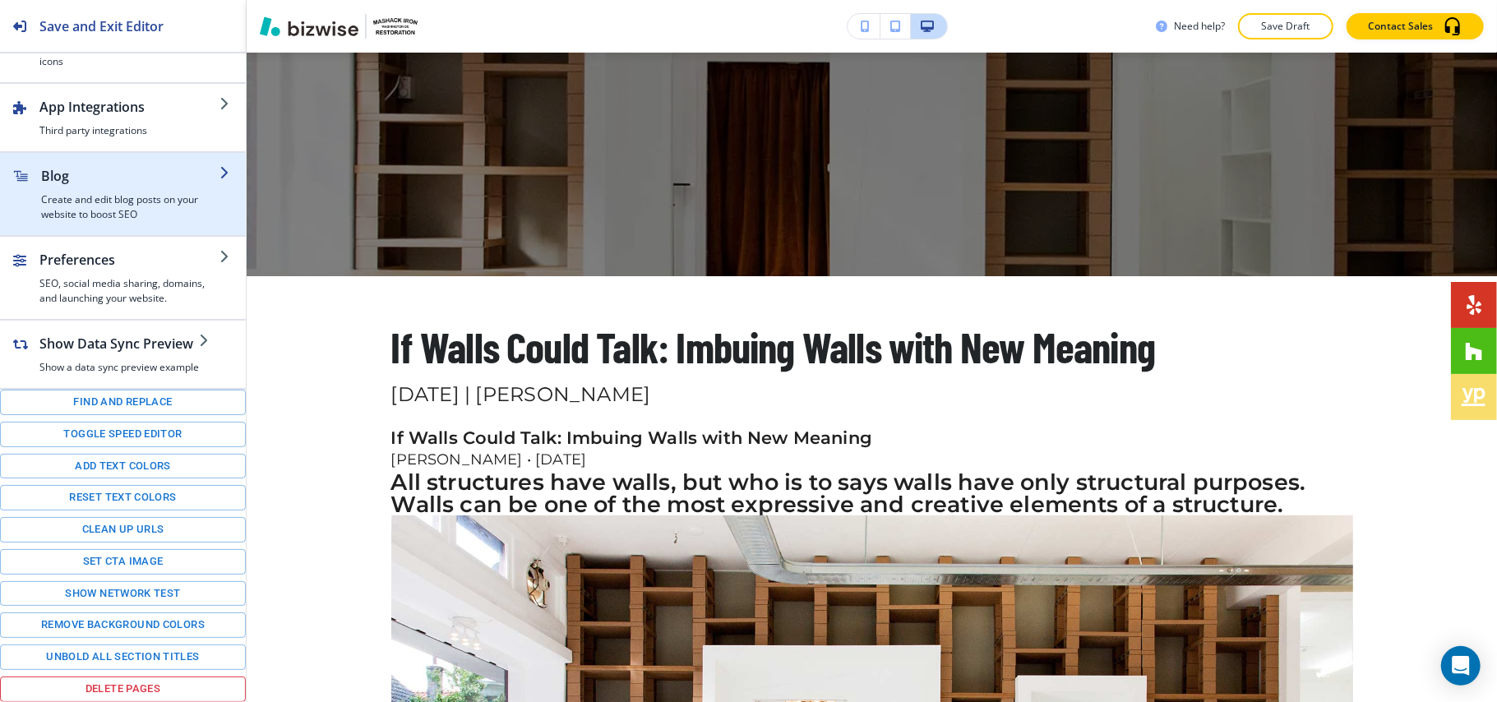
click at [93, 192] on h4 "Create and edit blog posts on your website to boost SEO" at bounding box center [130, 207] width 178 height 30
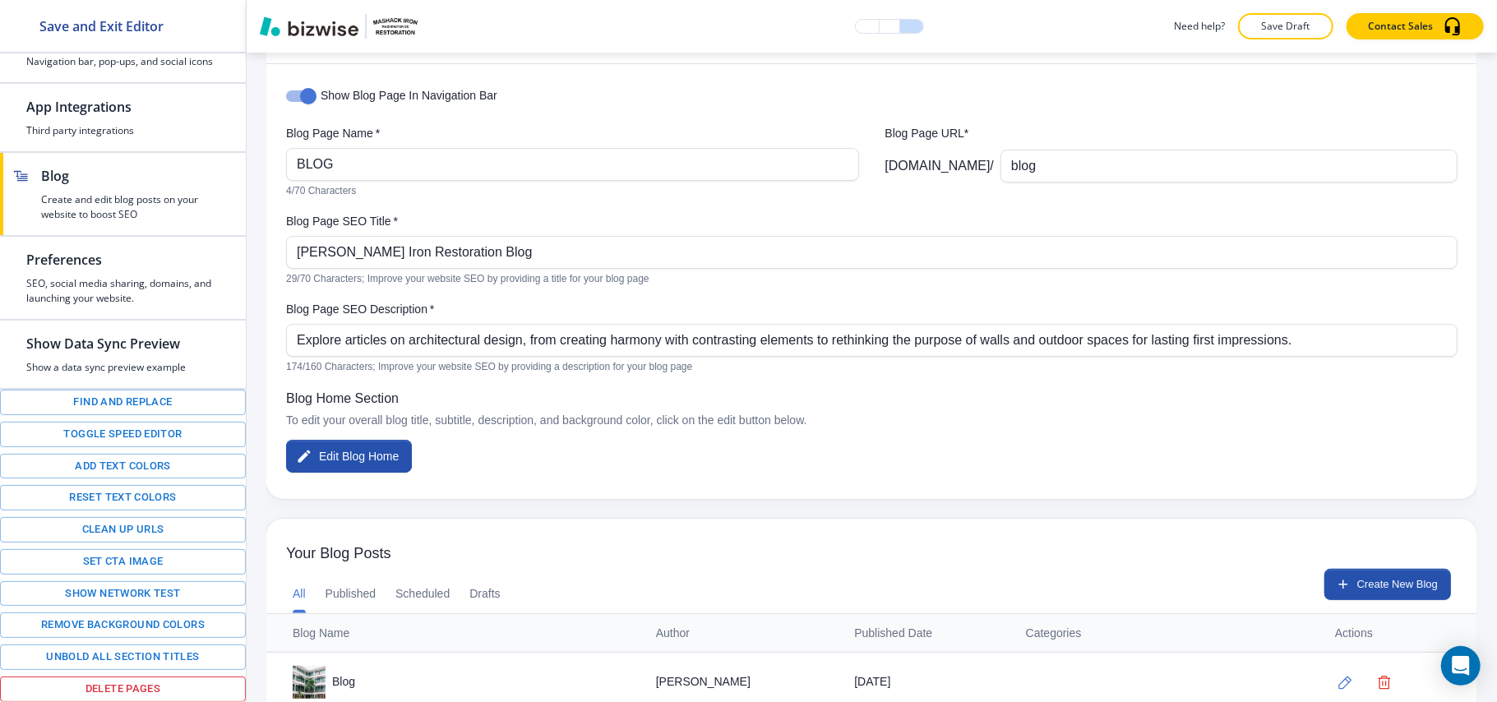
scroll to position [284, 0]
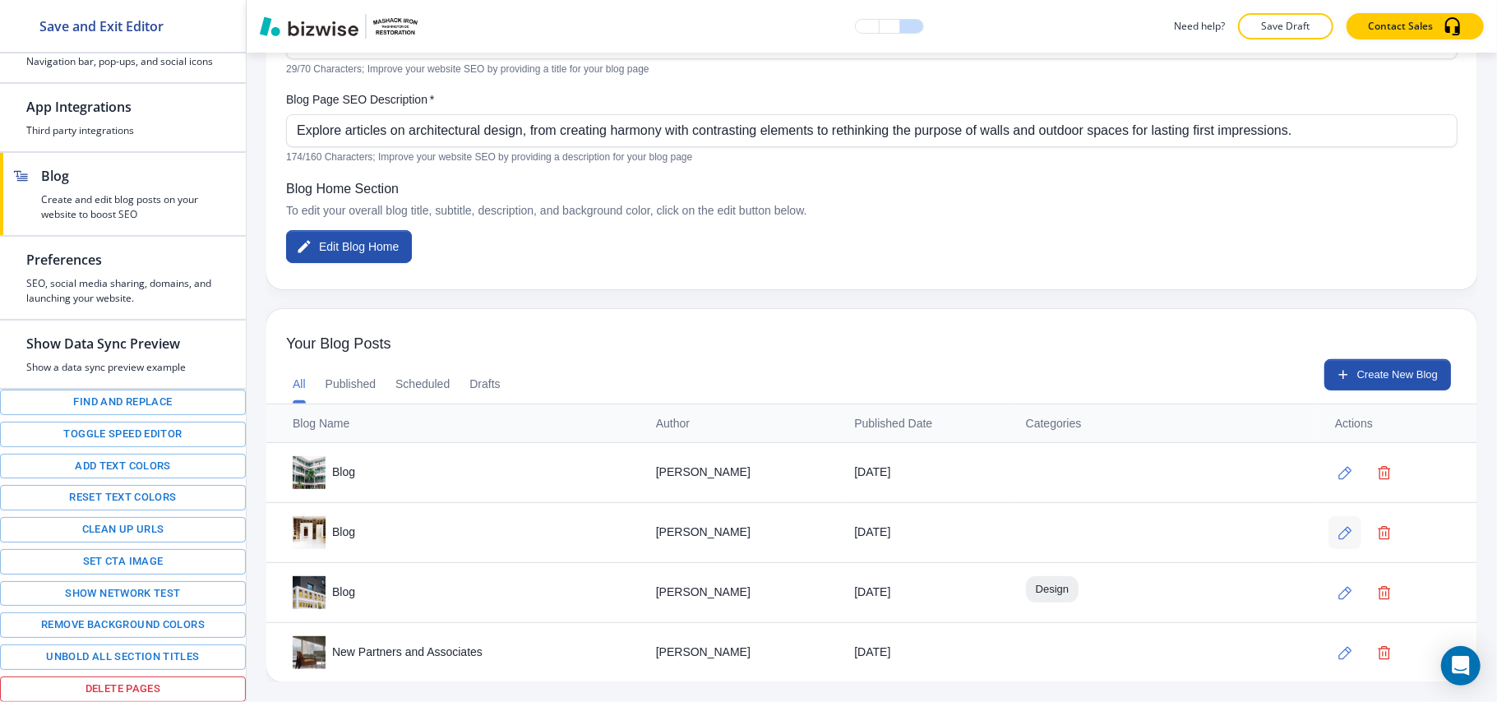
click at [1338, 533] on icon "button" at bounding box center [1344, 533] width 13 height 13
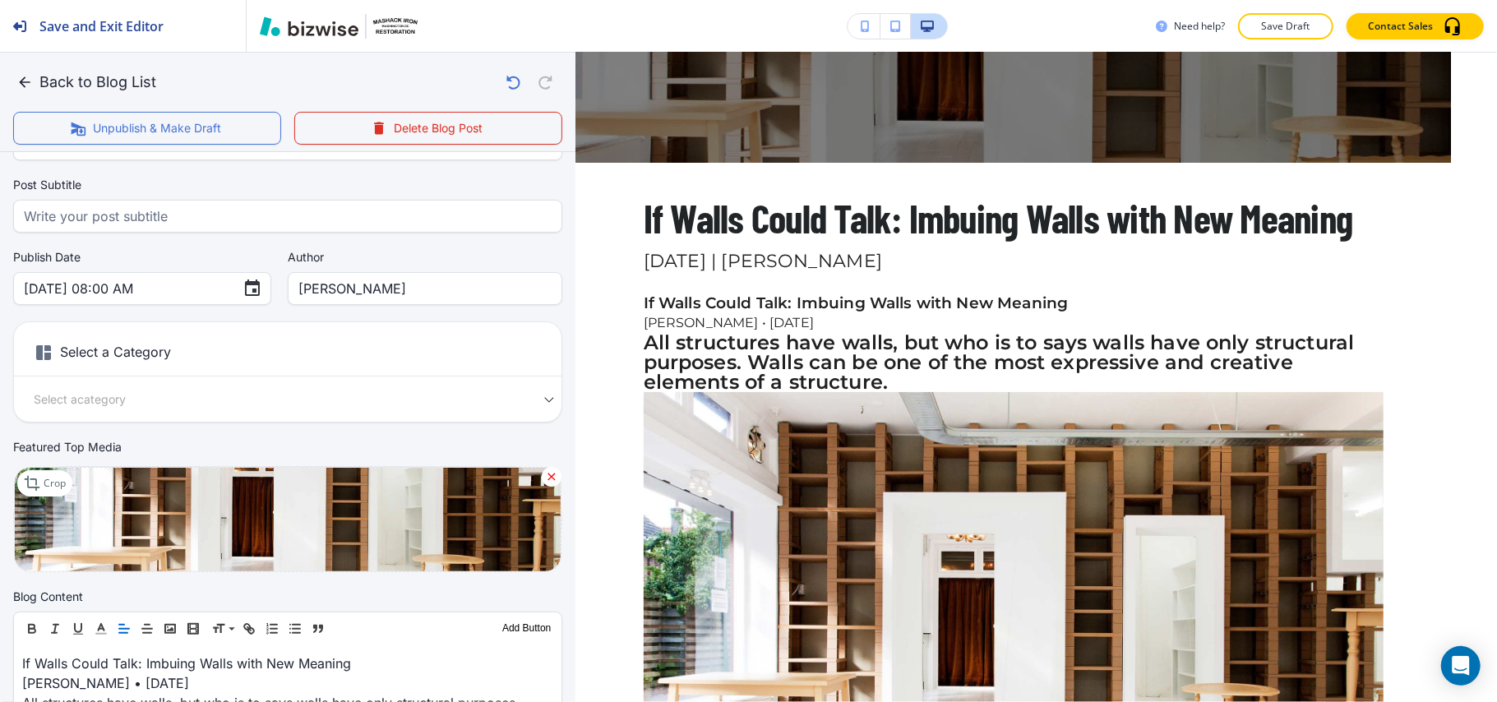
scroll to position [329, 0]
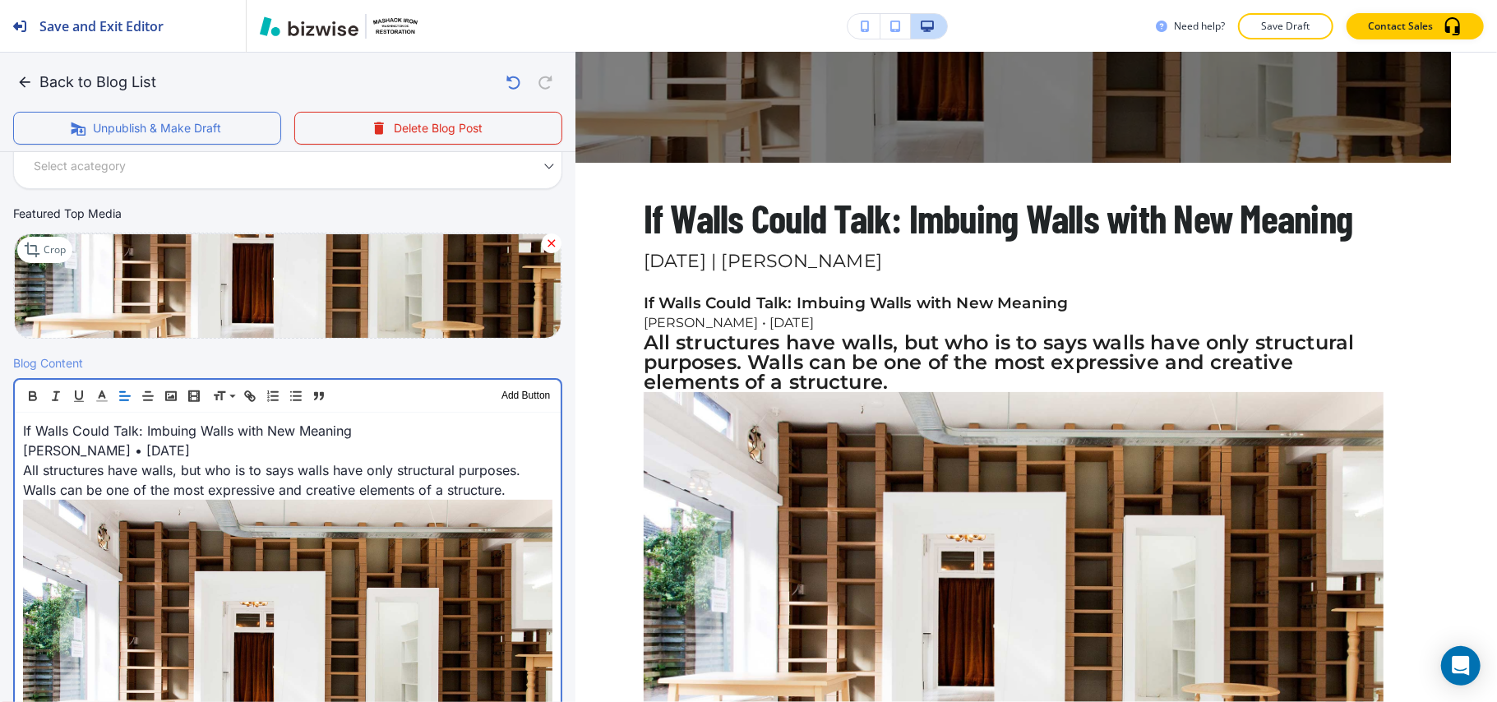
drag, startPoint x: 238, startPoint y: 445, endPoint x: 0, endPoint y: 428, distance: 238.9
click at [0, 428] on div "Blog Content Header 1 Header 2 Header 3 Body Text Add Button If Walls Could Tal…" at bounding box center [287, 644] width 575 height 581
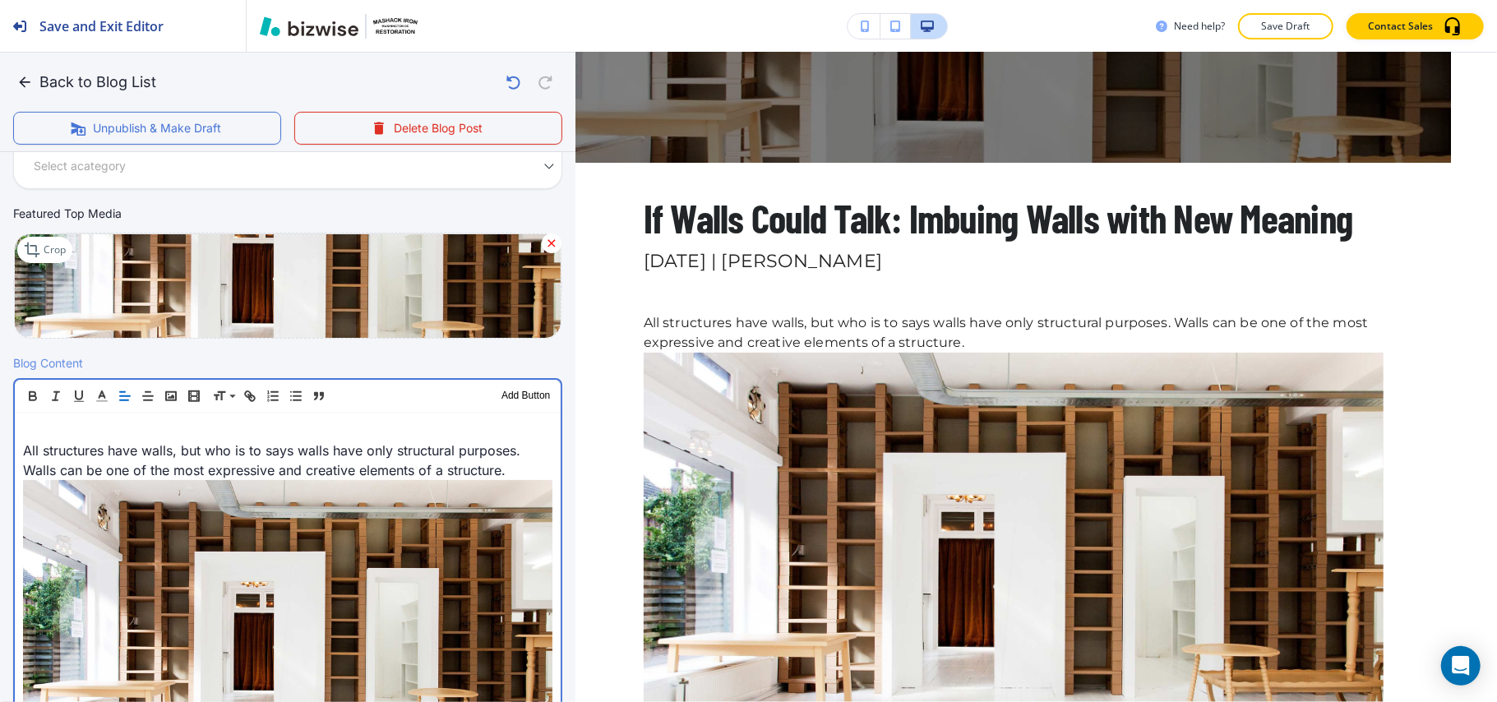
scroll to position [309, 0]
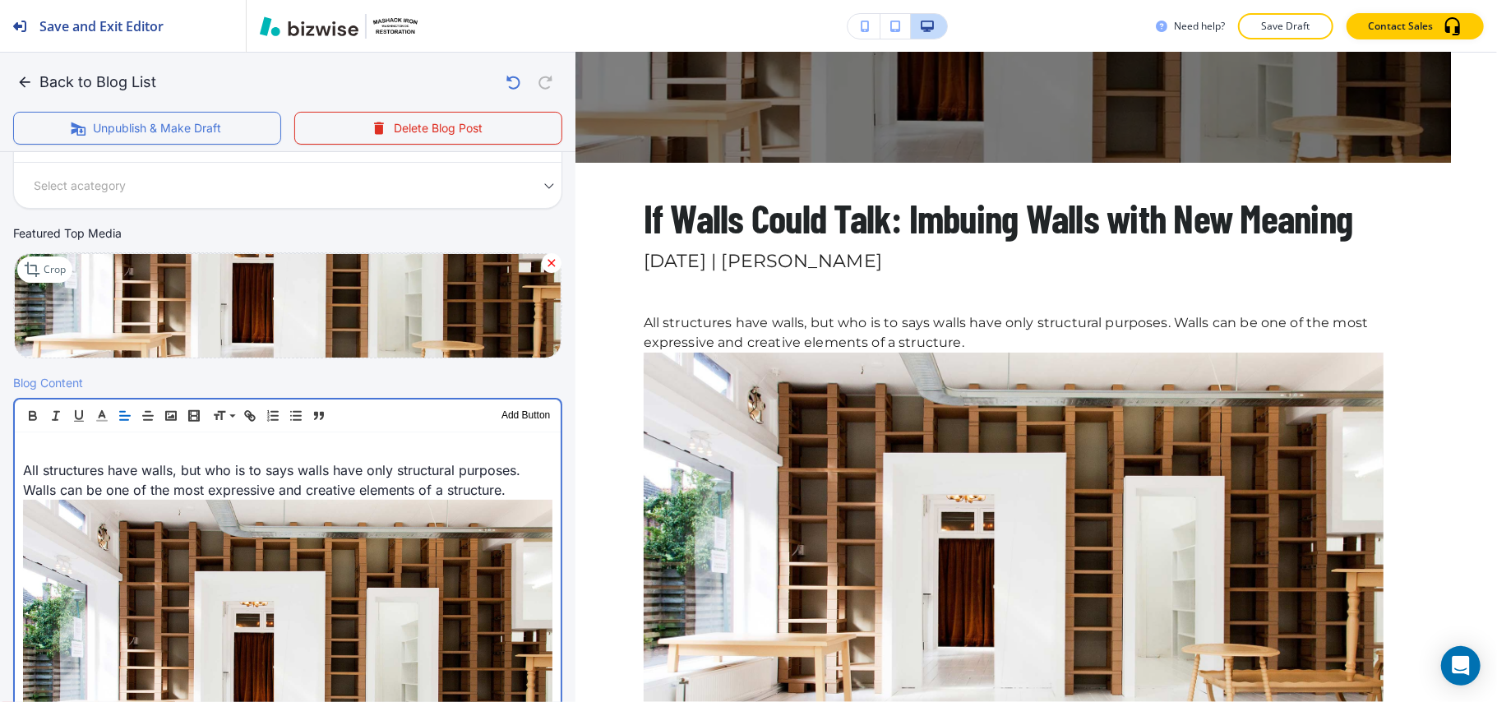
click at [12, 477] on div "Blog Content Header 1 Header 2 Header 3 Body Text Add Button All structures hav…" at bounding box center [287, 654] width 575 height 561
click at [25, 471] on p "All structures have walls, but who is to says walls have only structural purpos…" at bounding box center [287, 479] width 529 height 39
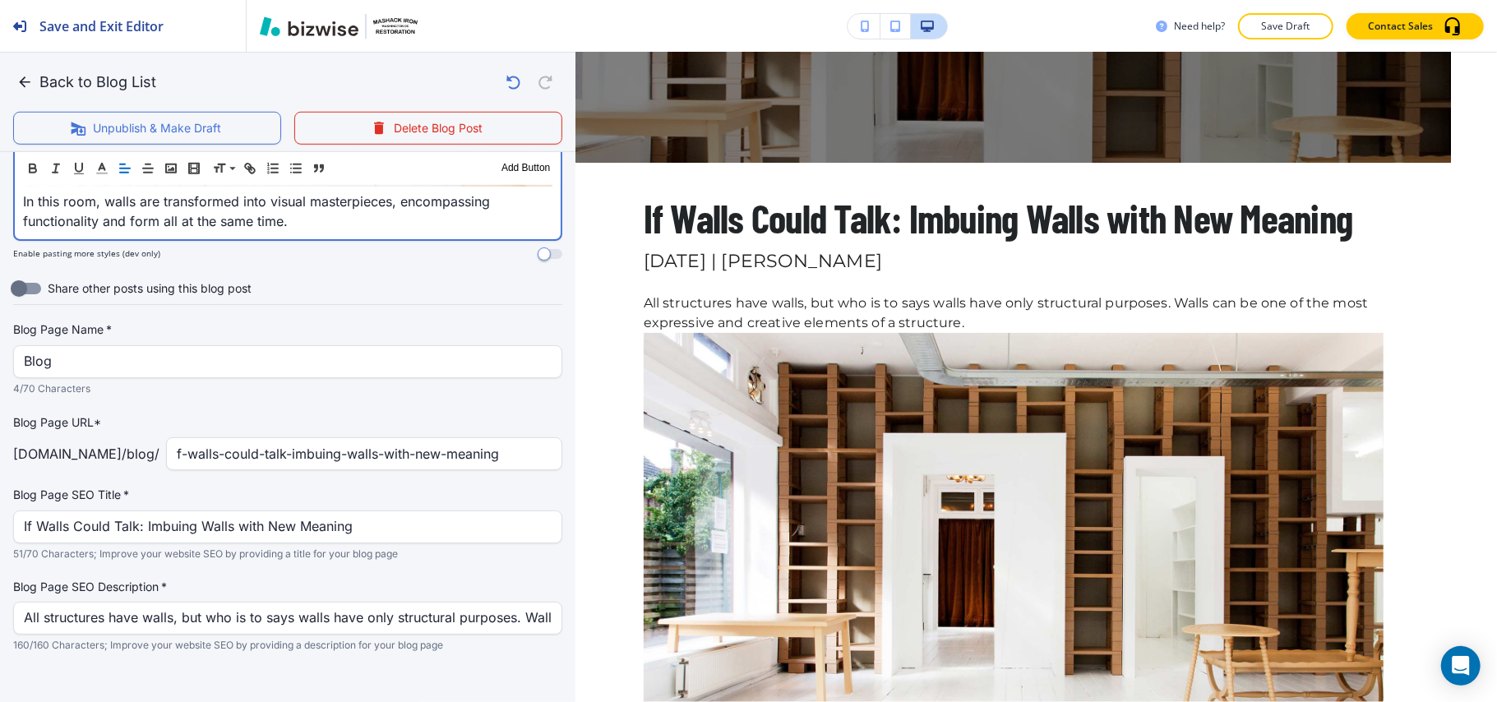
scroll to position [958, 0]
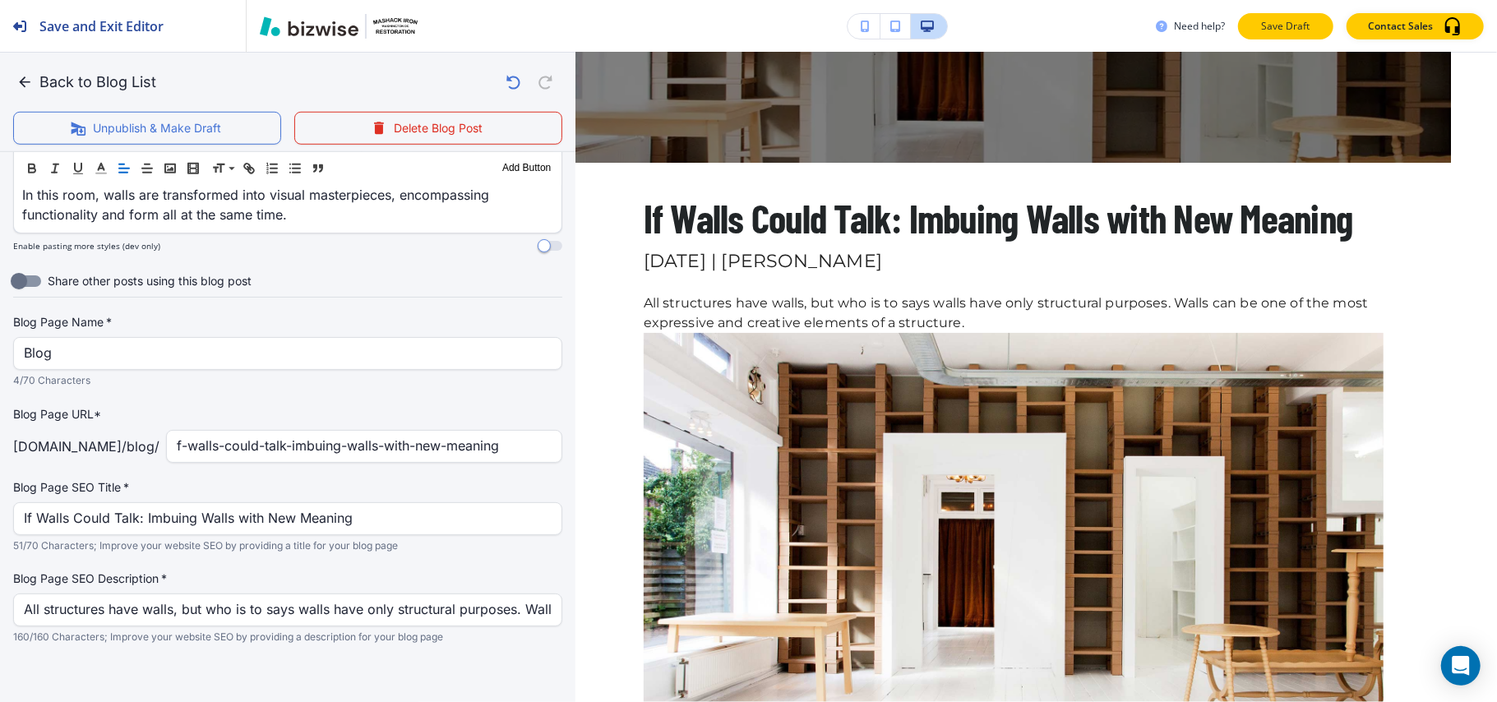
click at [1274, 26] on p "Save Draft" at bounding box center [1285, 26] width 53 height 15
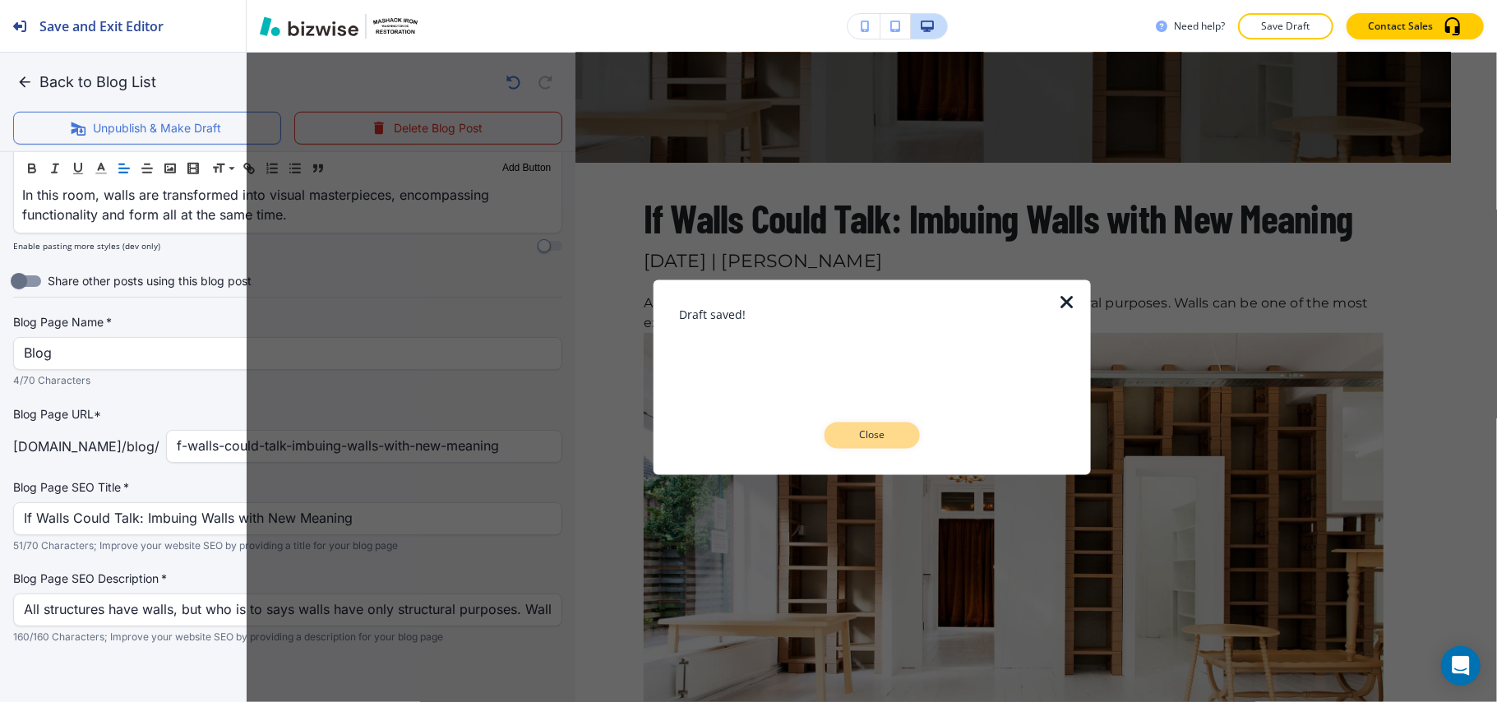
click at [880, 435] on p "Close" at bounding box center [872, 435] width 53 height 15
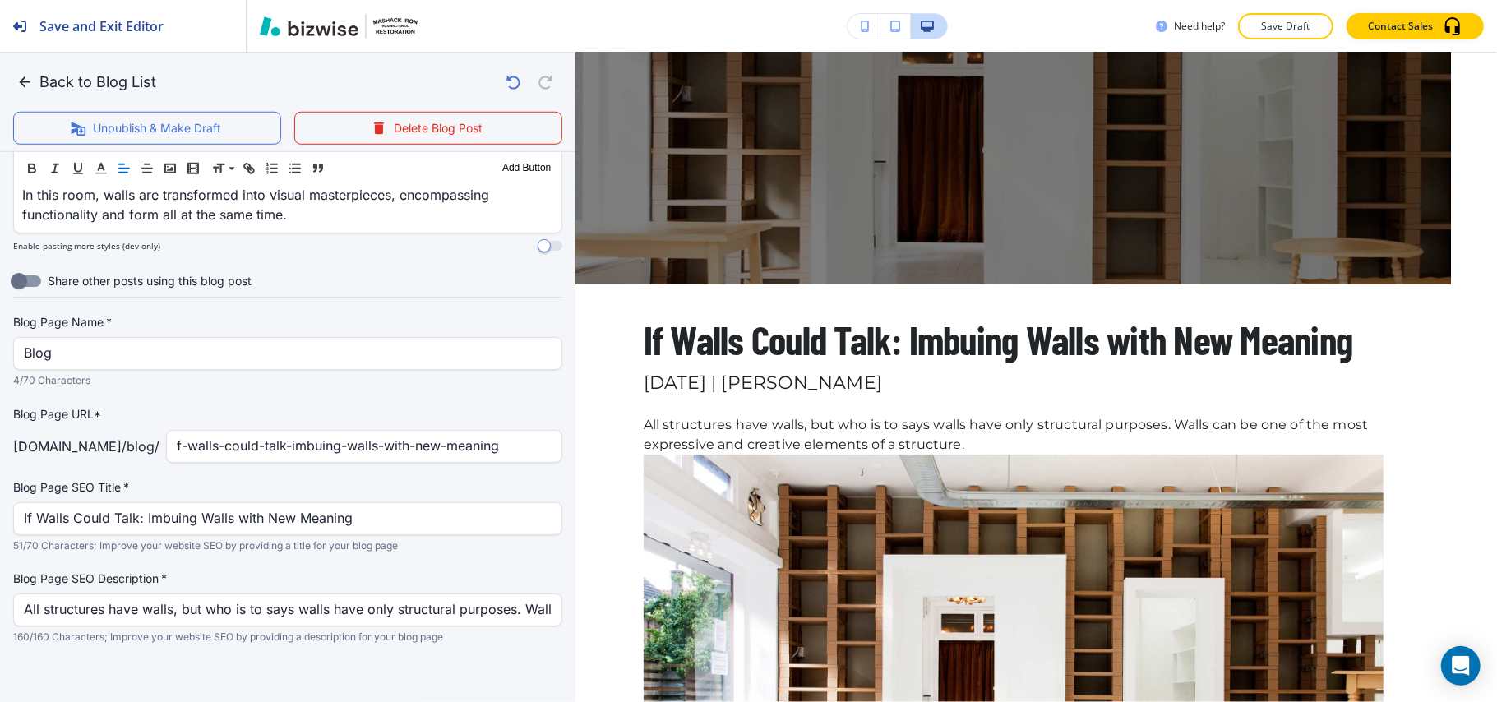
scroll to position [0, 0]
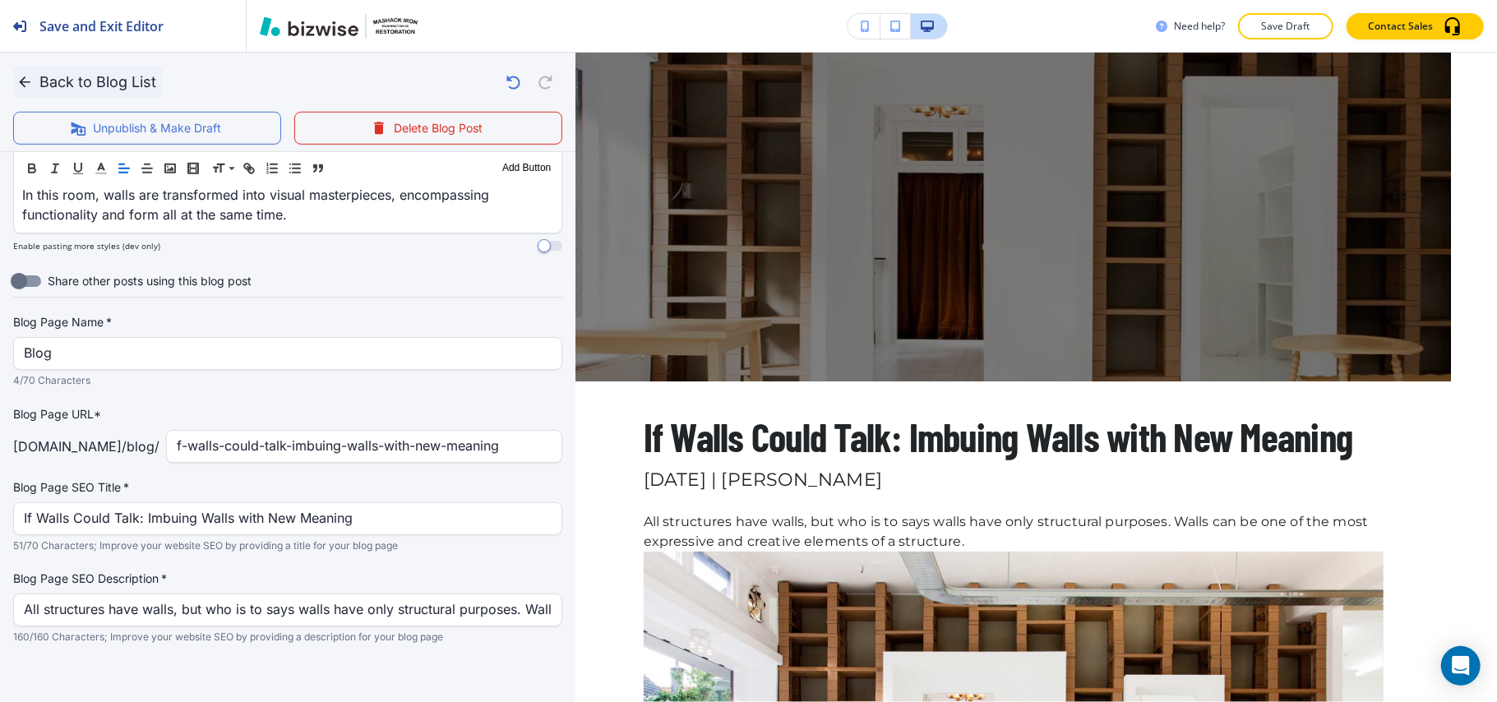
click at [23, 77] on icon "button" at bounding box center [24, 82] width 16 height 16
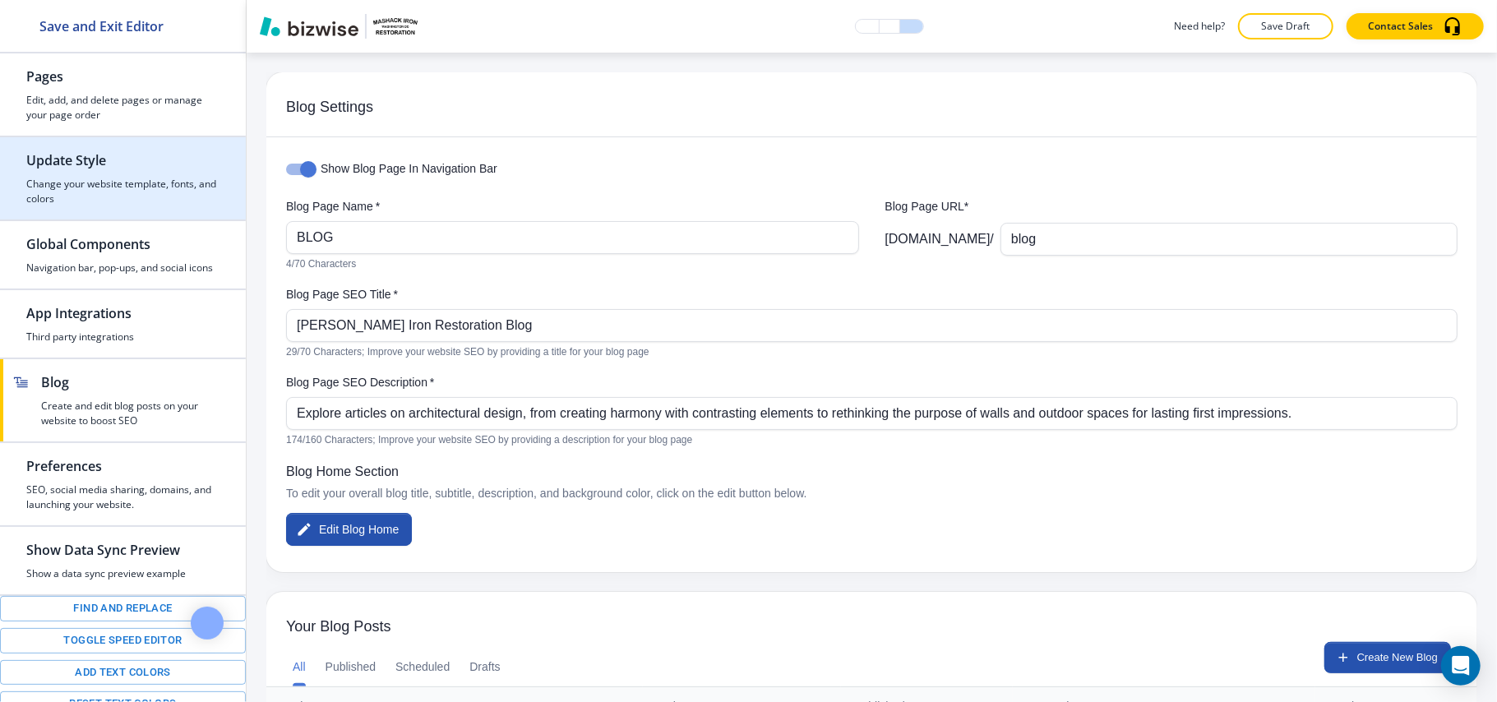
click at [77, 141] on div "button" at bounding box center [123, 143] width 246 height 13
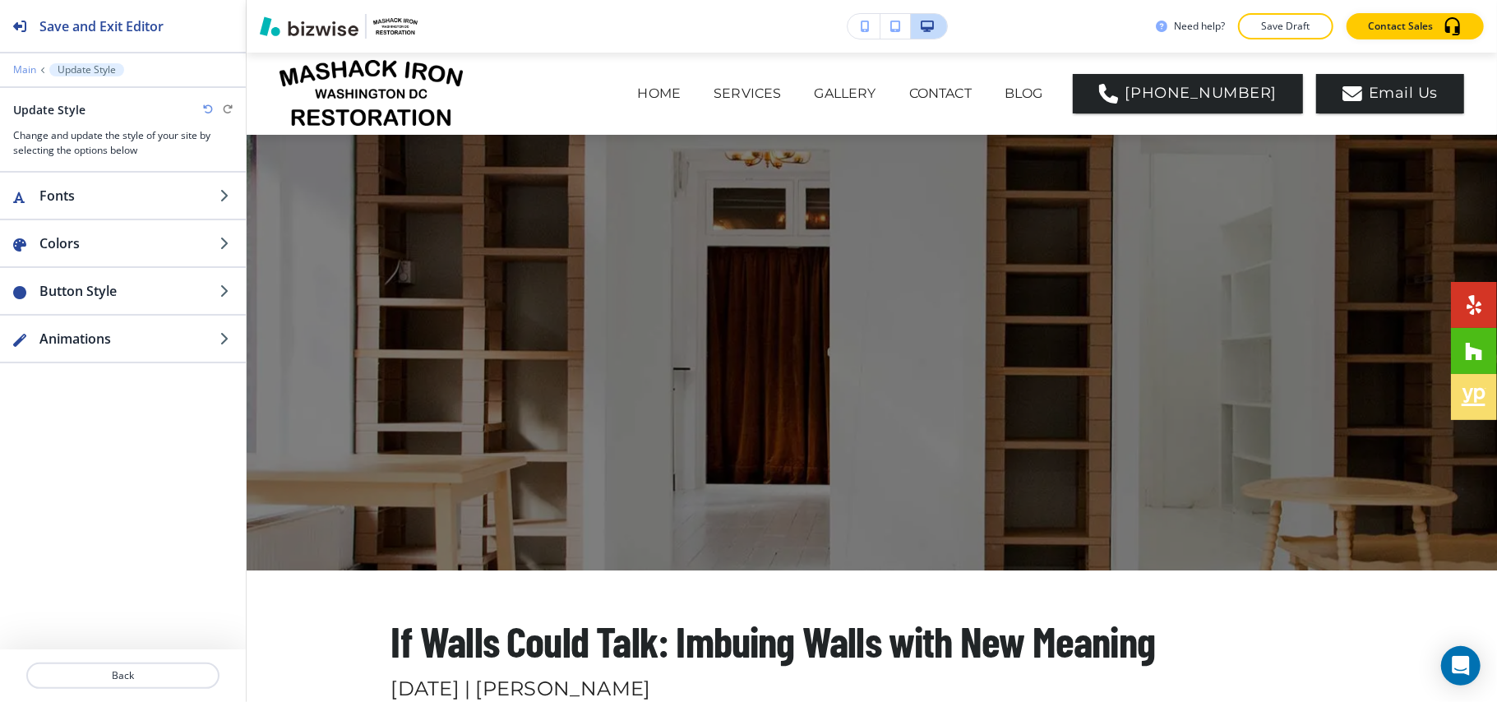
click at [28, 67] on p "Main" at bounding box center [24, 70] width 23 height 12
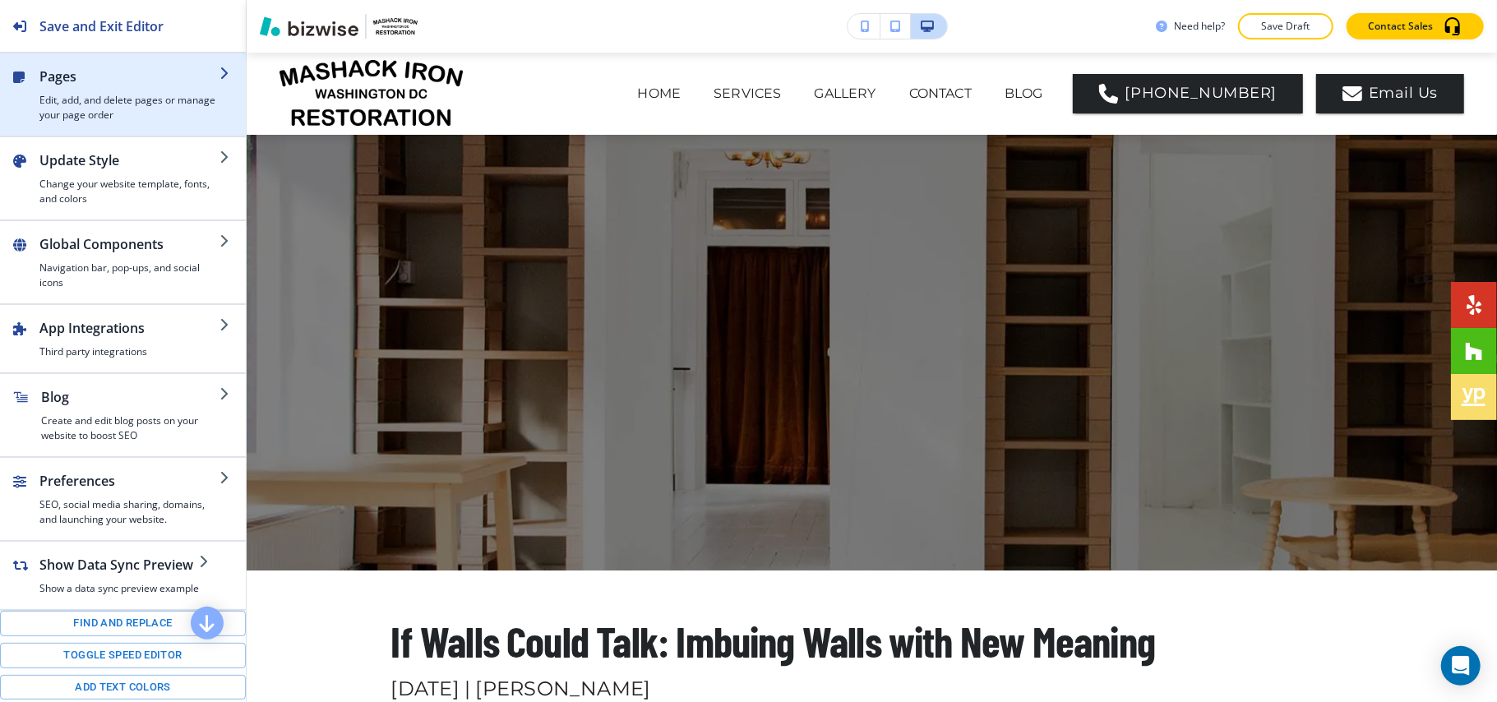
click at [115, 82] on h2 "Pages" at bounding box center [129, 77] width 180 height 20
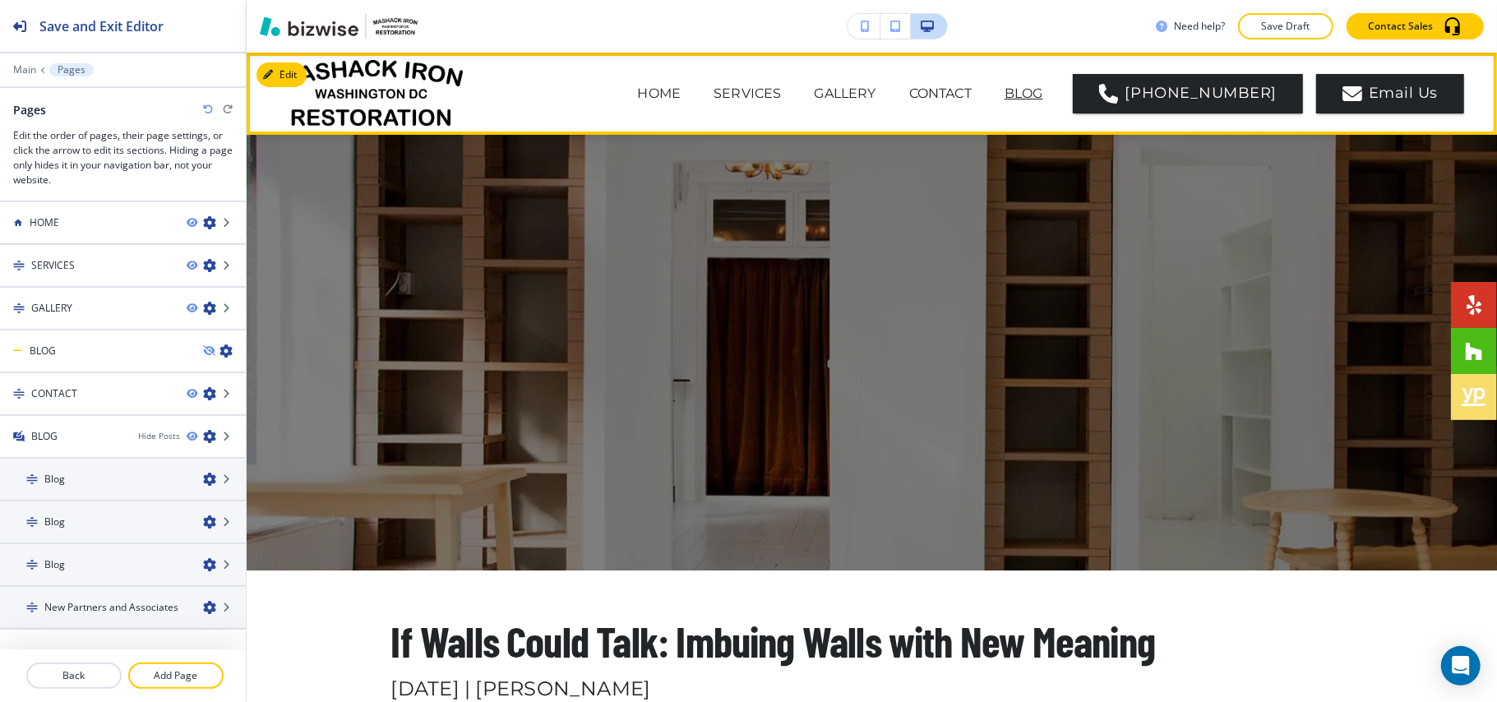
click at [1042, 95] on p "BLOG" at bounding box center [1023, 94] width 39 height 20
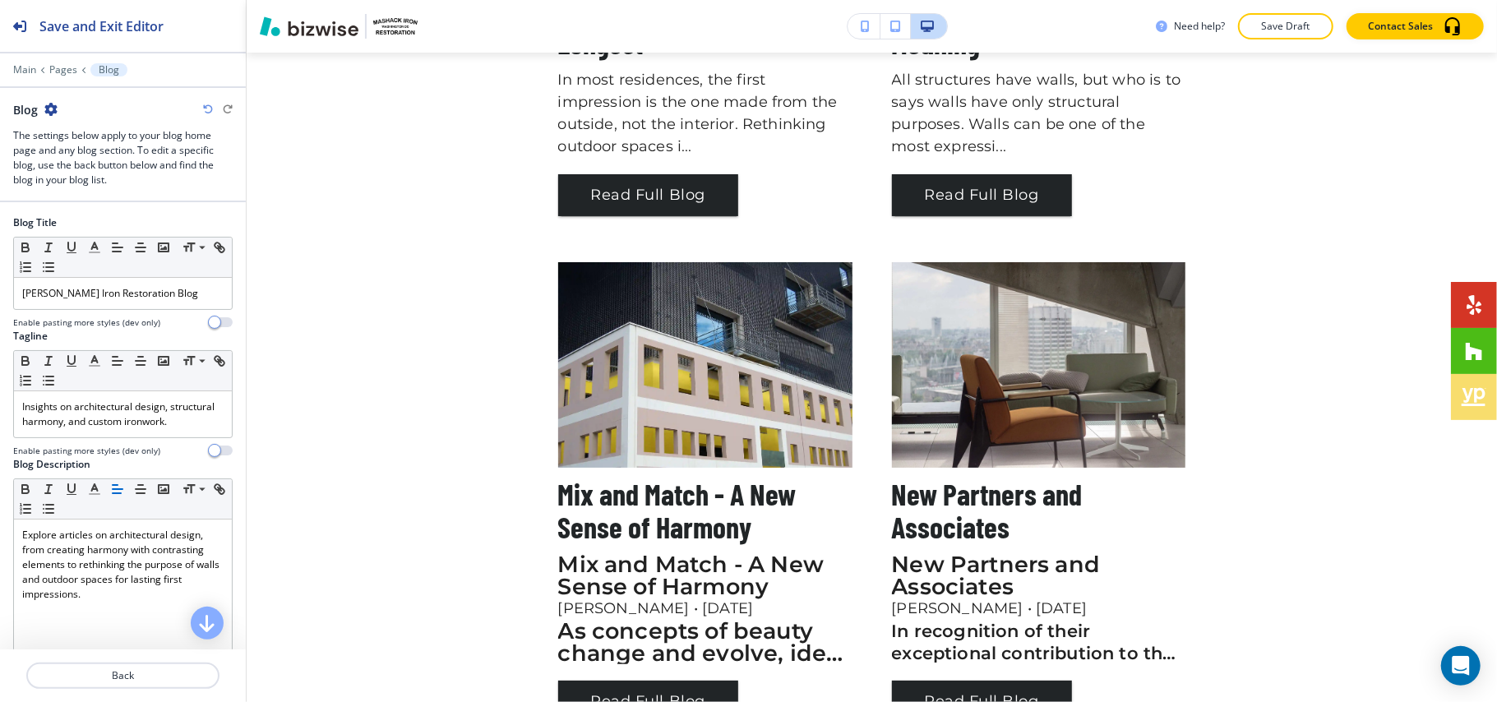
scroll to position [301, 0]
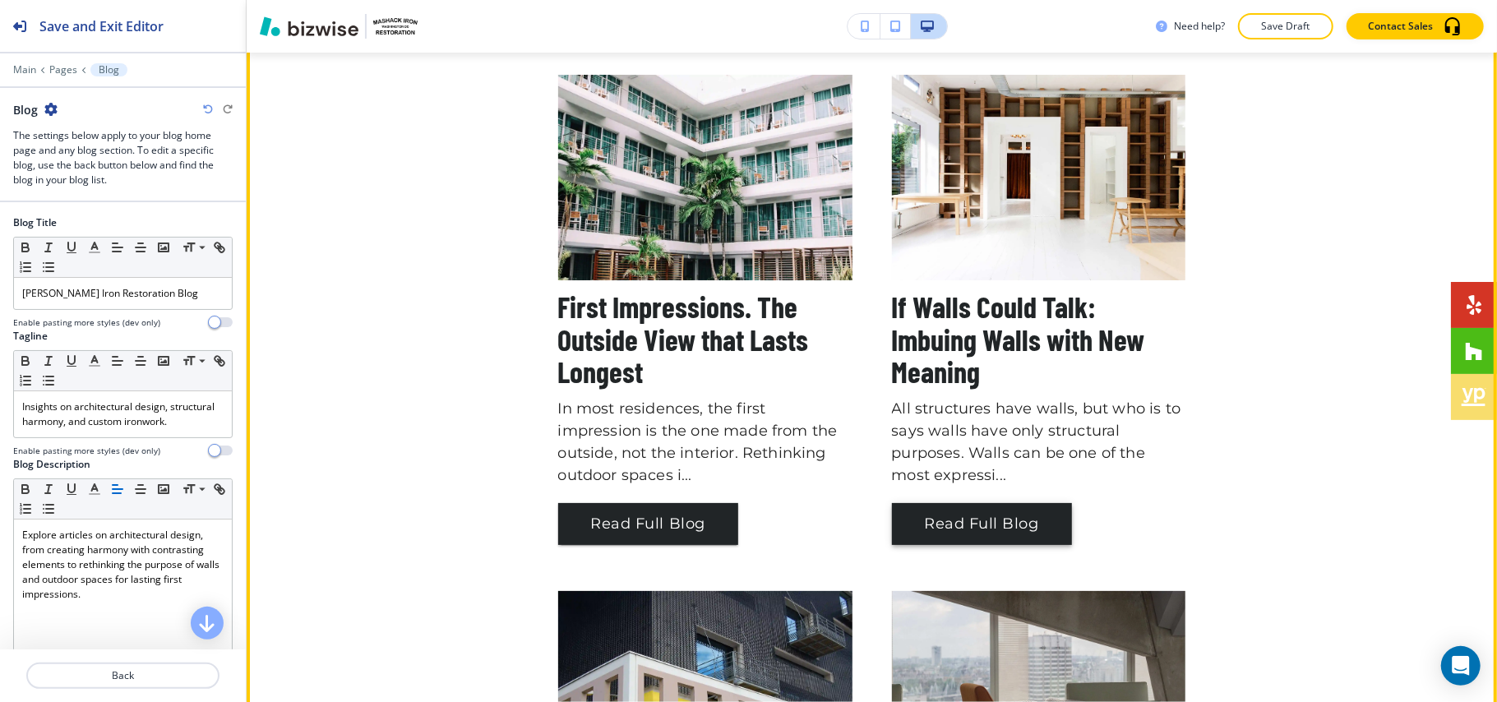
click at [984, 516] on button "Read Full Blog" at bounding box center [982, 524] width 180 height 43
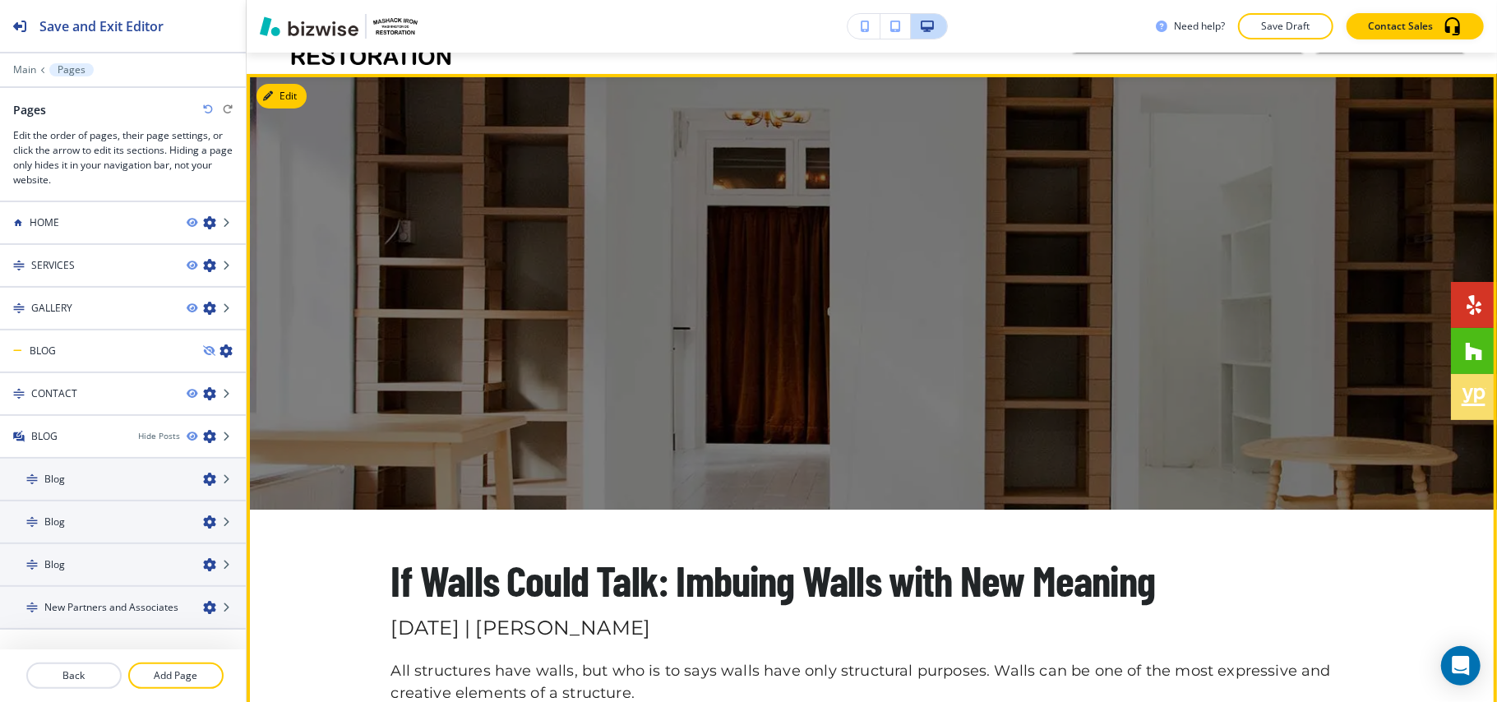
scroll to position [0, 0]
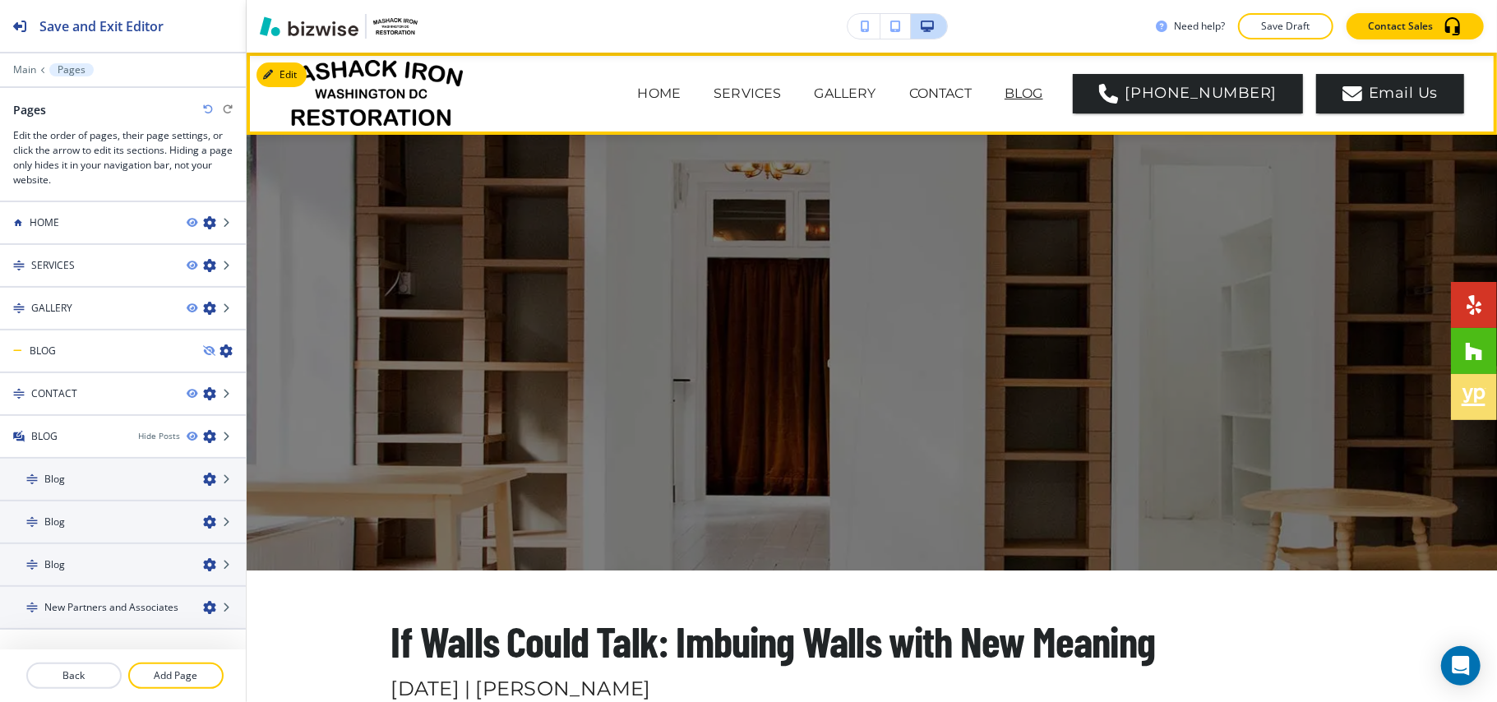
click at [1040, 94] on p "BLOG" at bounding box center [1023, 94] width 39 height 20
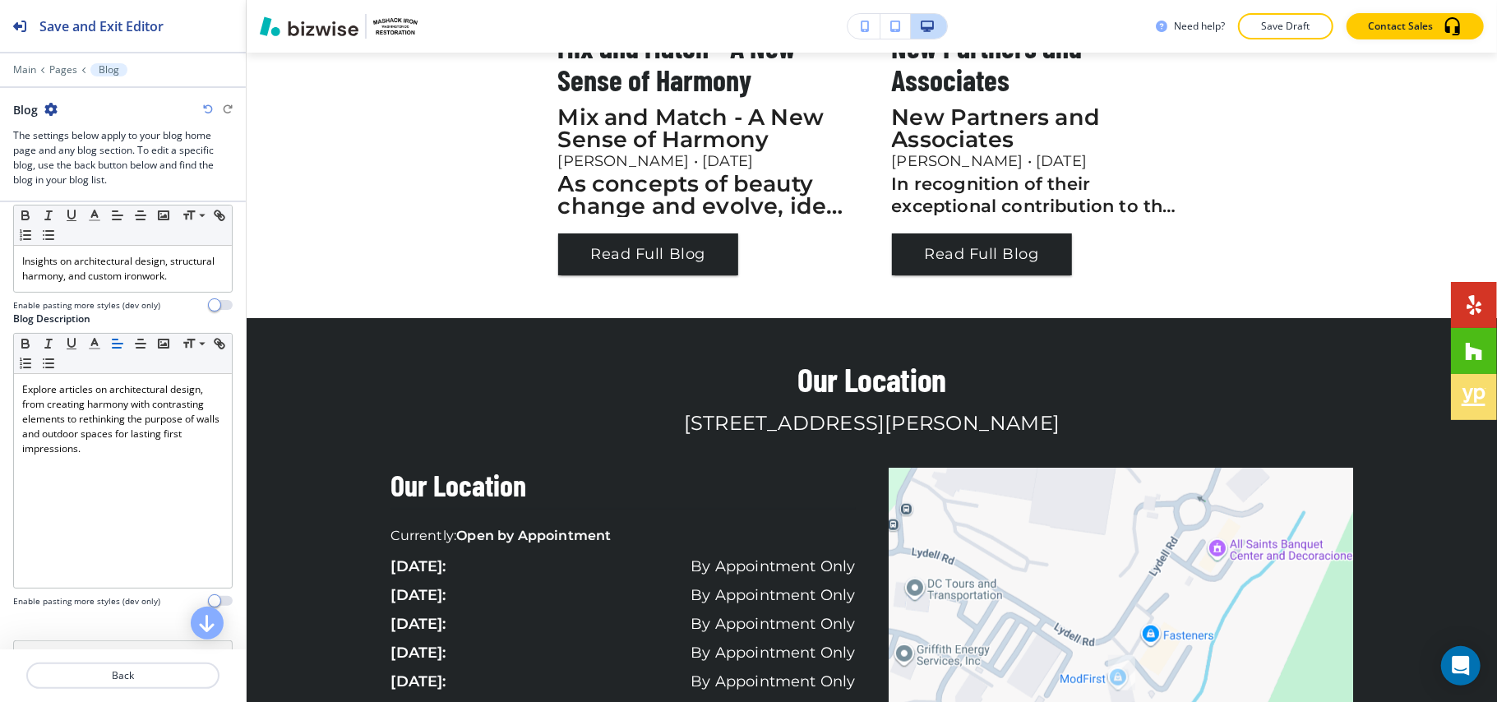
scroll to position [329, 0]
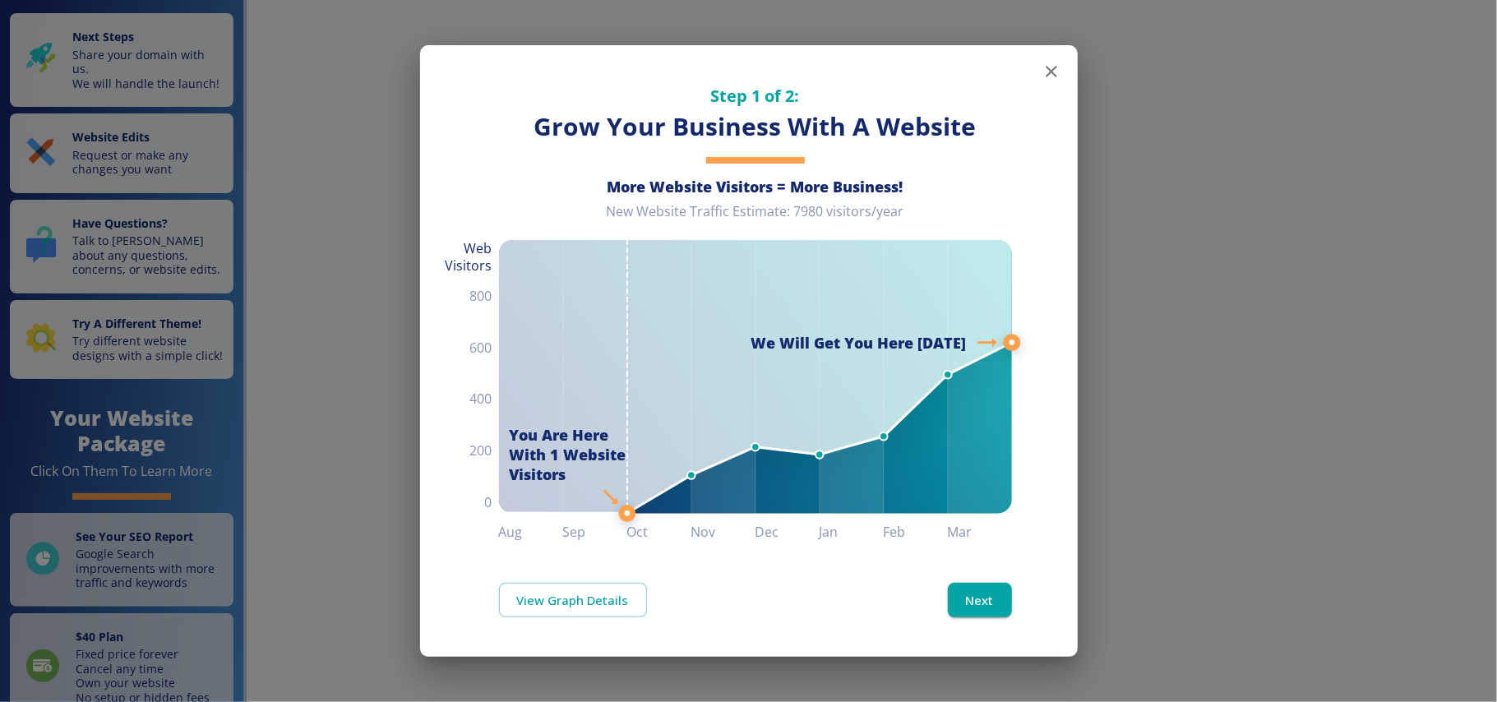
click at [1047, 67] on icon "button" at bounding box center [1051, 72] width 20 height 20
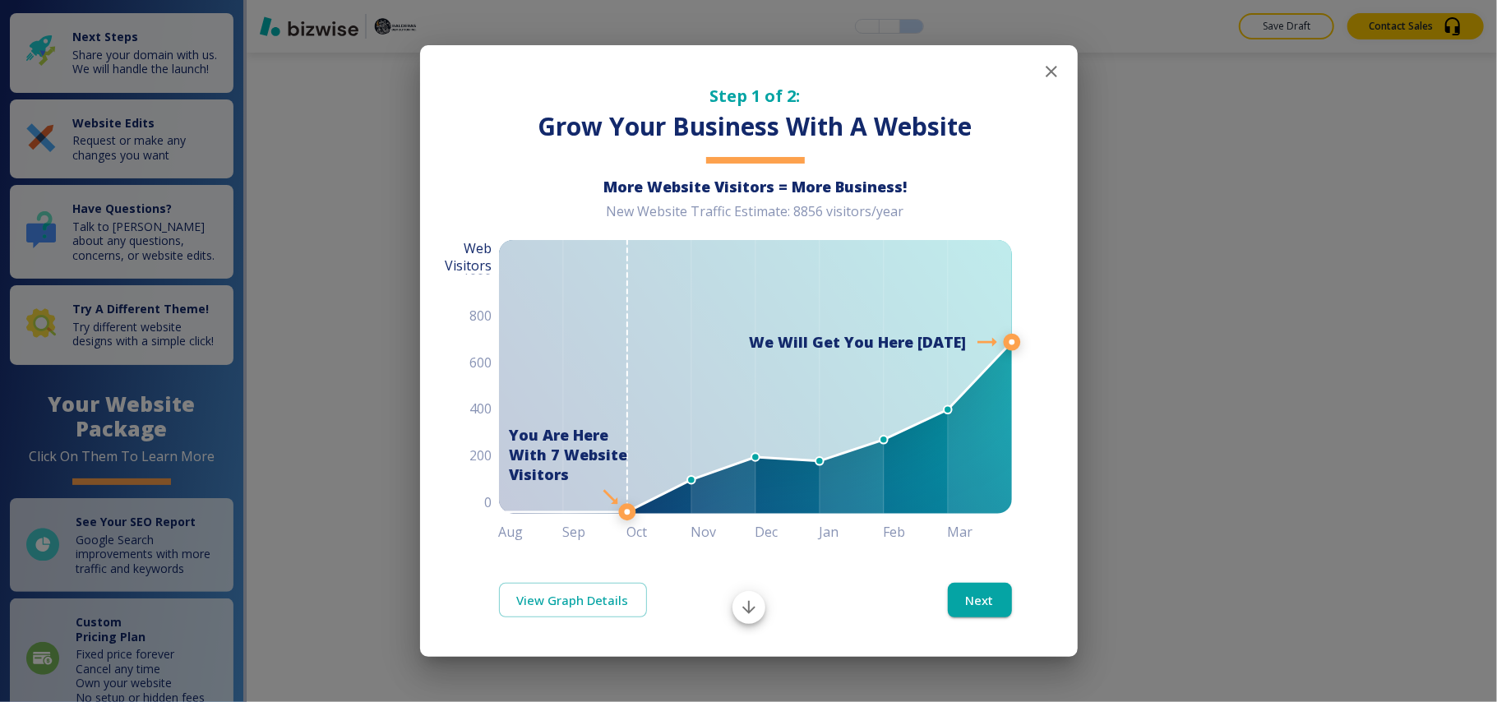
click at [1050, 67] on icon "button" at bounding box center [1051, 72] width 20 height 20
